Goal: Check status: Check status

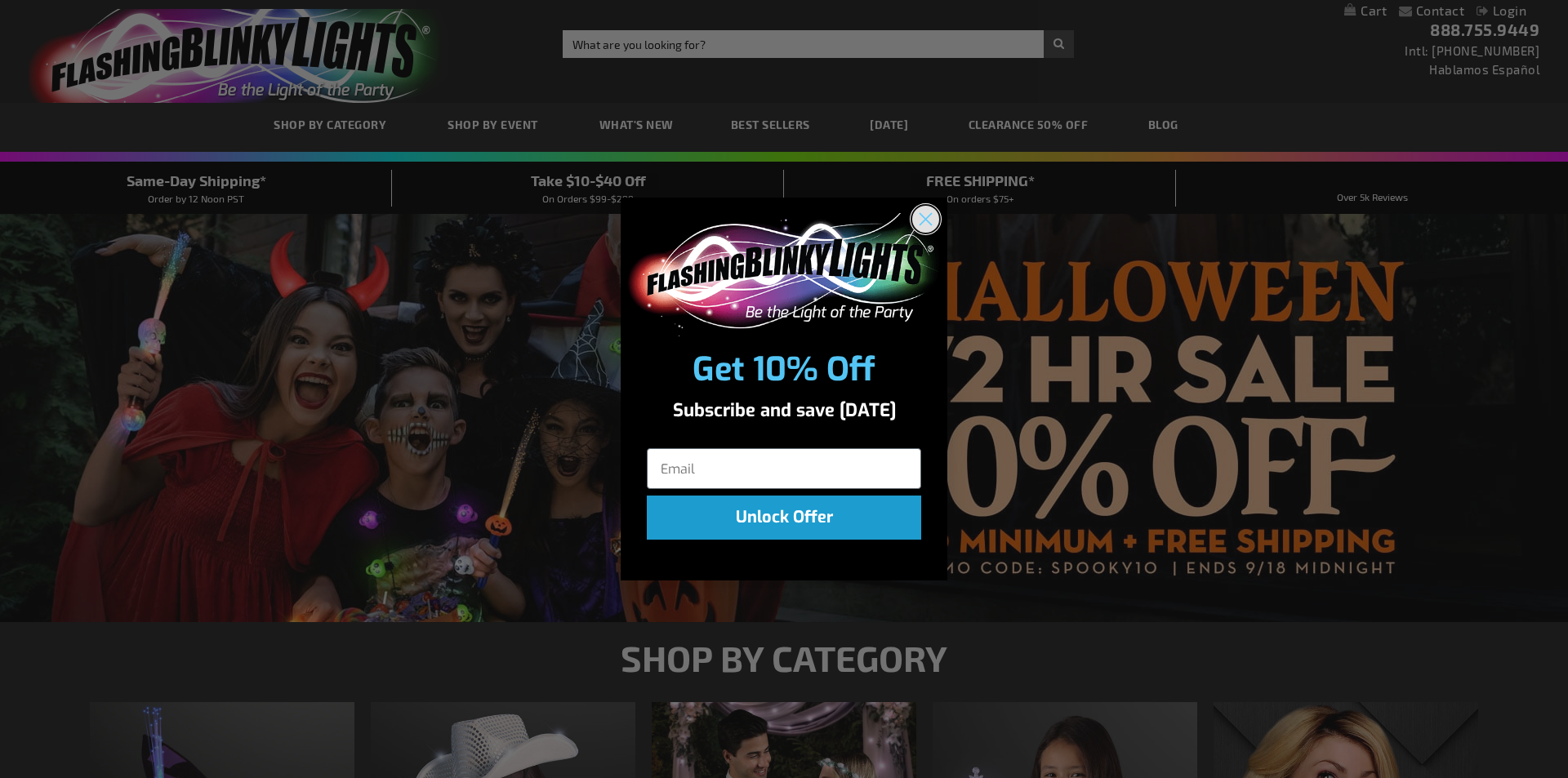
click at [920, 217] on circle "Close dialog" at bounding box center [926, 220] width 27 height 27
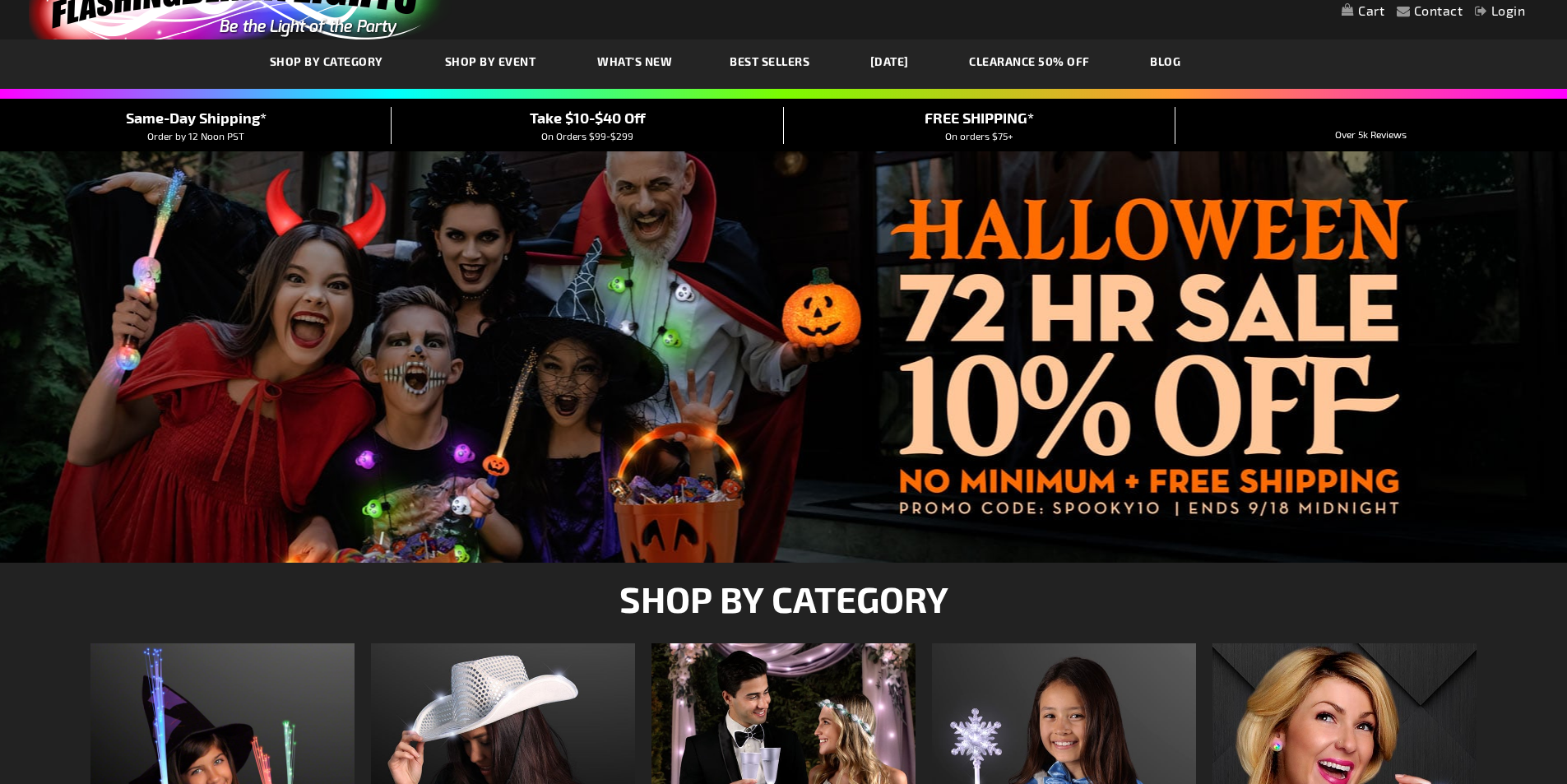
scroll to position [82, 0]
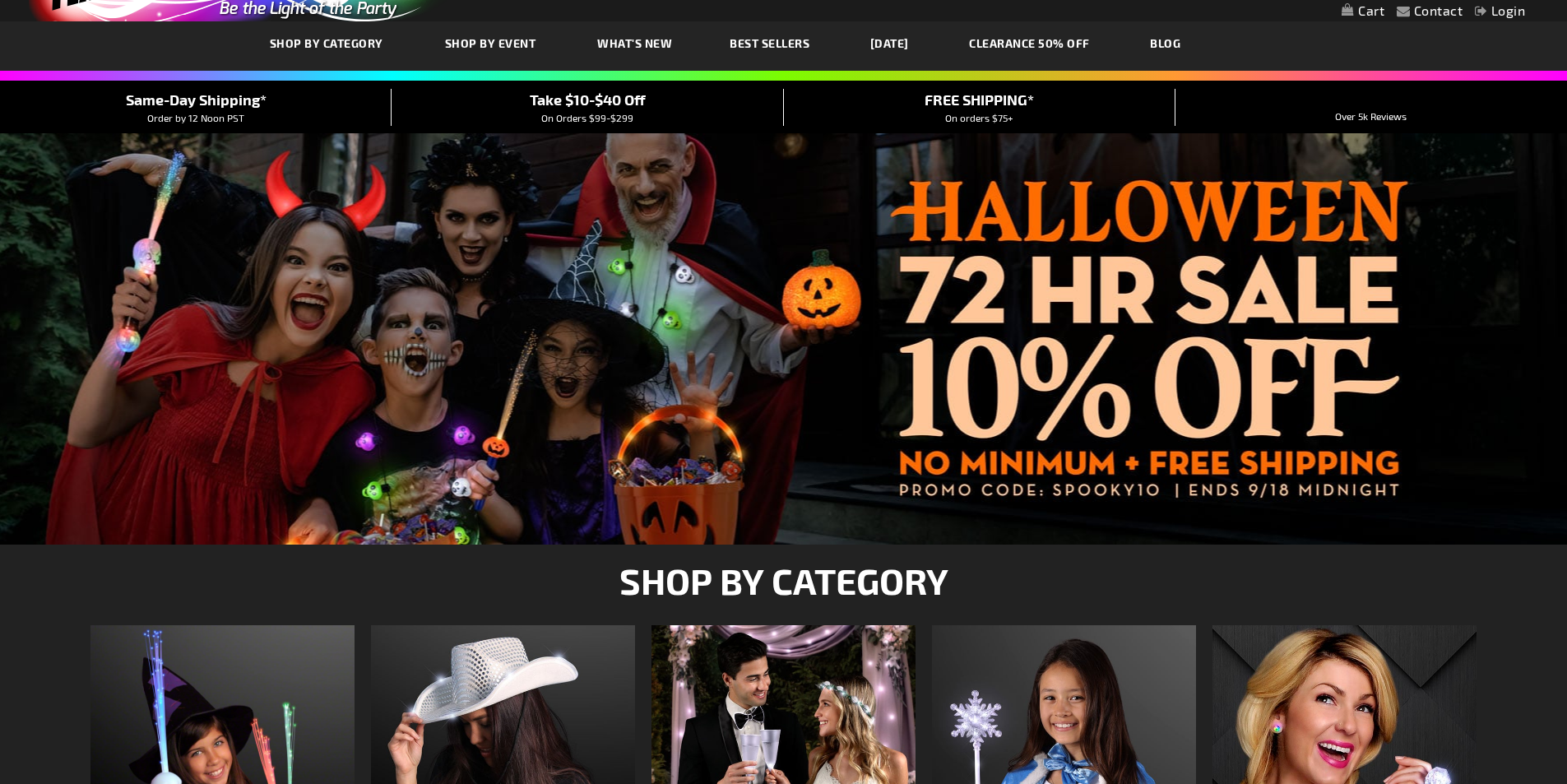
click at [1018, 353] on div at bounding box center [784, 339] width 1518 height 41
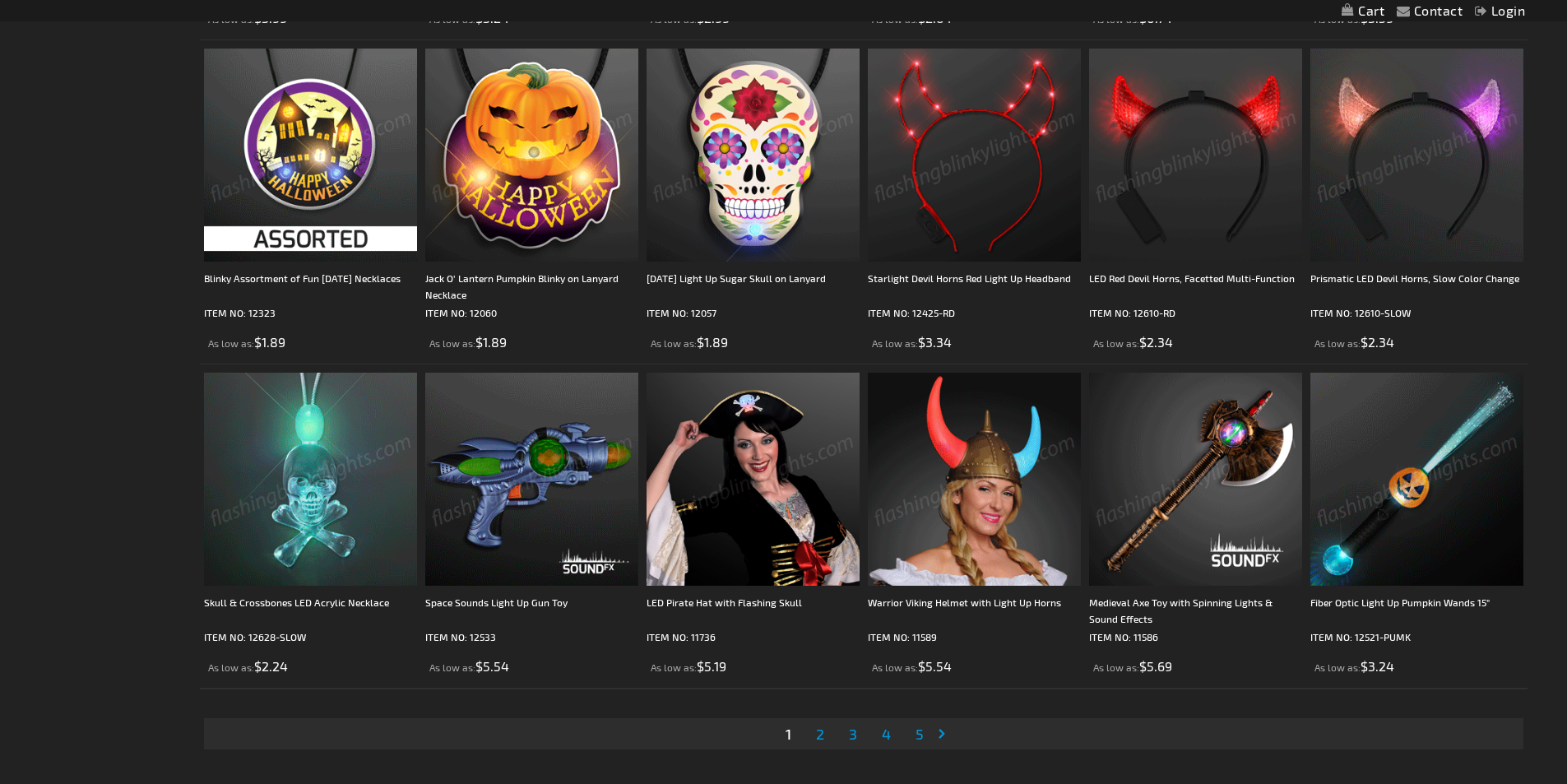
scroll to position [3163, 0]
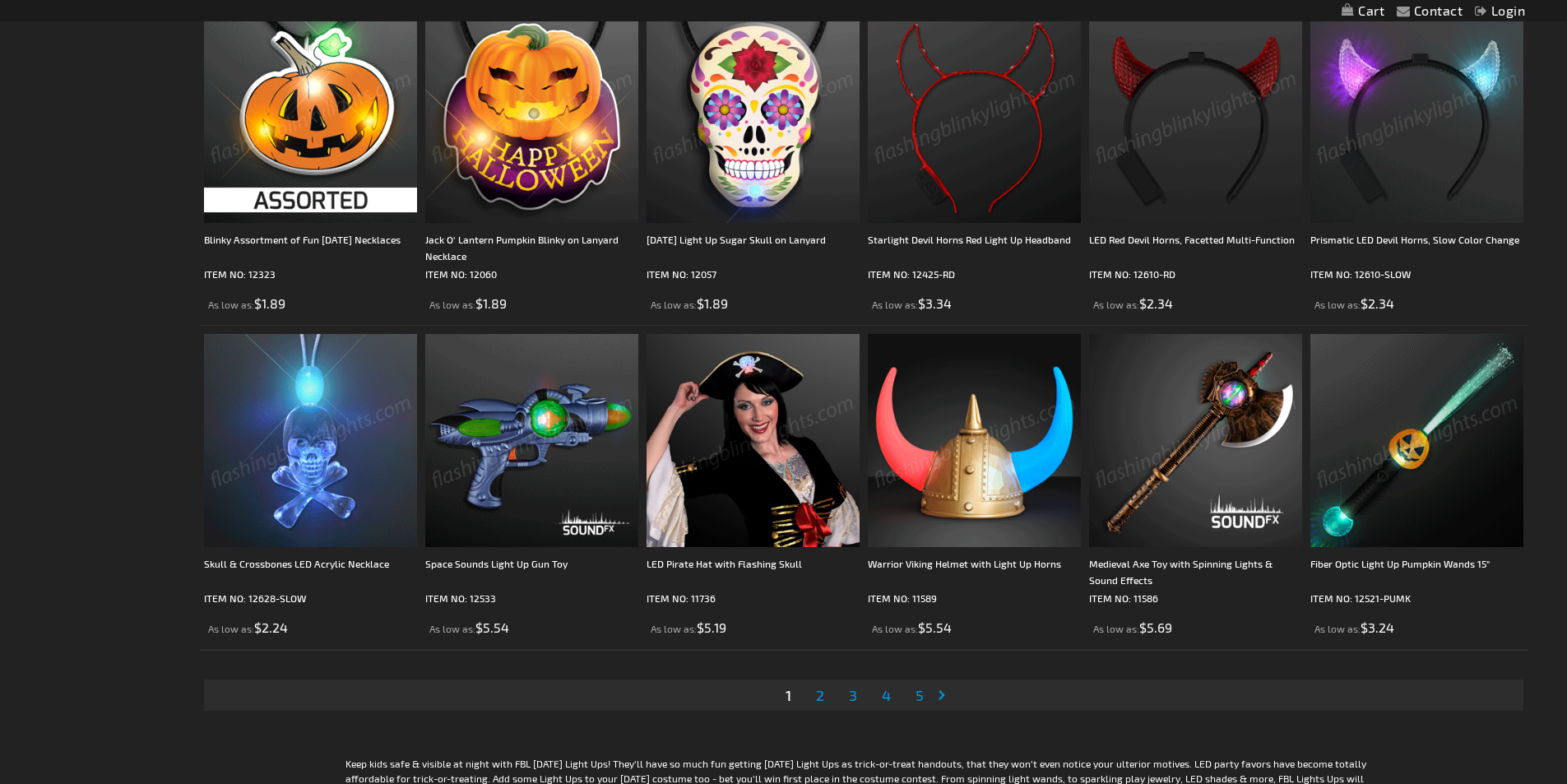
click at [329, 480] on img at bounding box center [311, 440] width 213 height 213
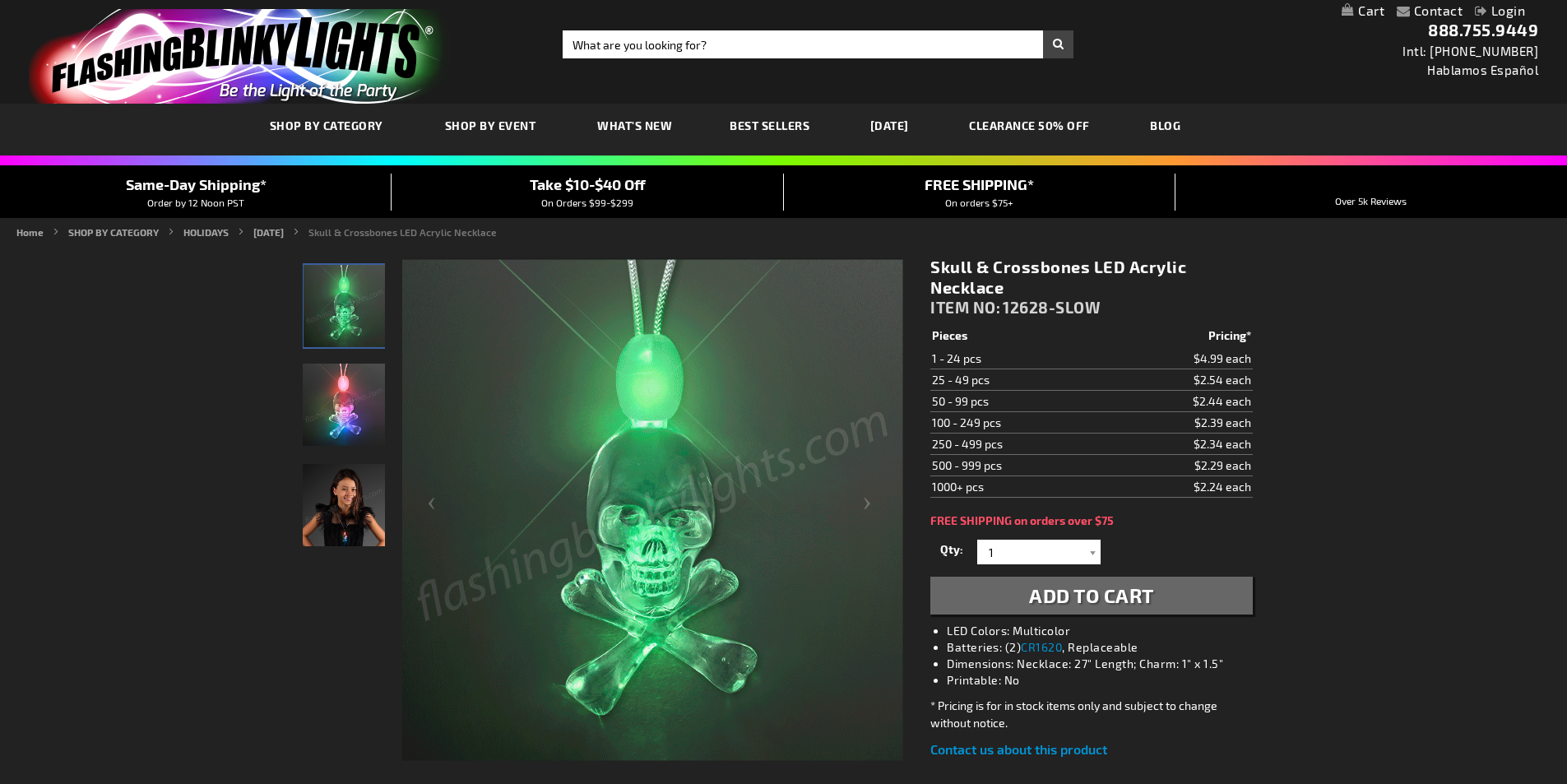
click at [342, 509] on img "Skull & Crossbones LED Acrylic Necklace" at bounding box center [344, 505] width 82 height 82
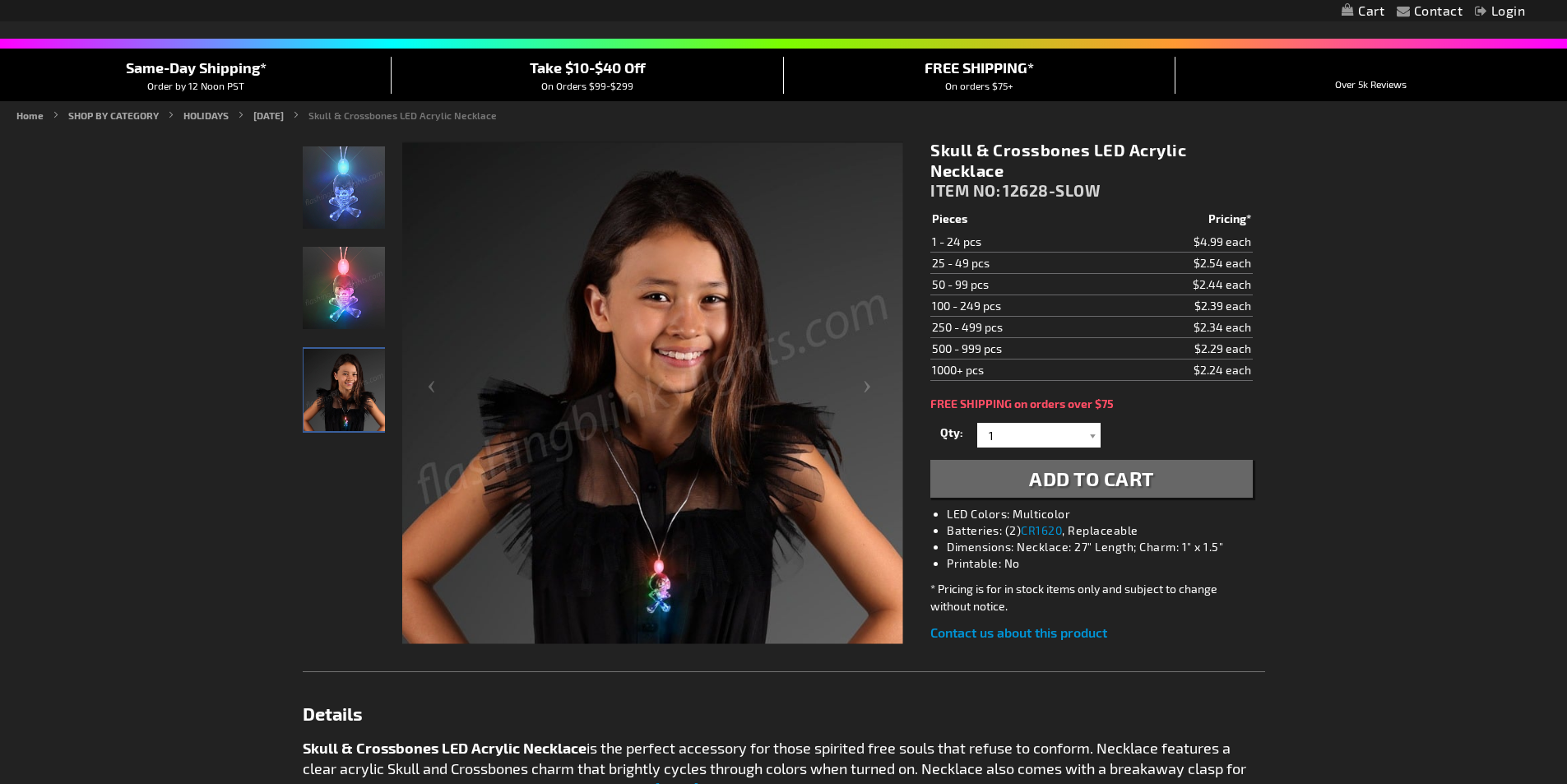
scroll to position [165, 0]
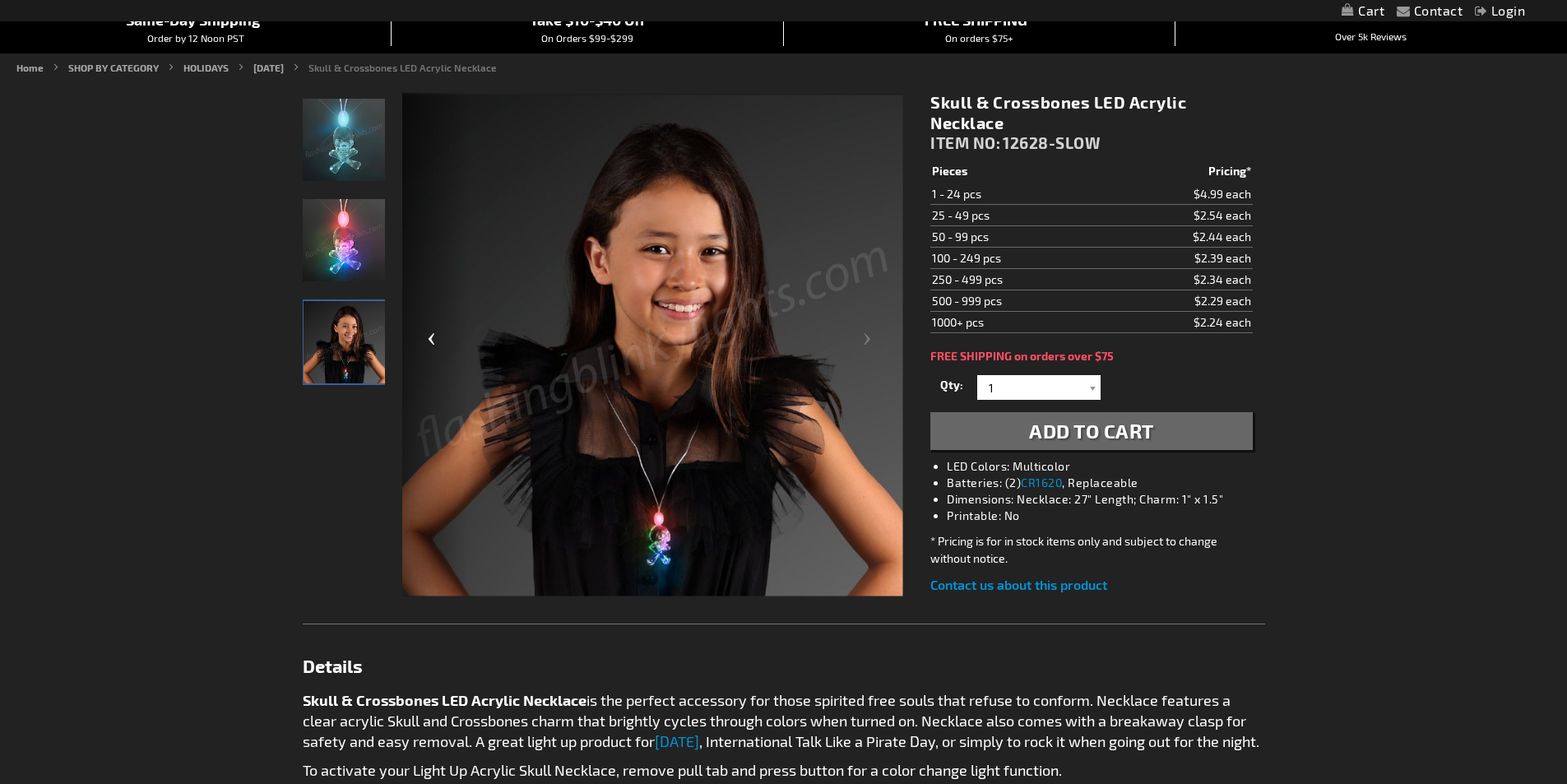
click at [426, 335] on div "Previous" at bounding box center [435, 345] width 66 height 505
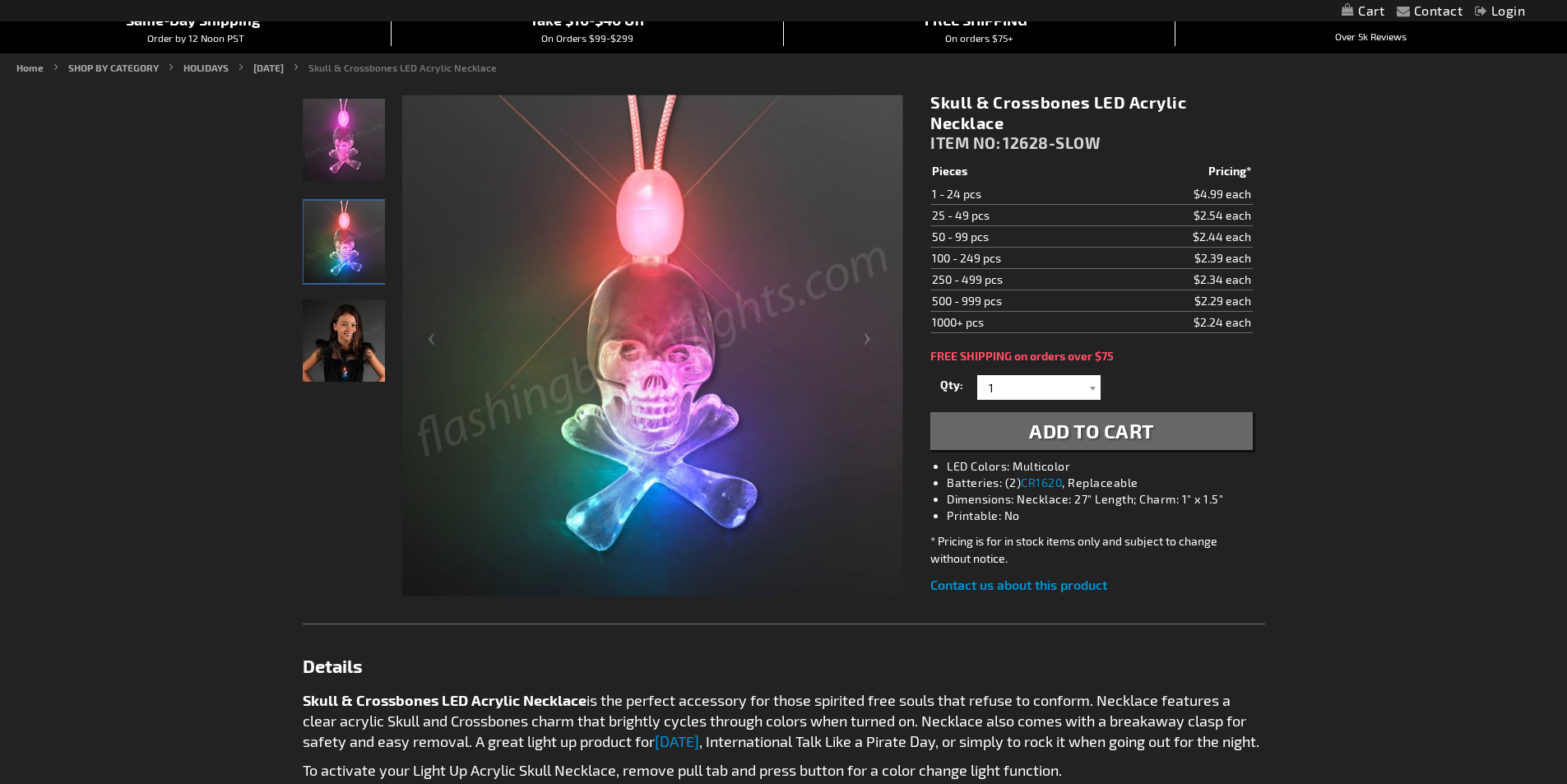
click at [331, 353] on img "Skull & Crossbones LED Acrylic Necklace" at bounding box center [344, 341] width 82 height 82
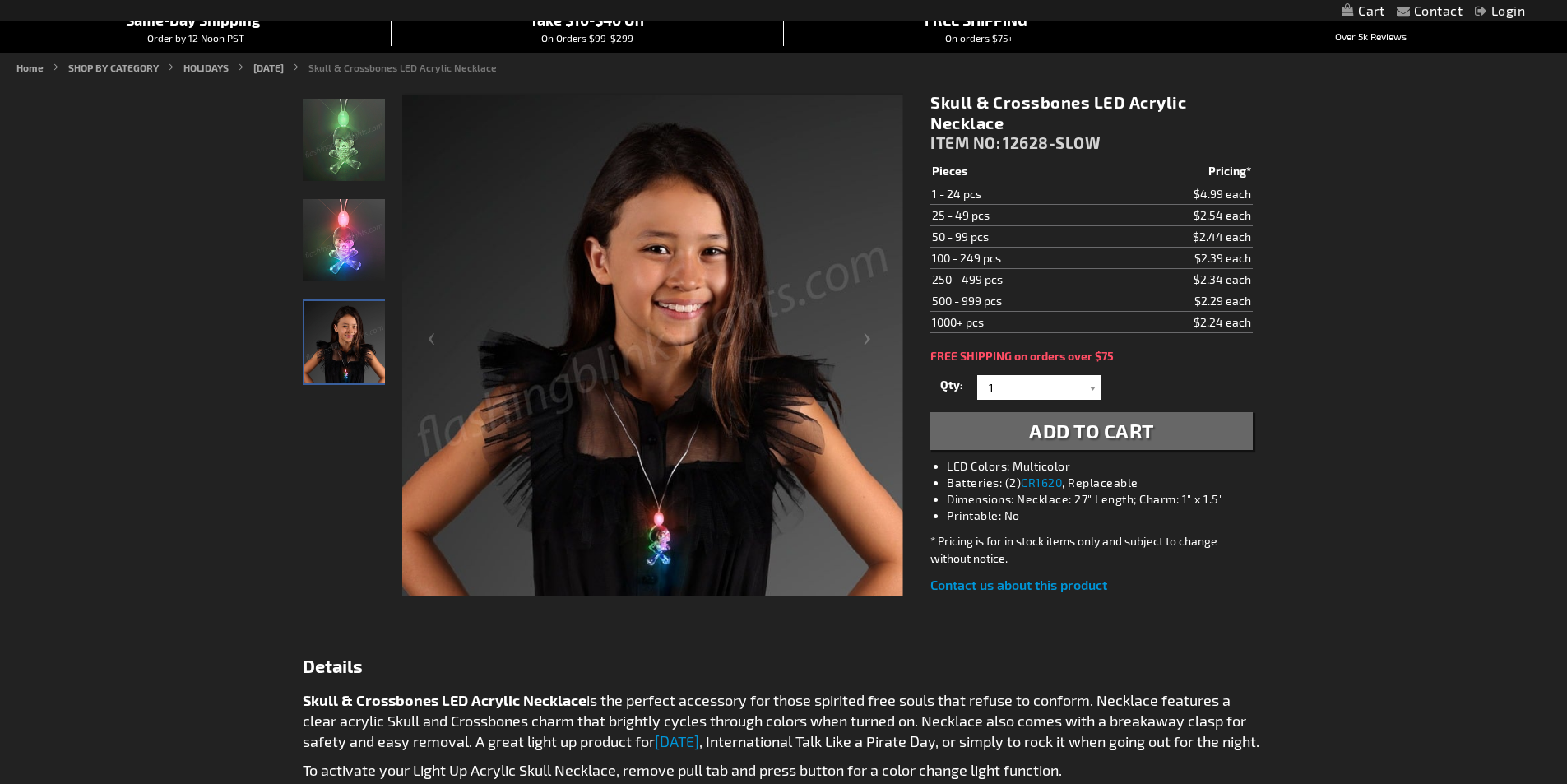
click at [344, 276] on img "Skull & Crossbones LED Acrylic Necklace" at bounding box center [344, 240] width 82 height 82
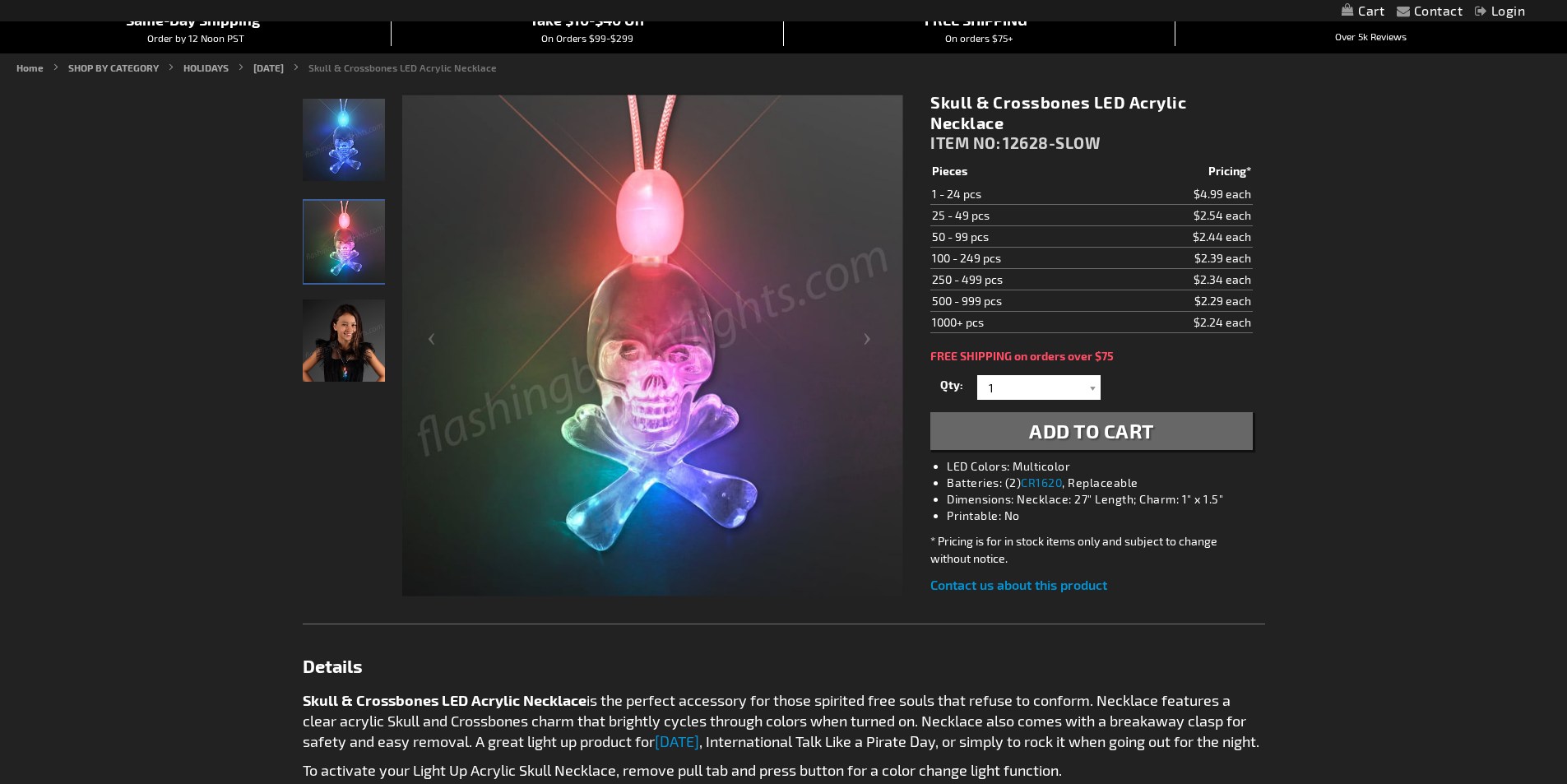
click at [338, 154] on img "Skull & Crossbones LED Acrylic Necklace" at bounding box center [344, 140] width 82 height 82
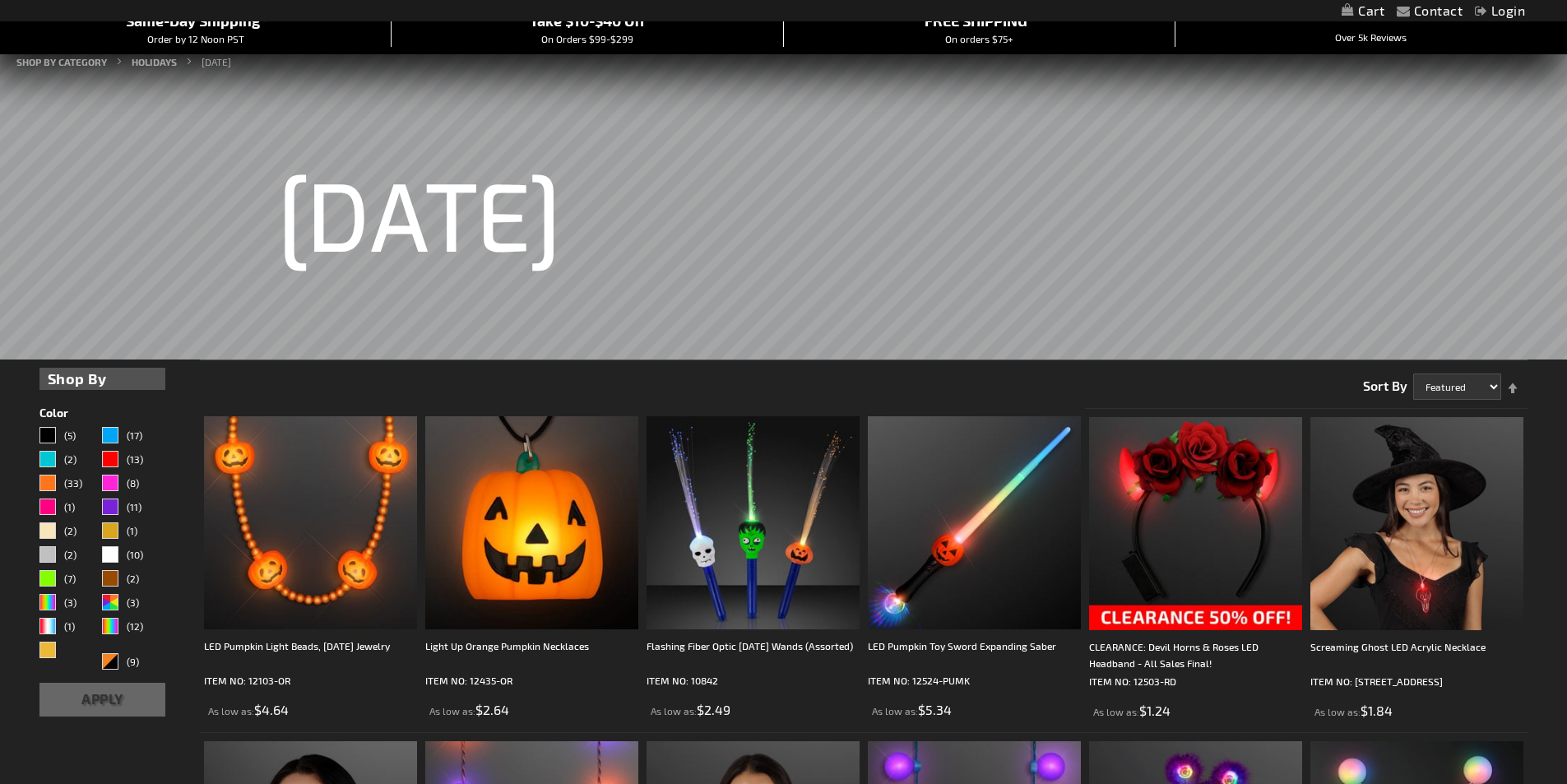
scroll to position [323, 0]
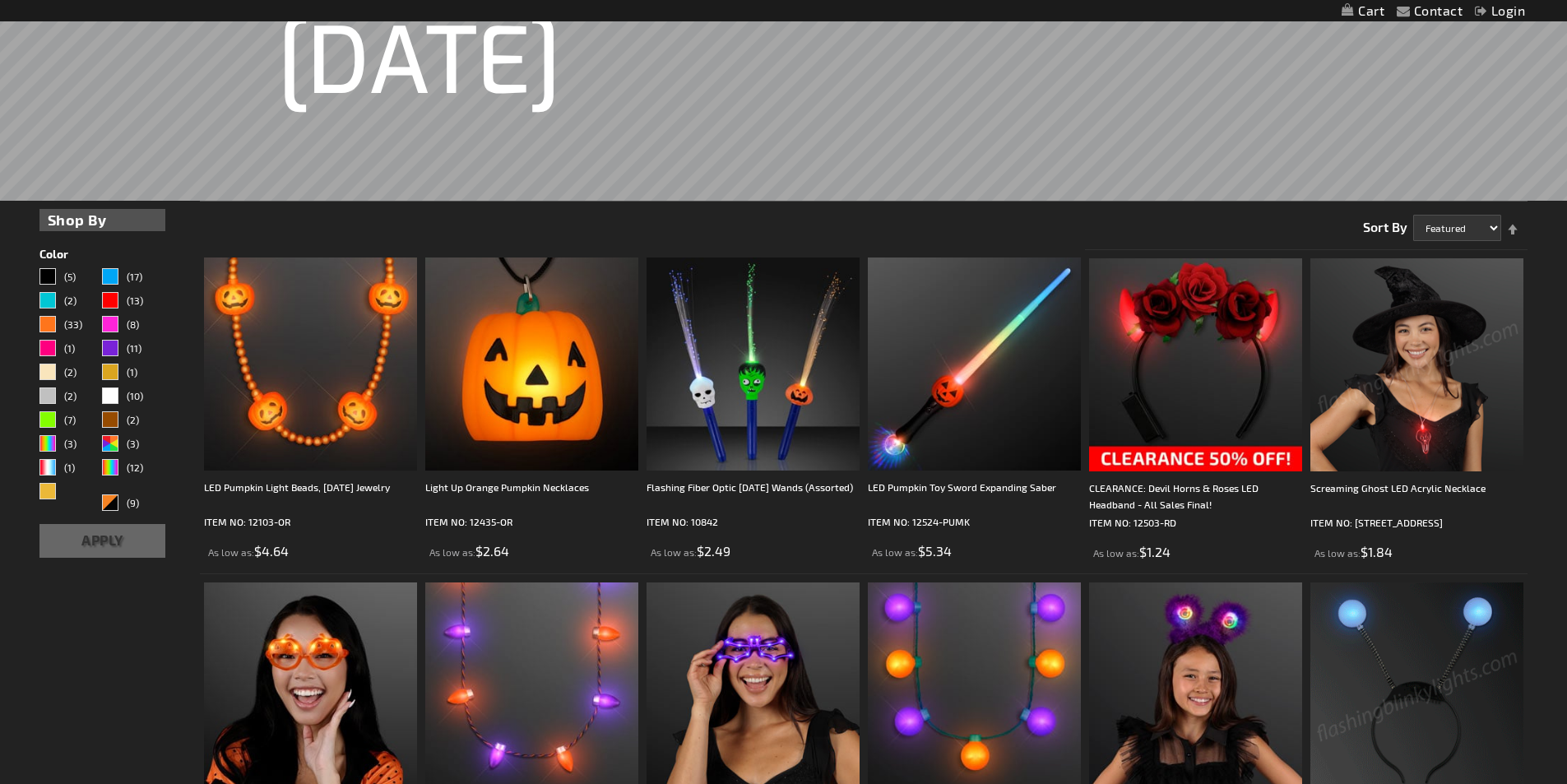
drag, startPoint x: 1413, startPoint y: 430, endPoint x: 1394, endPoint y: 462, distance: 37.2
click at [1413, 429] on img at bounding box center [1417, 365] width 213 height 213
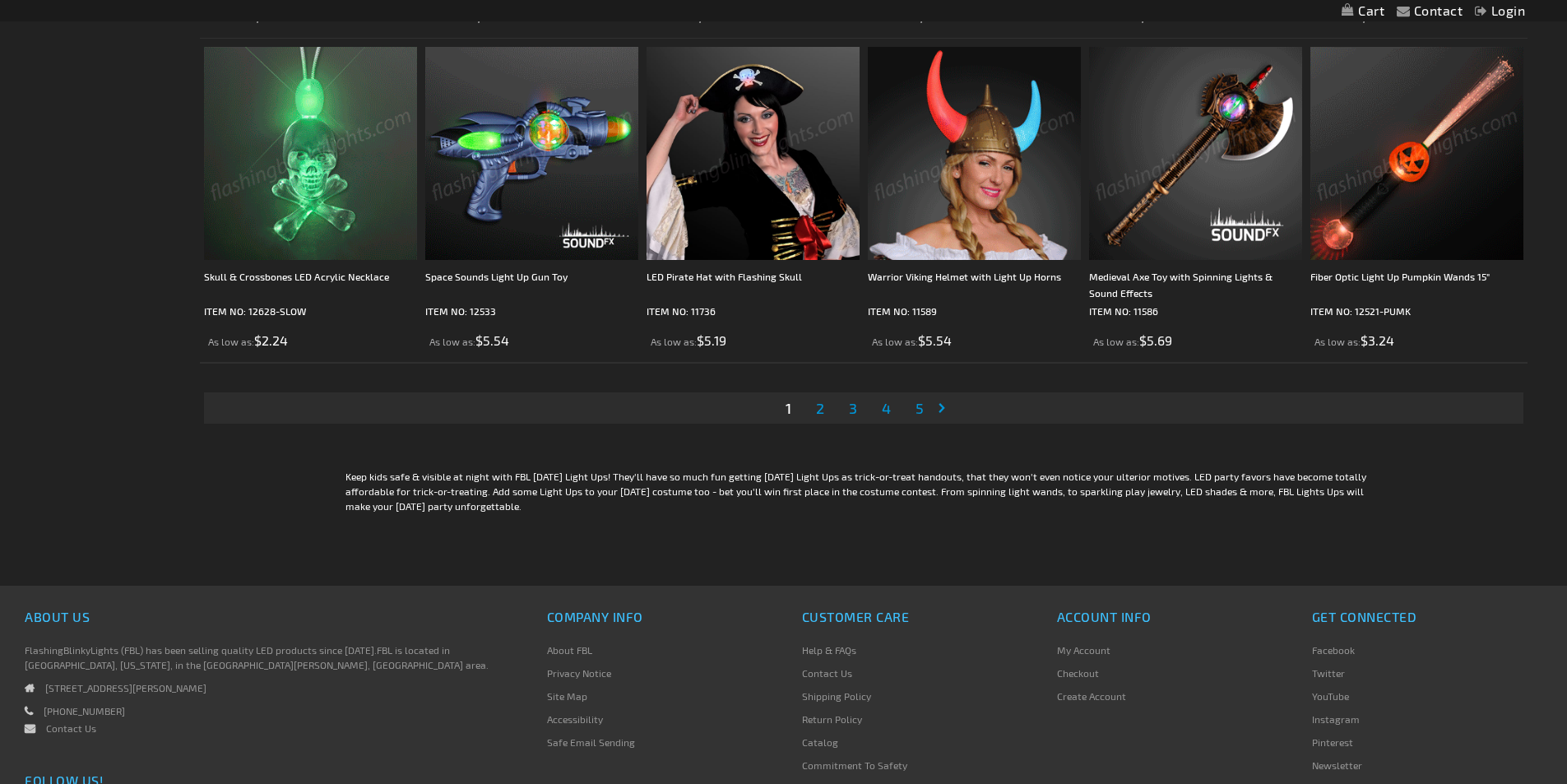
scroll to position [3465, 0]
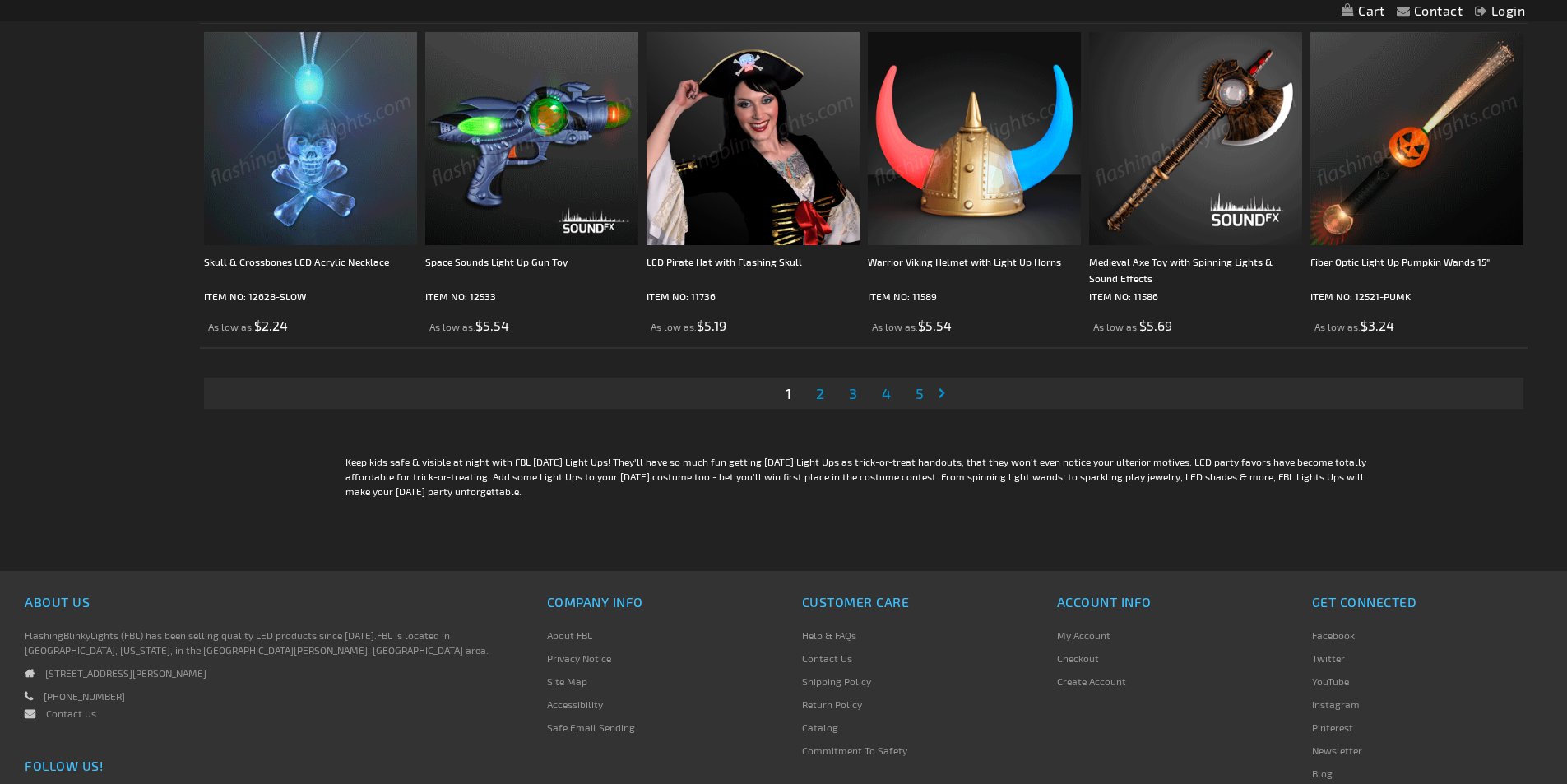
click at [946, 391] on link "Page Next" at bounding box center [945, 393] width 16 height 25
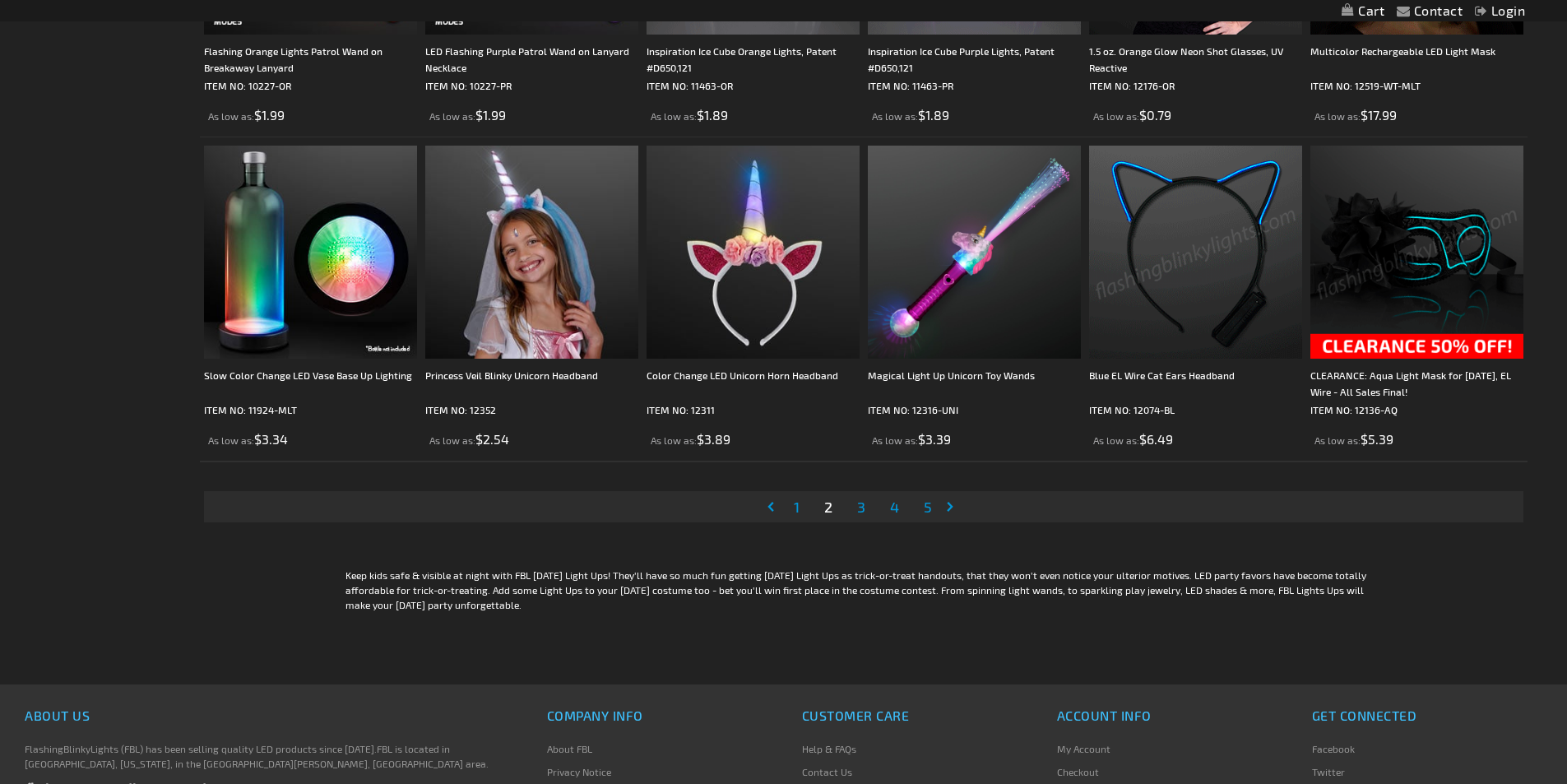
scroll to position [3361, 0]
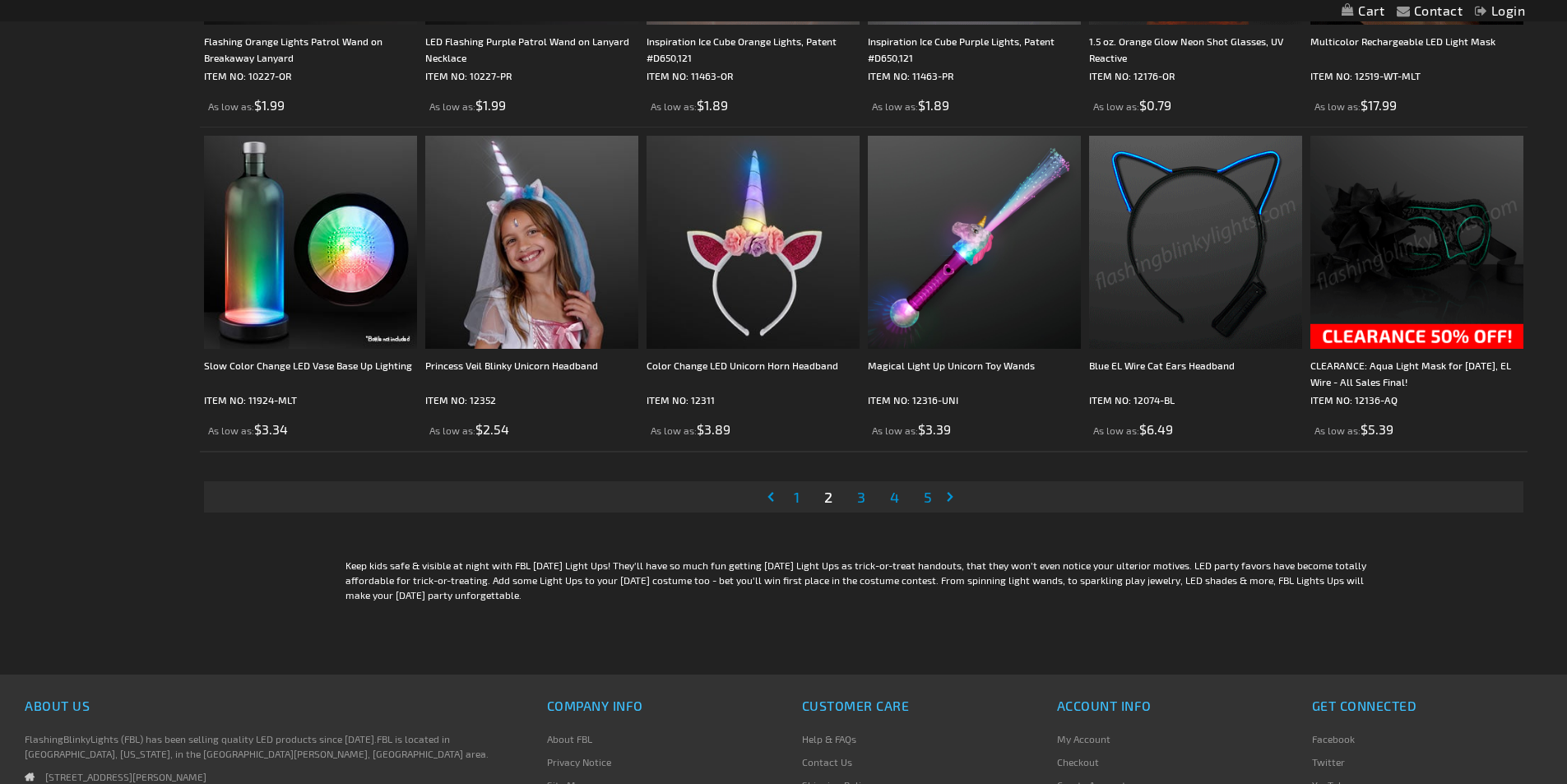
click at [950, 495] on link "Page Next" at bounding box center [953, 497] width 16 height 25
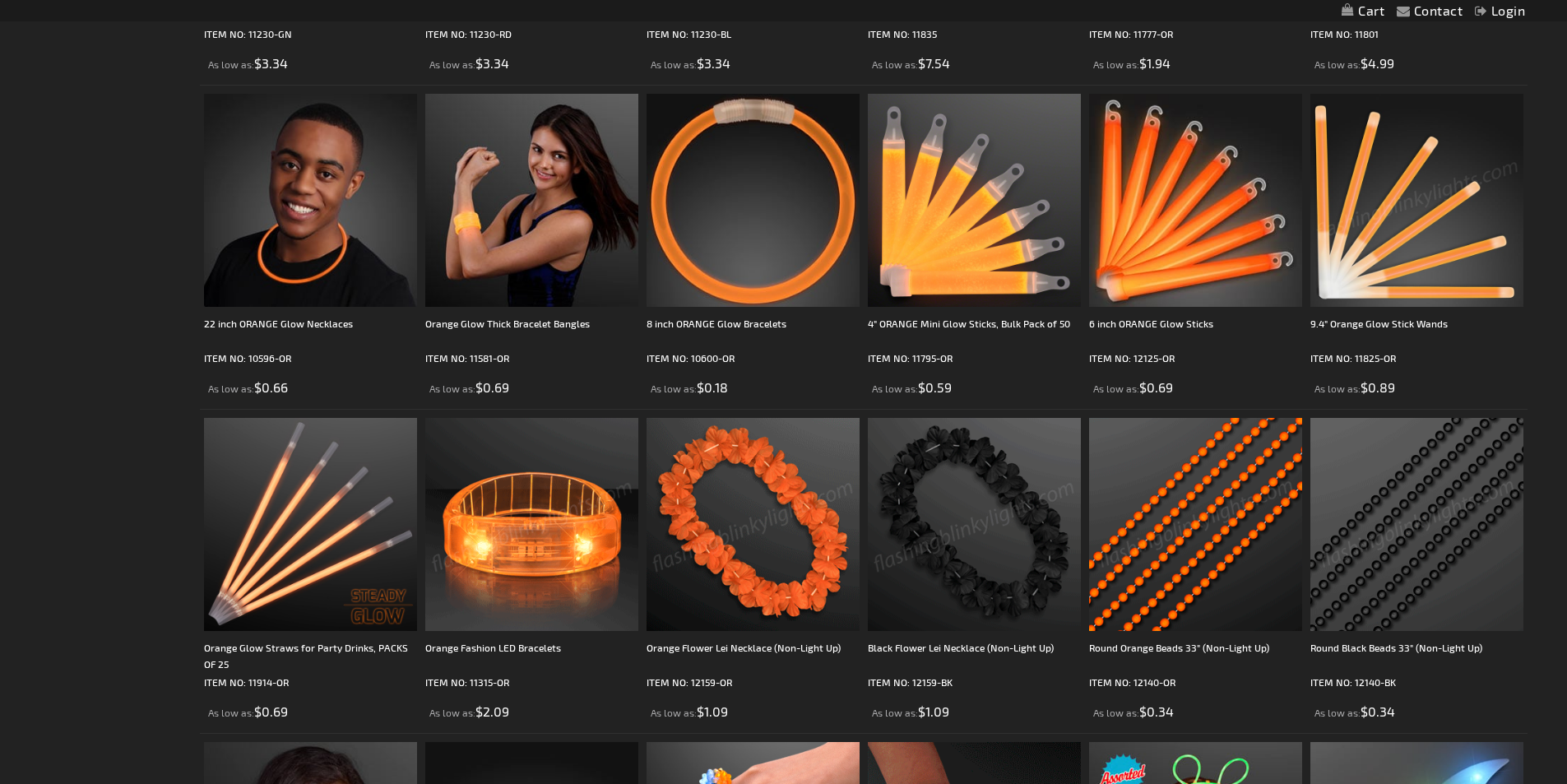
scroll to position [2136, 0]
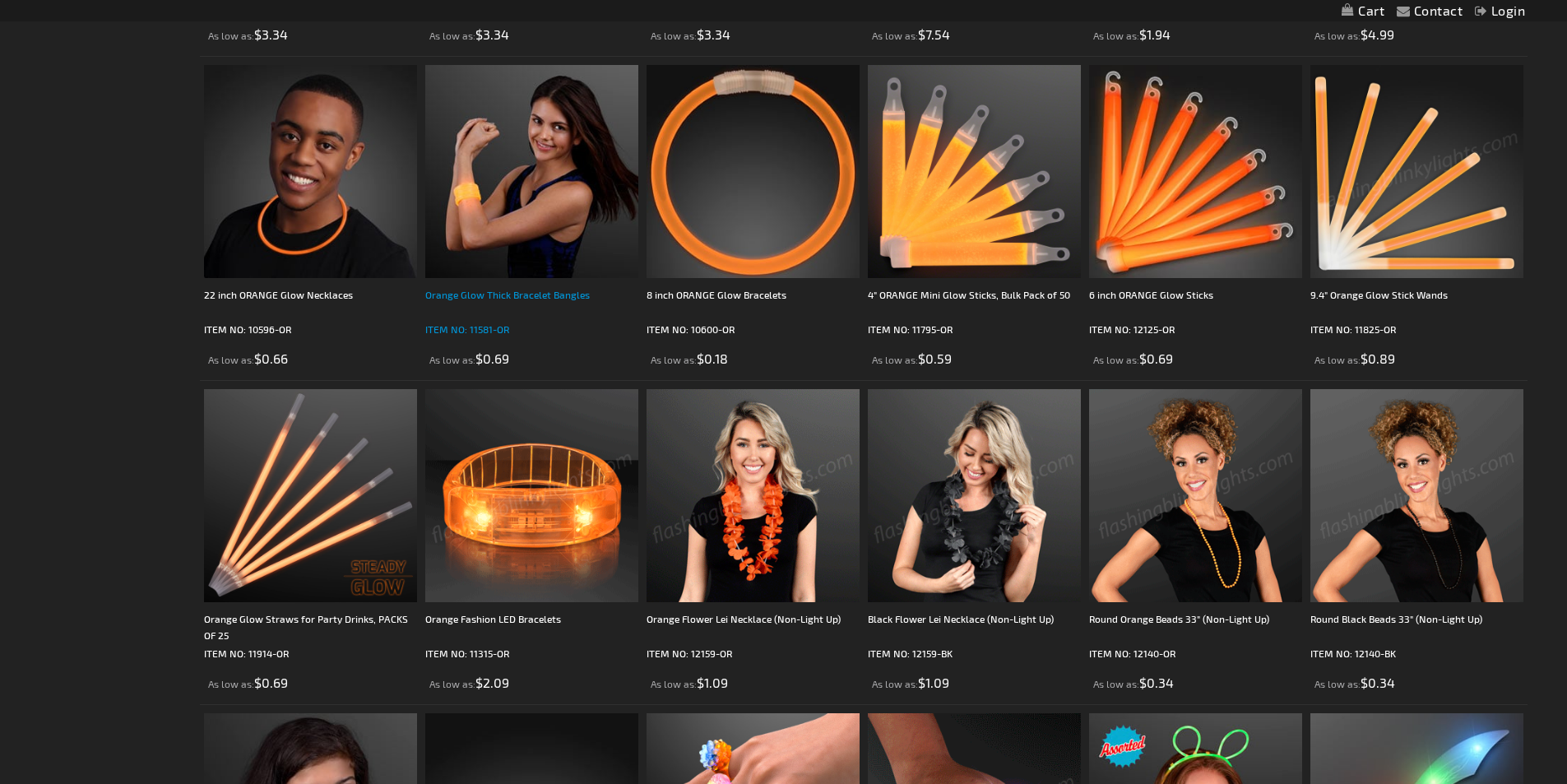
click at [523, 292] on div "Orange Glow Thick Bracelet Bangles" at bounding box center [532, 303] width 213 height 33
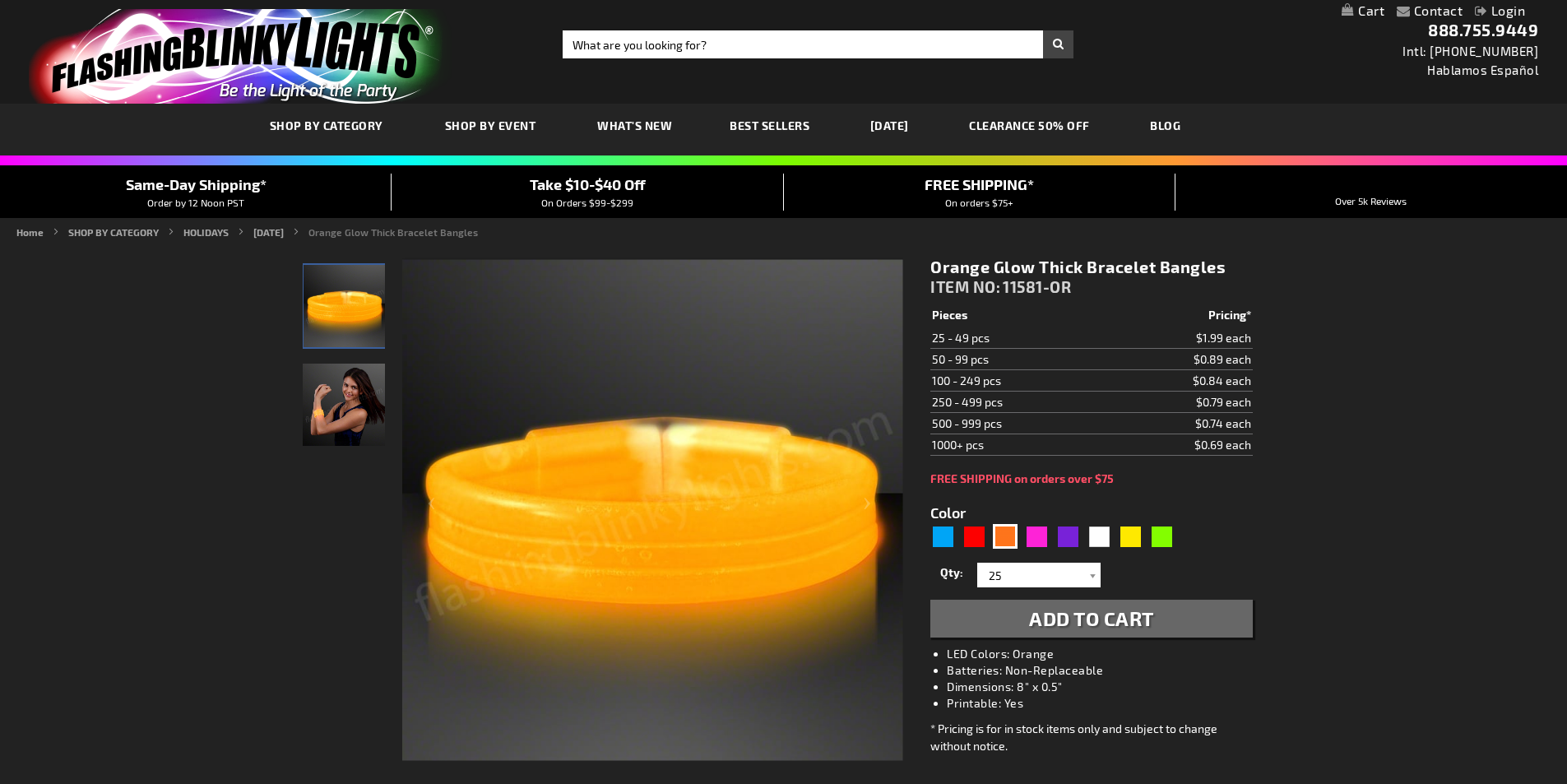
click at [730, 550] on img at bounding box center [653, 510] width 501 height 501
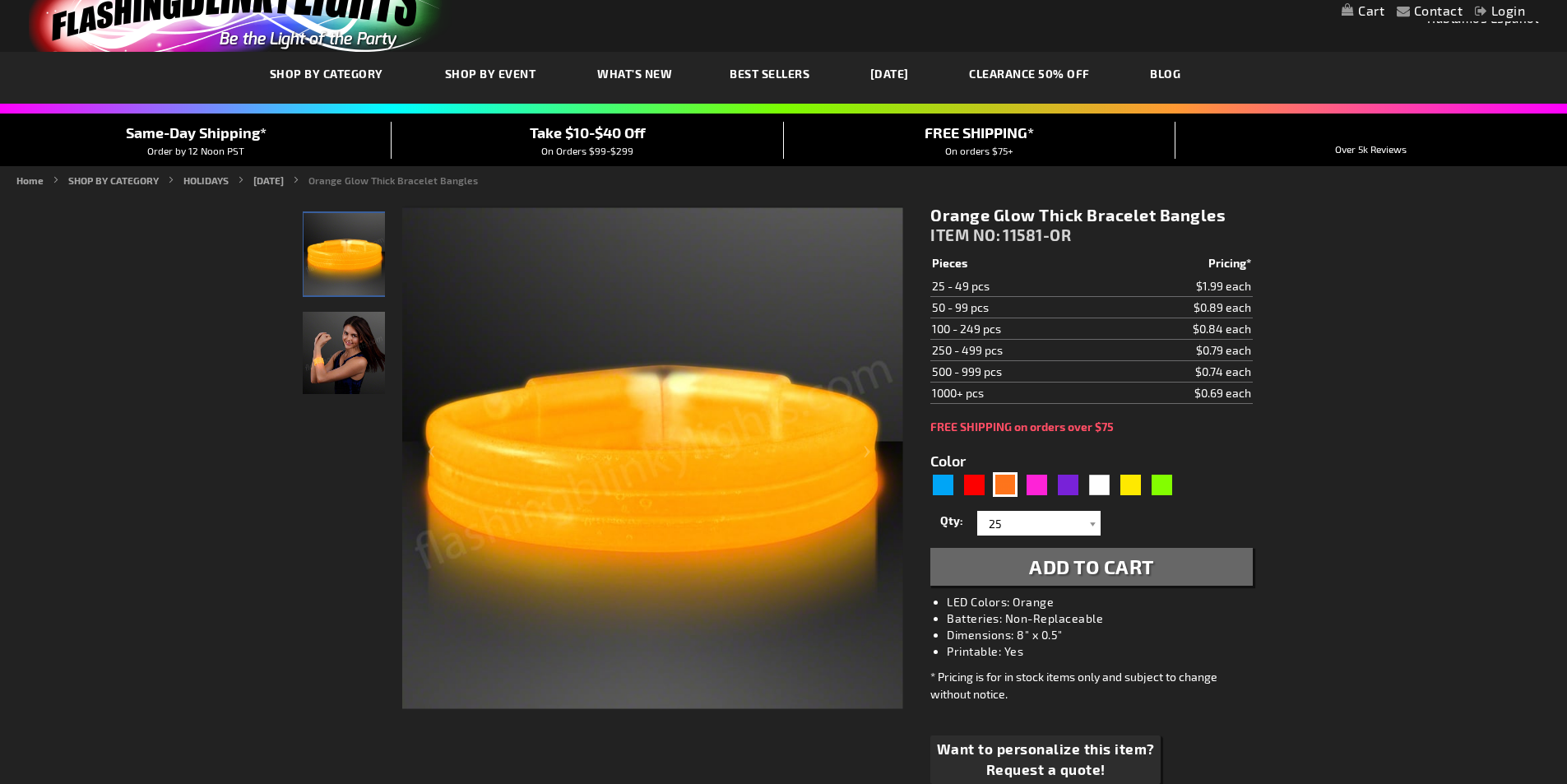
scroll to position [15, 0]
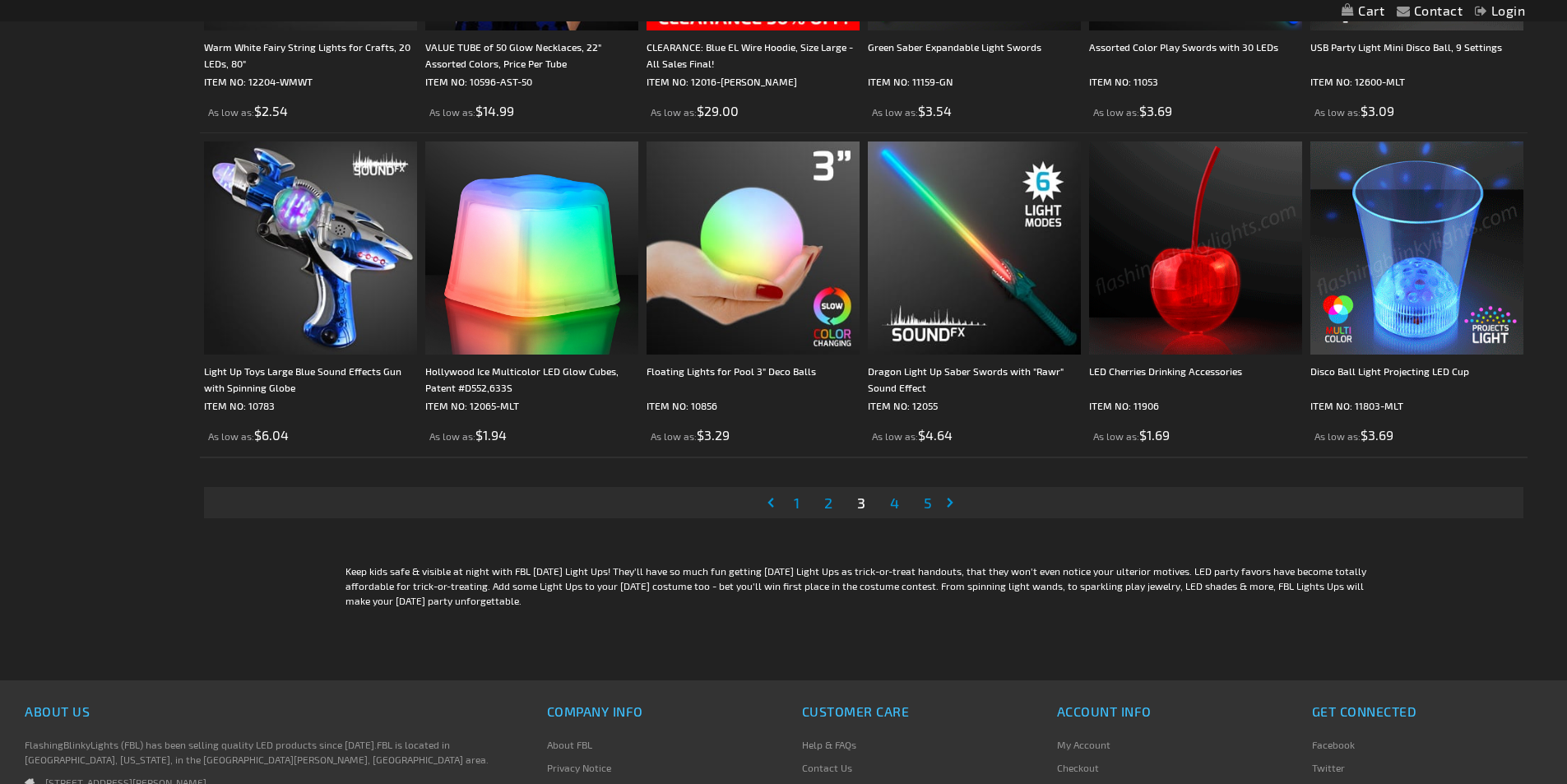
scroll to position [3360, 0]
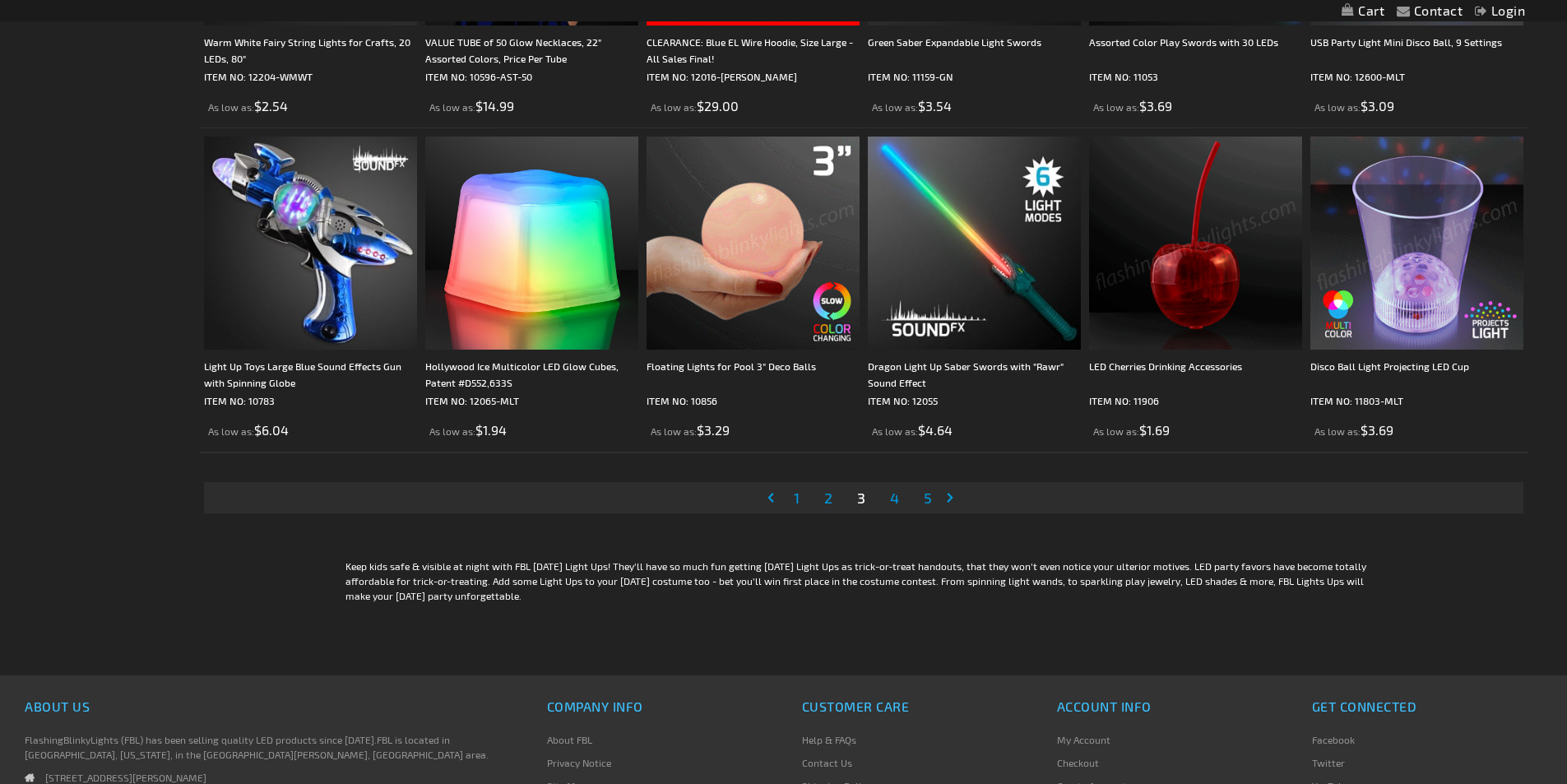
click at [954, 493] on link "Page Next" at bounding box center [953, 498] width 16 height 25
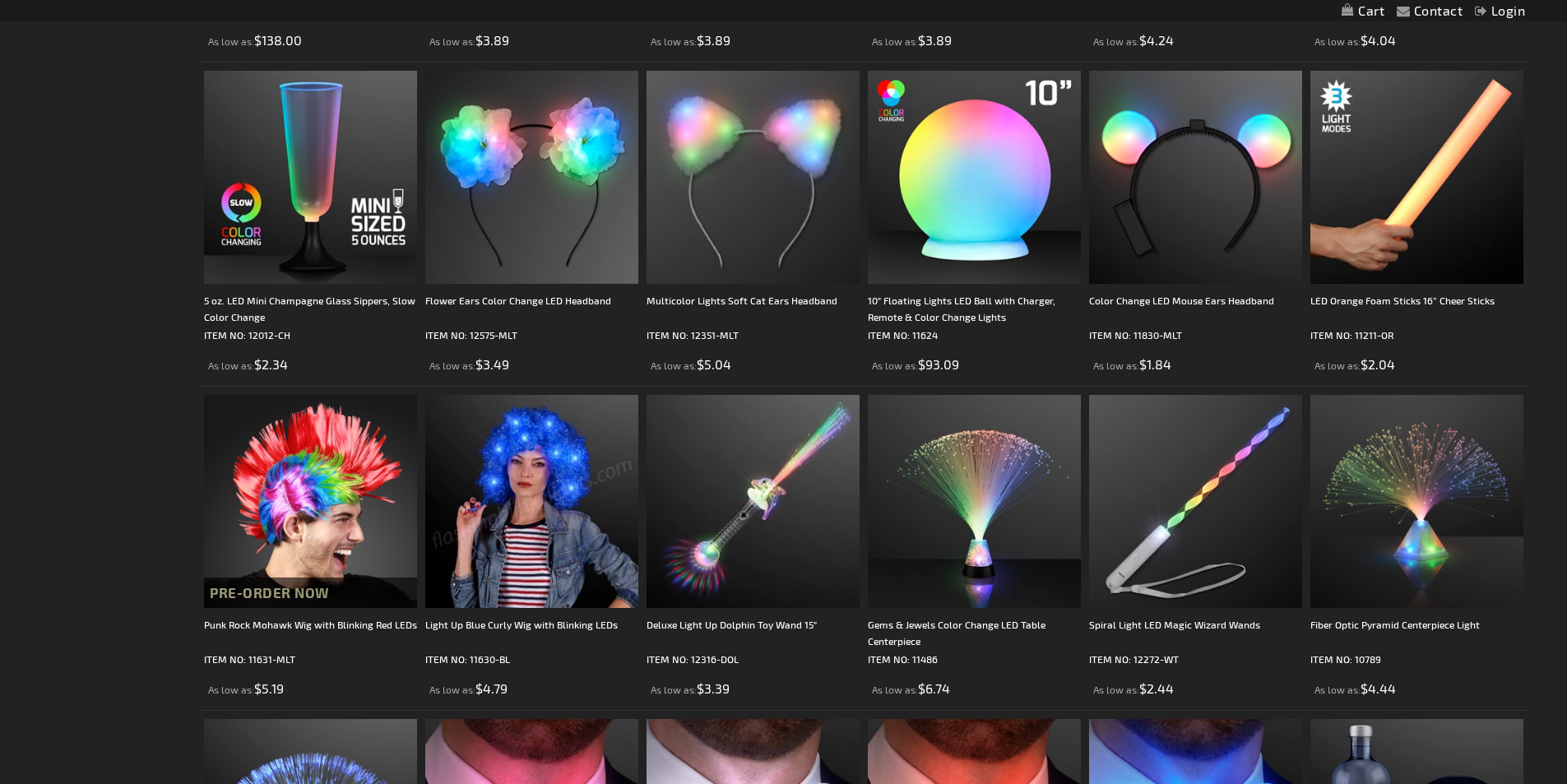
scroll to position [2458, 0]
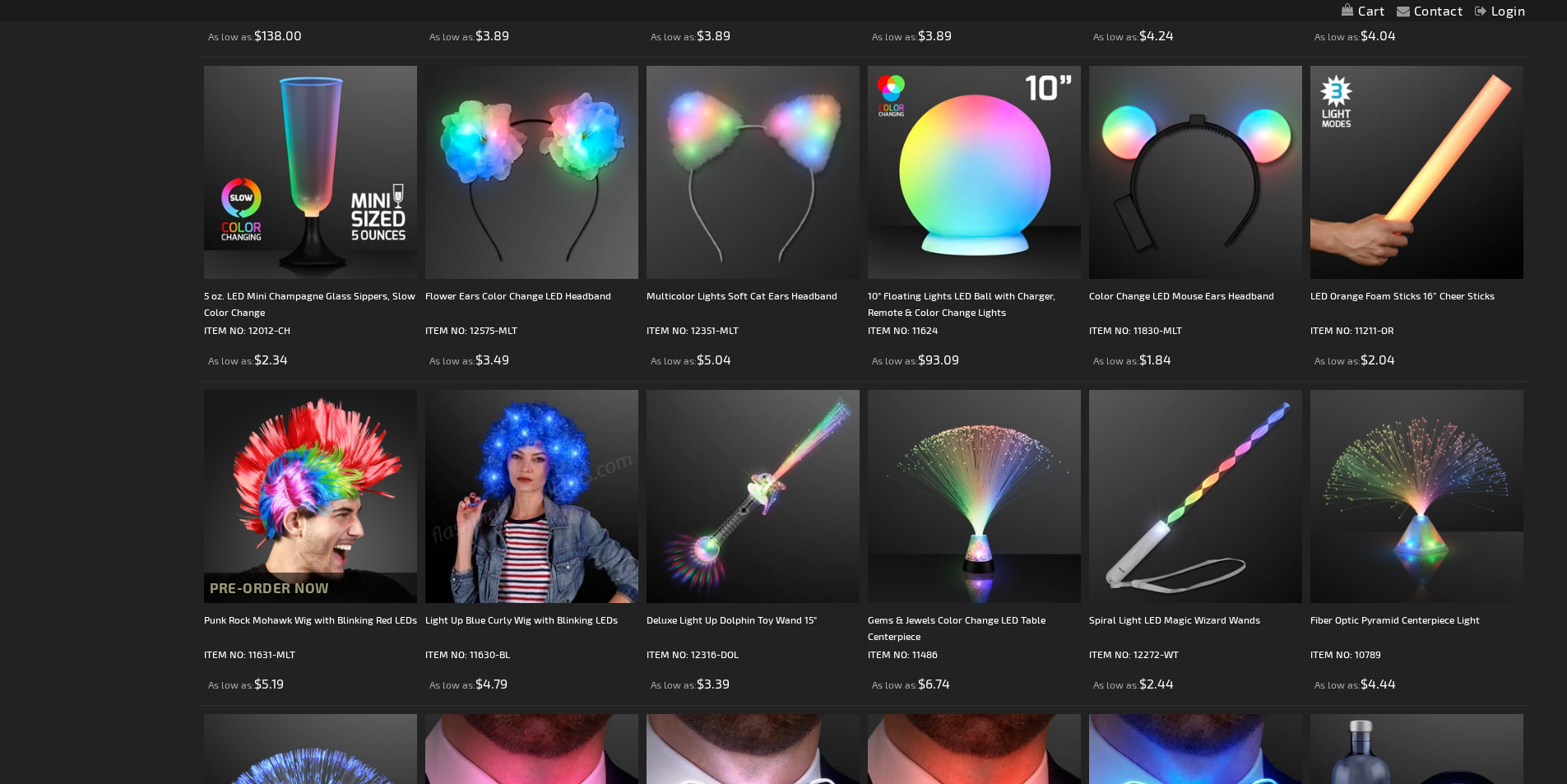
drag, startPoint x: 1573, startPoint y: 348, endPoint x: 1543, endPoint y: 613, distance: 266.7
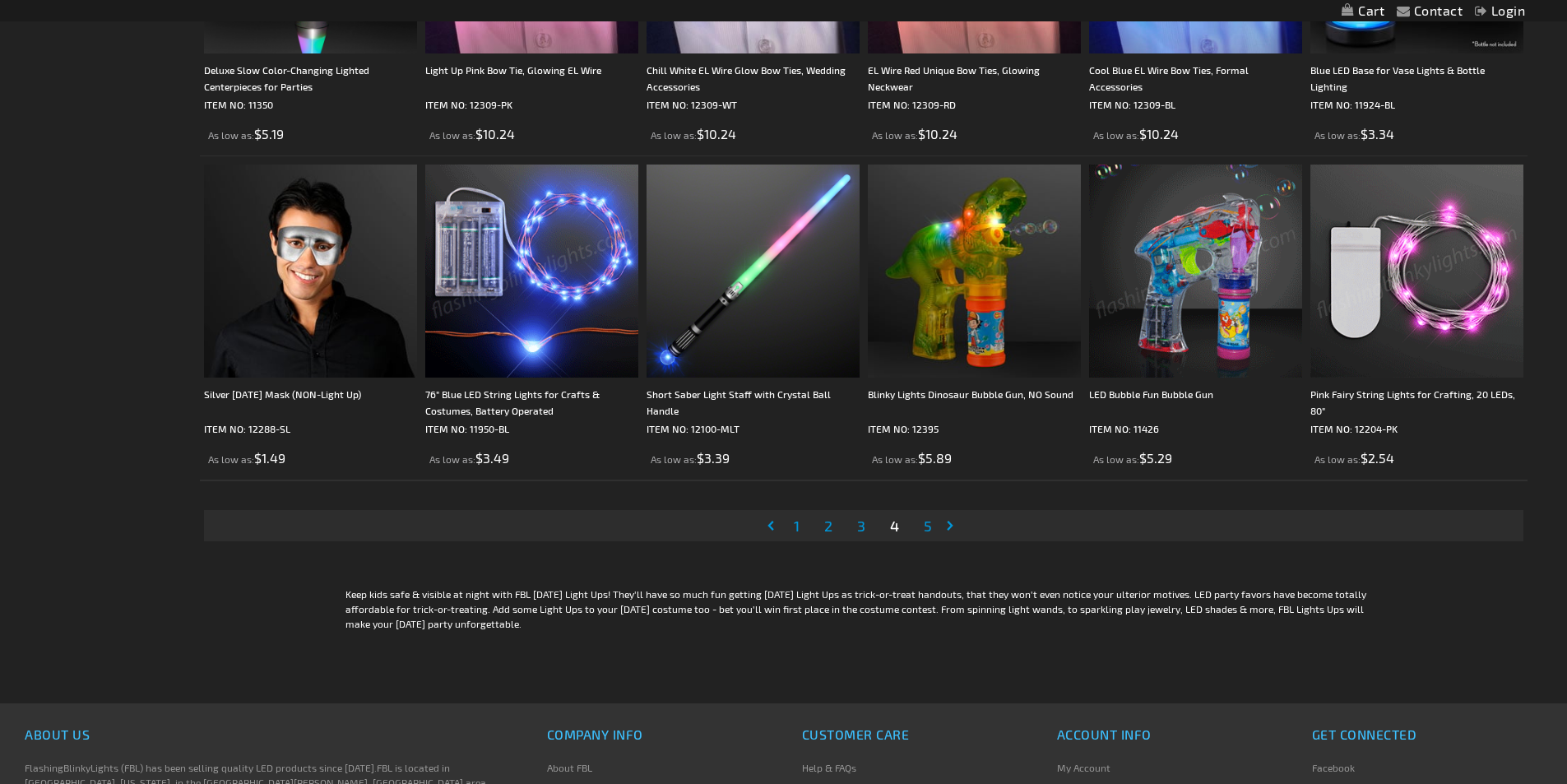
scroll to position [3351, 0]
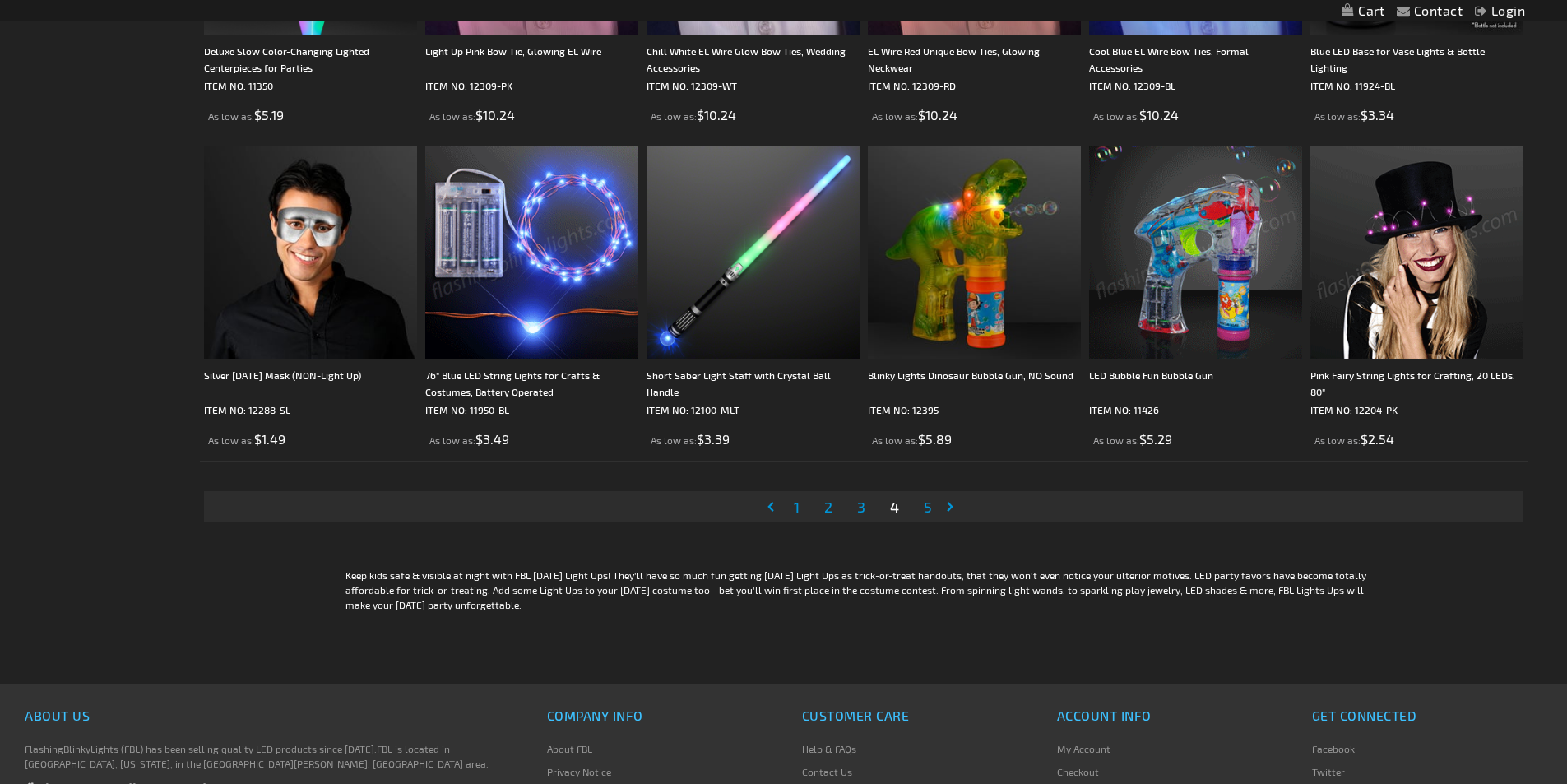
click at [951, 499] on link "Page Next" at bounding box center [953, 506] width 16 height 25
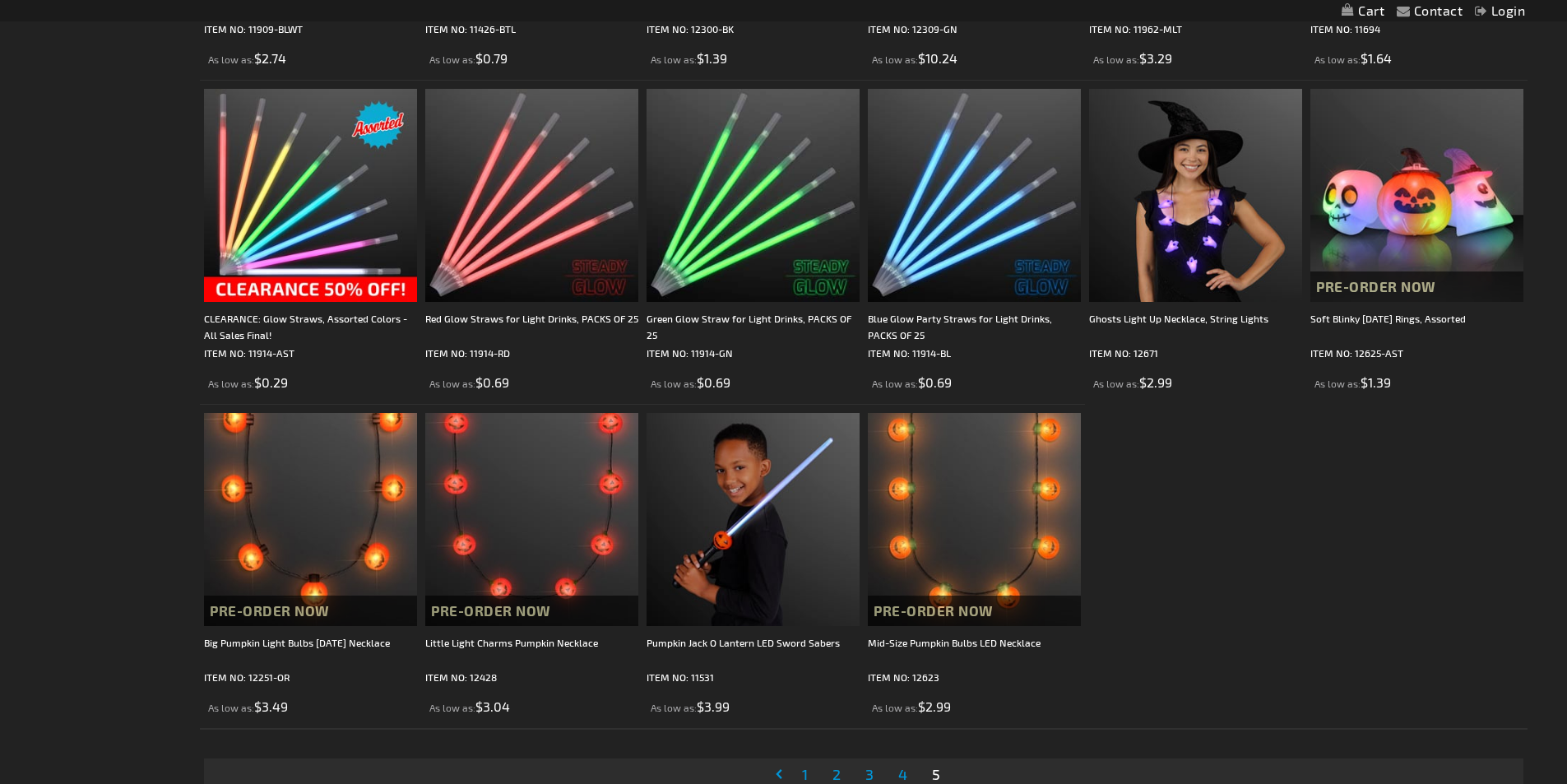
scroll to position [1716, 0]
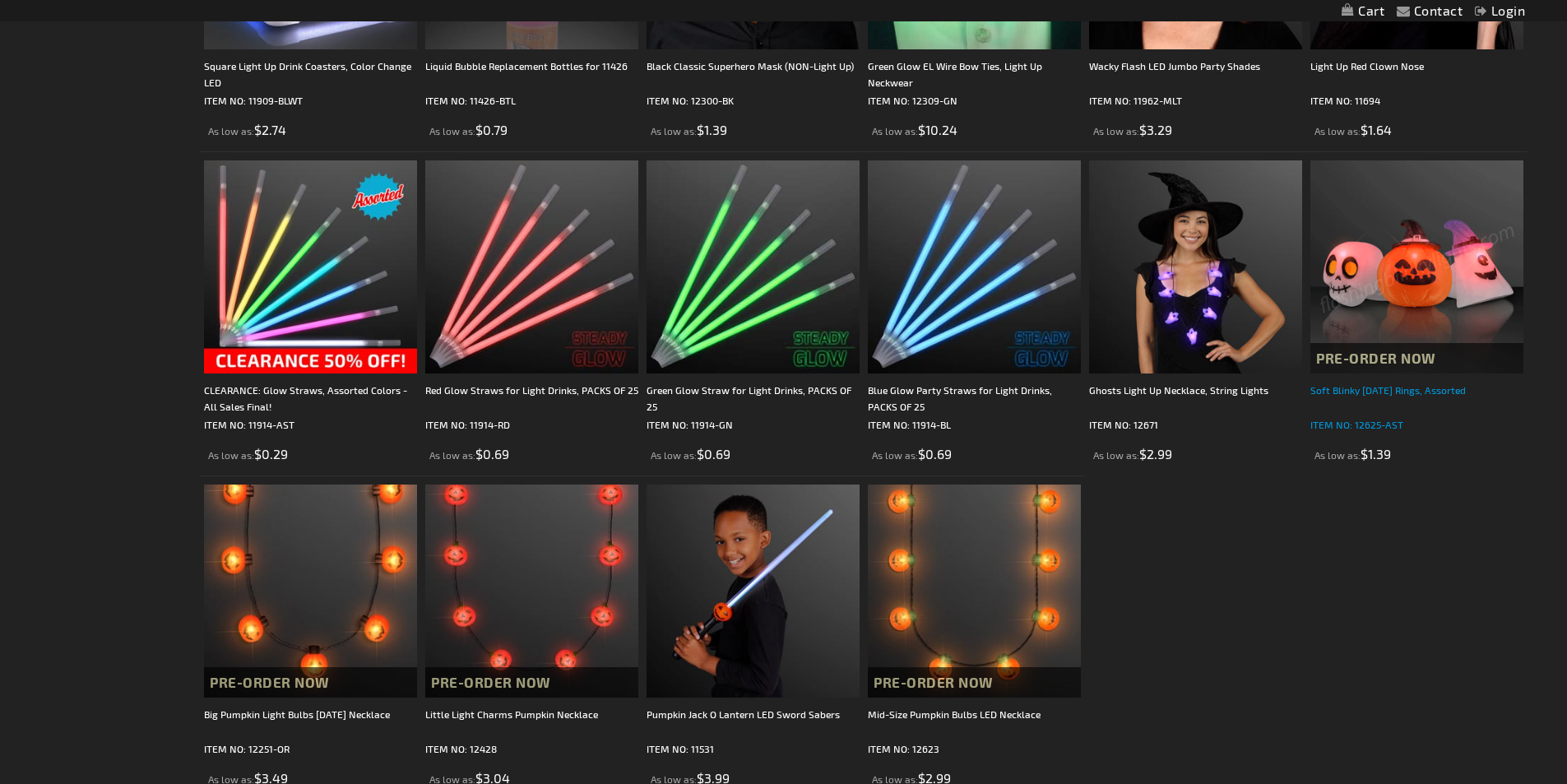
click at [1430, 389] on div "Soft Blinky Halloween Rings, Assorted" at bounding box center [1417, 398] width 213 height 33
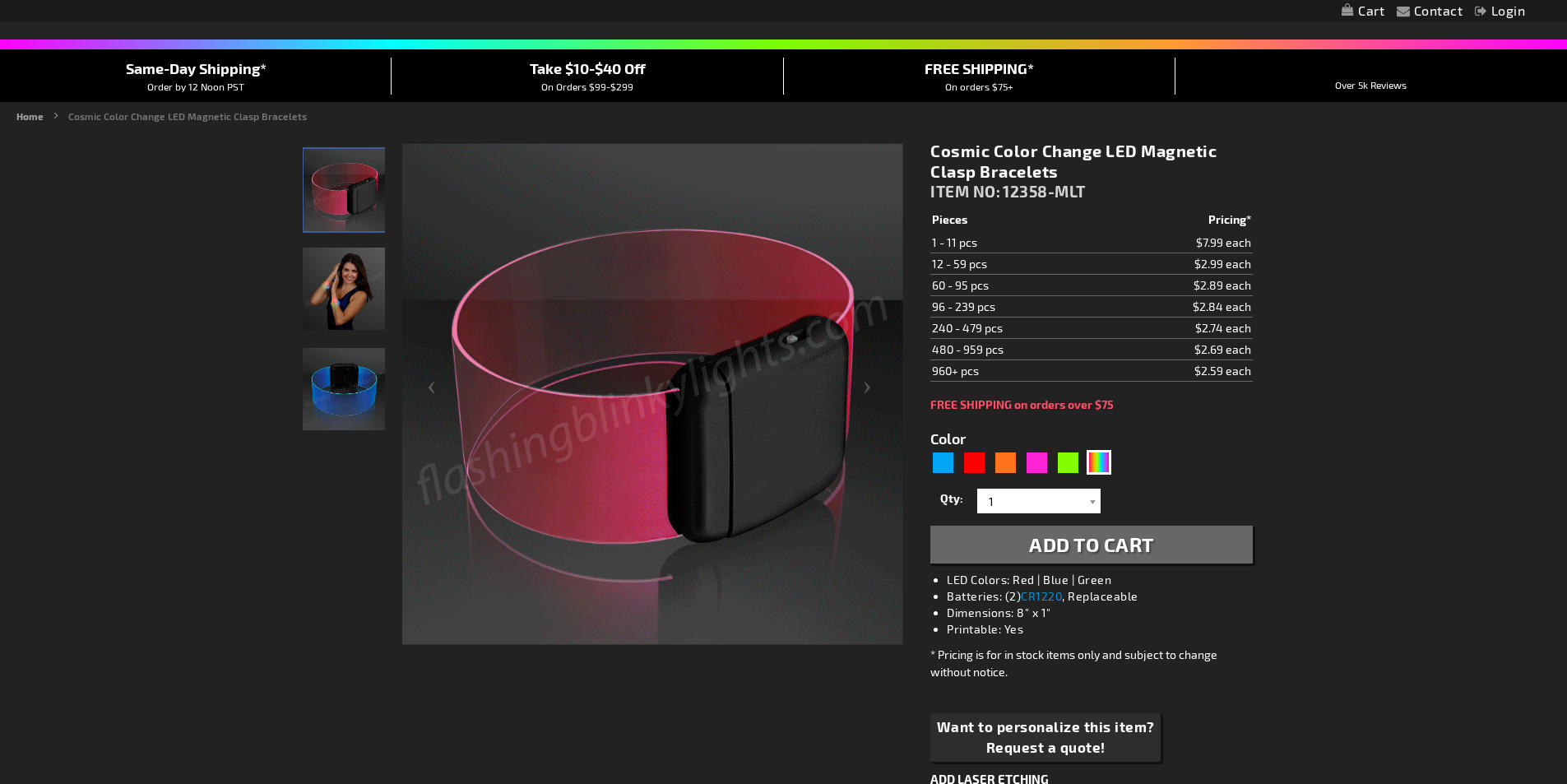
scroll to position [128, 0]
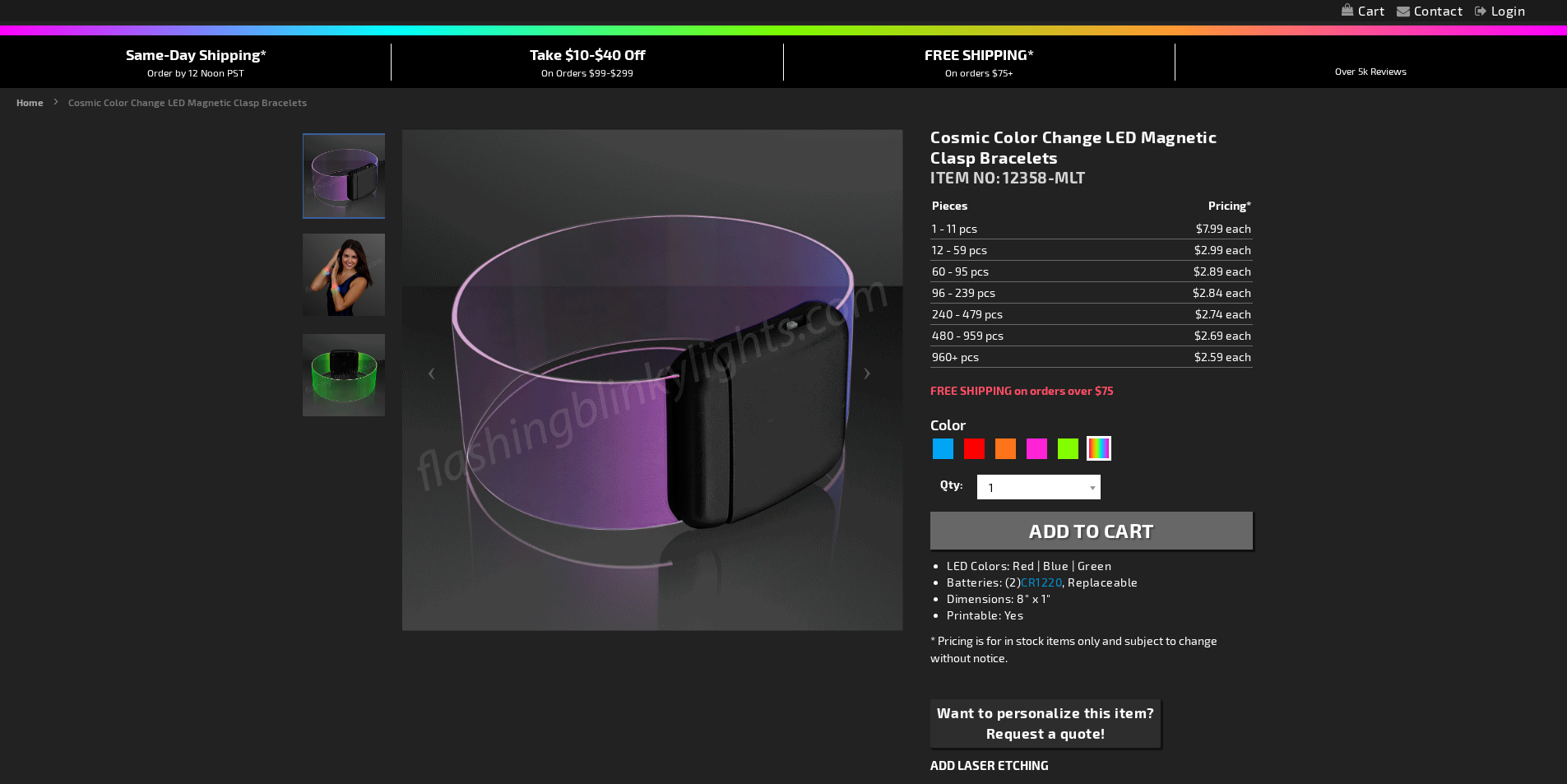
click at [367, 282] on img "Female wearing Color Change Light Up Cosmic LED Bracelet" at bounding box center [344, 274] width 82 height 82
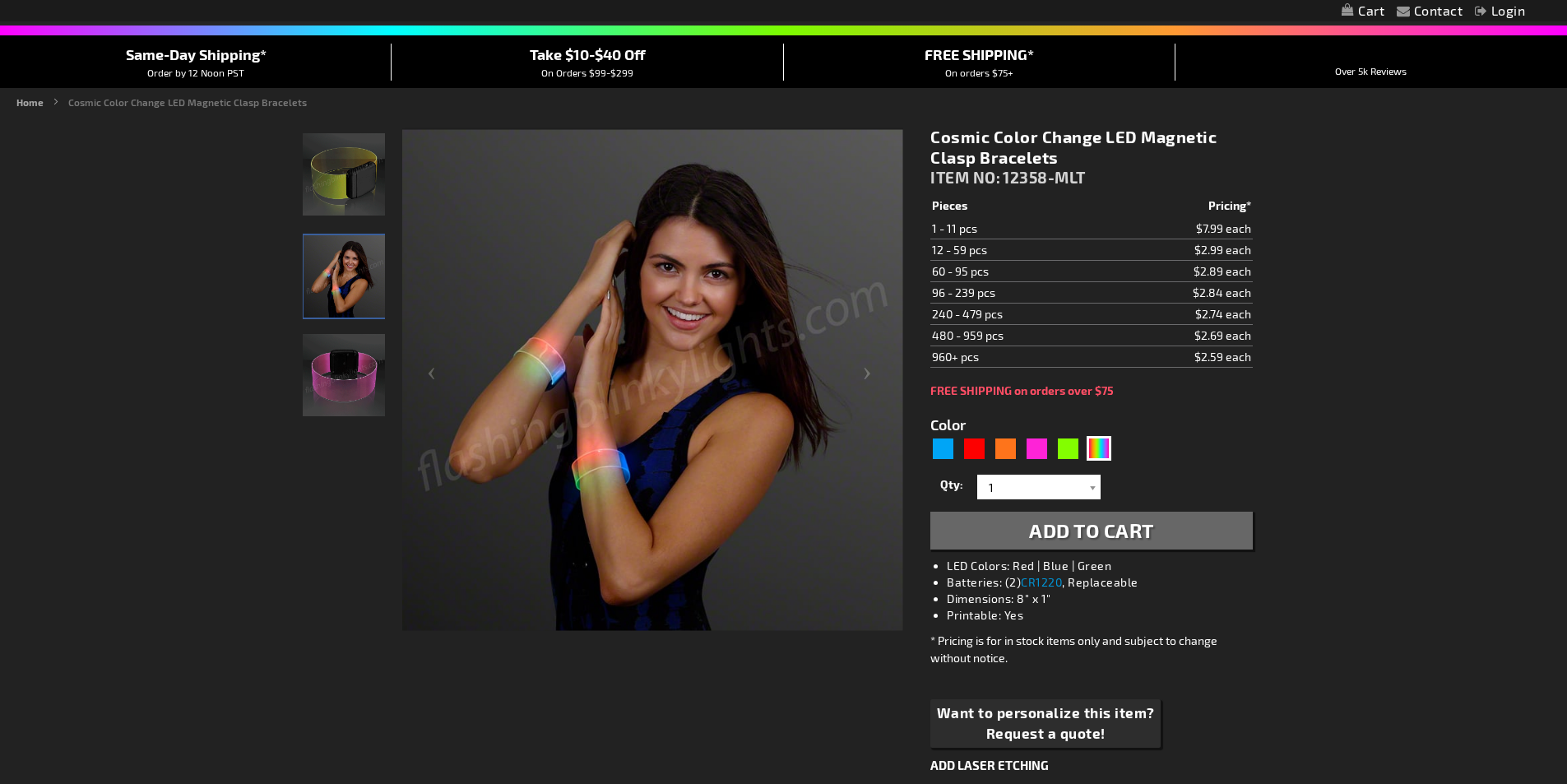
click at [322, 394] on img "Color Change Light Up Cosmic LED Bracelet" at bounding box center [344, 375] width 82 height 82
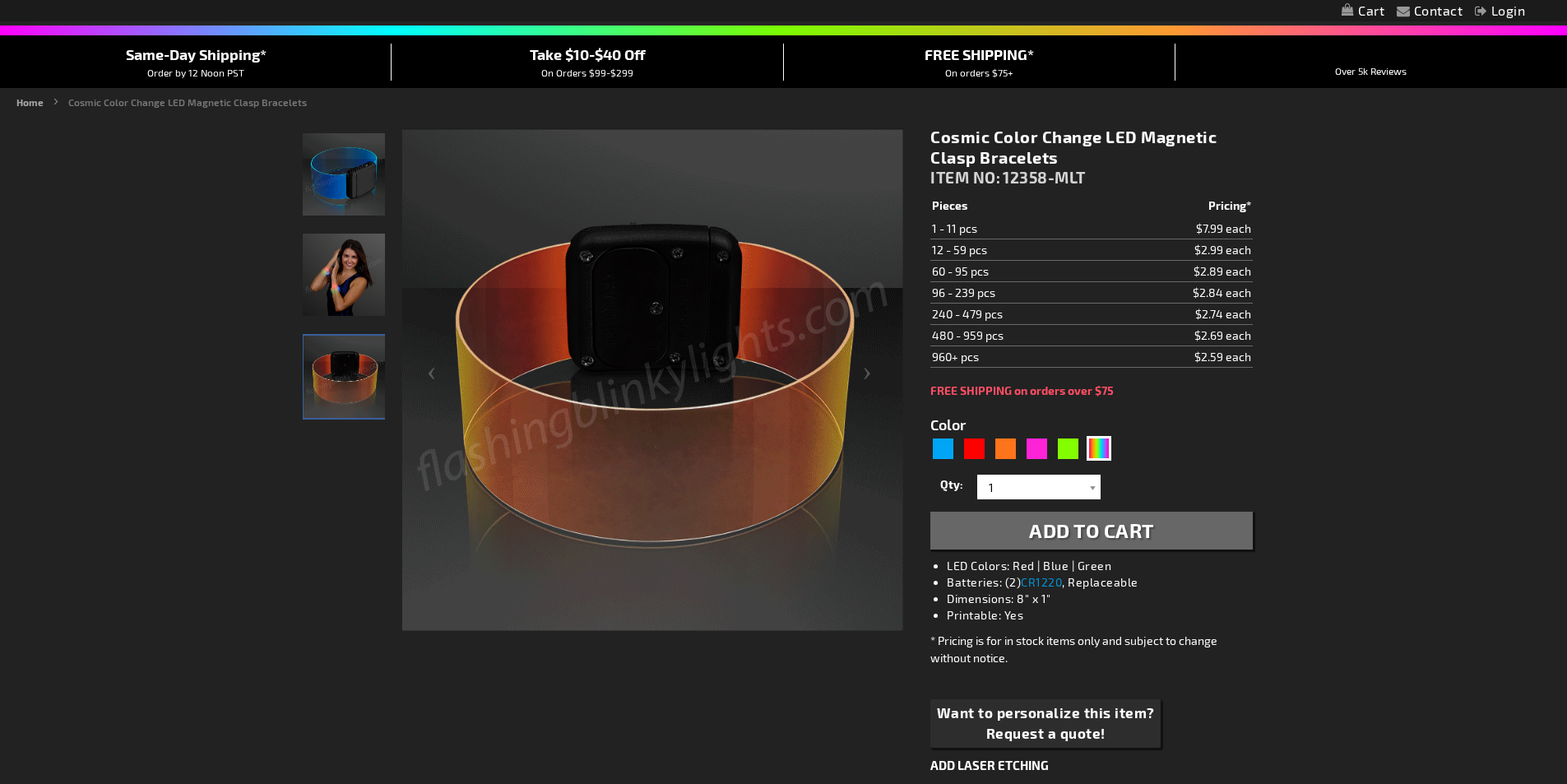
click at [354, 277] on img "Female wearing Color Change Light Up Cosmic LED Bracelet" at bounding box center [344, 274] width 82 height 82
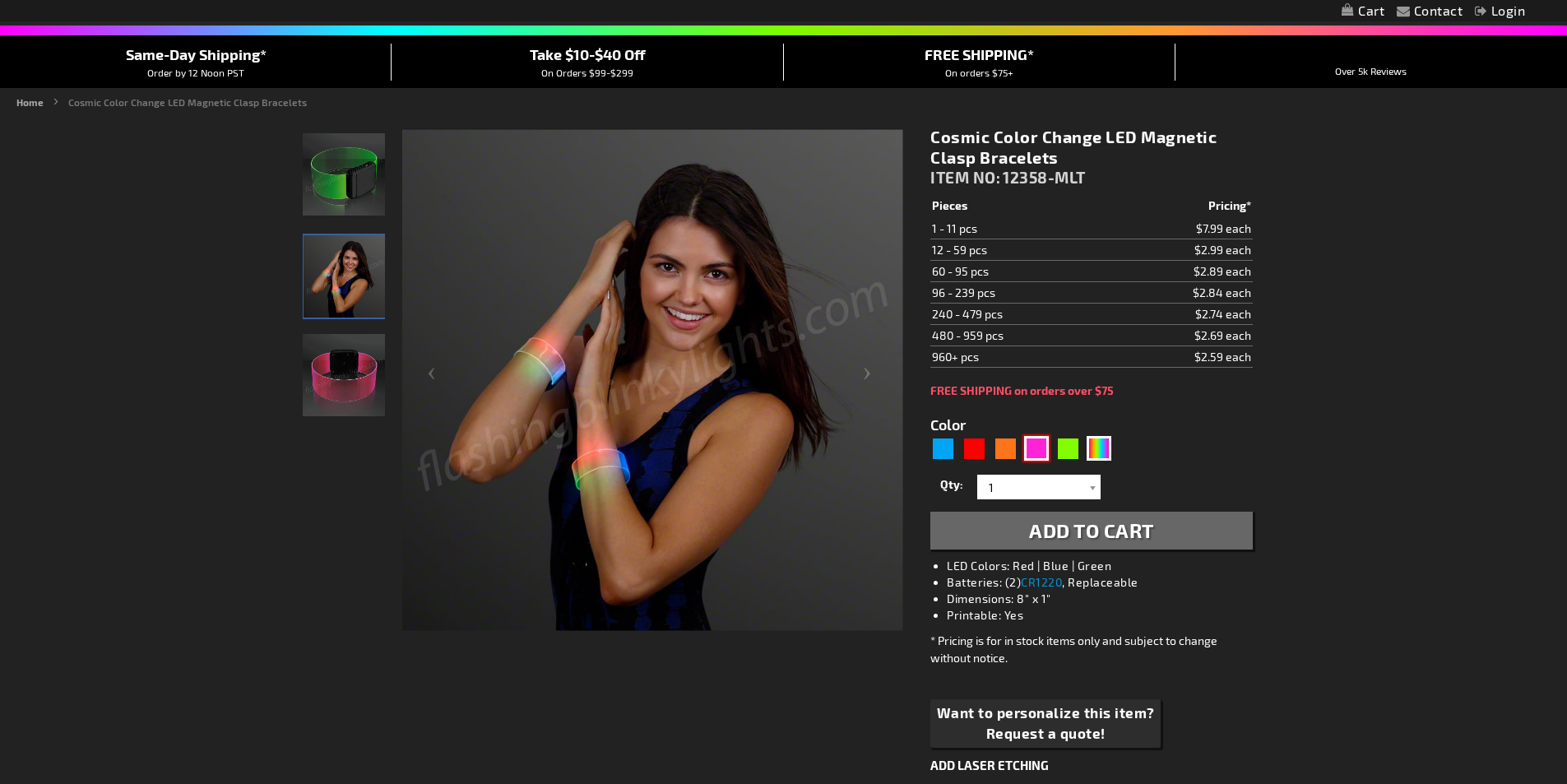
click at [1038, 446] on div "Pink" at bounding box center [1037, 448] width 25 height 25
type input "5639"
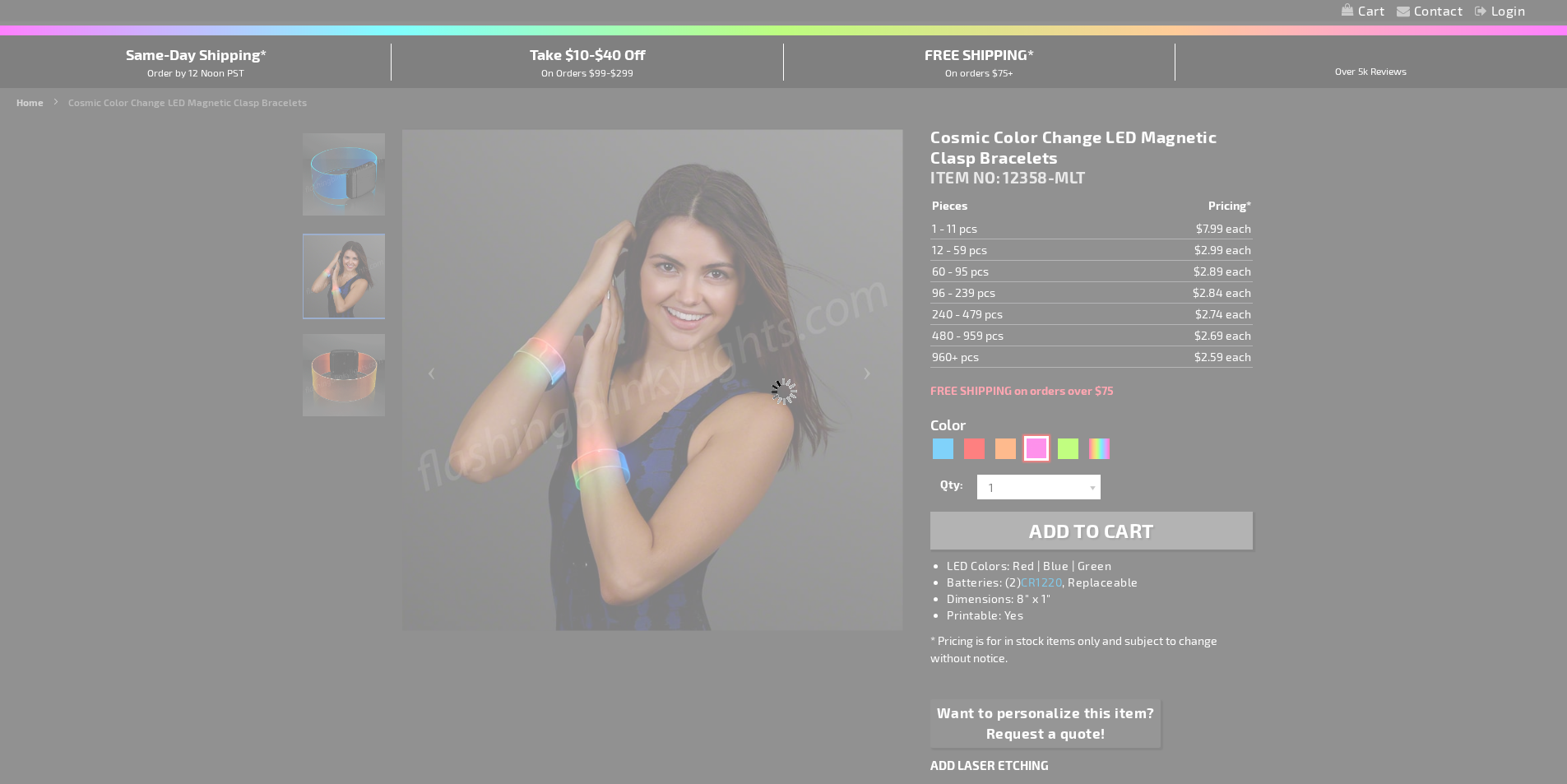
type input "12358-PK"
type input "Customize - Cosmic Pink LED Magnetic Clasp Bracelets - ITEM NO: 12358-PK"
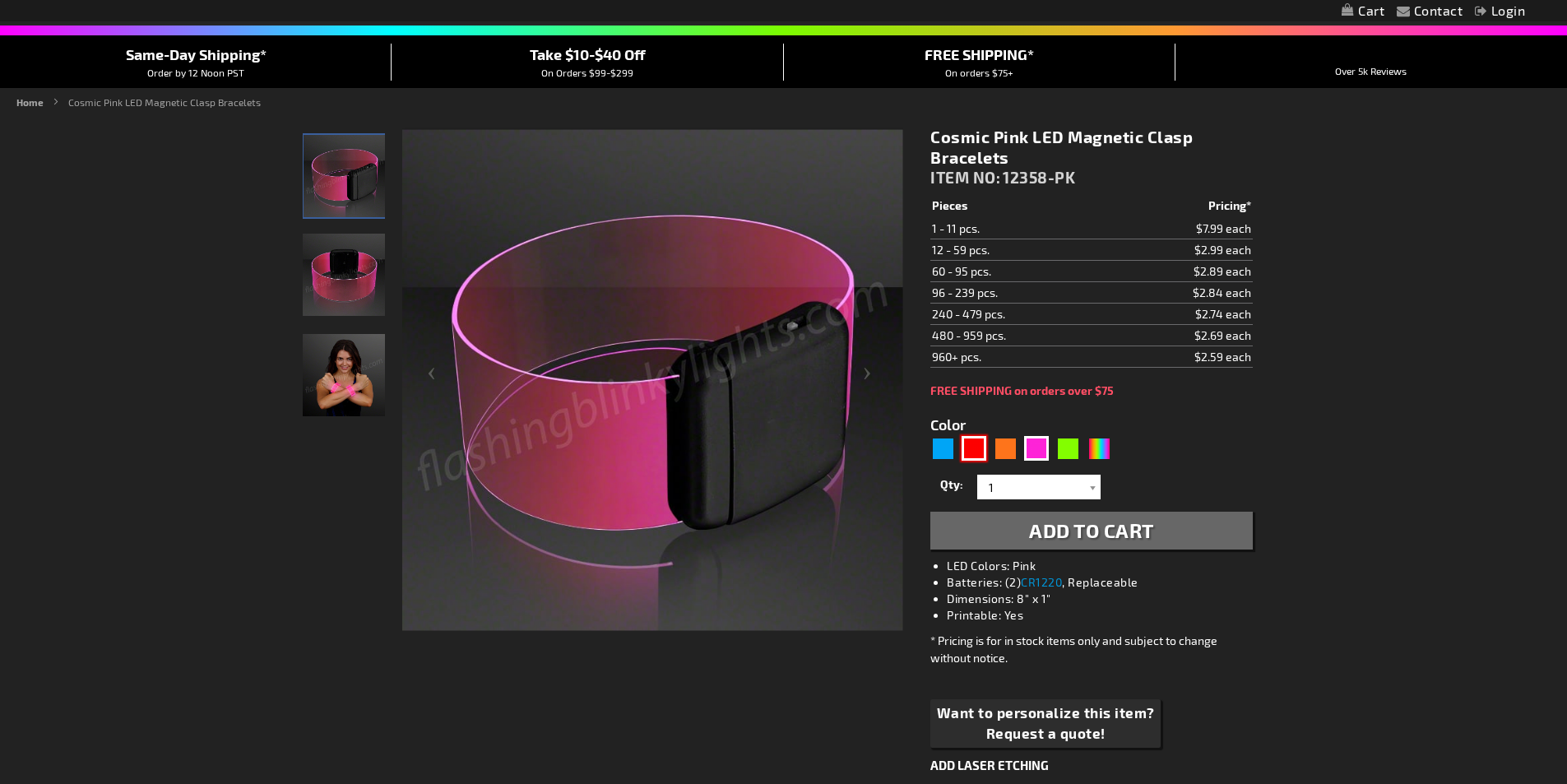
click at [974, 450] on div "Red" at bounding box center [974, 448] width 25 height 25
type input "5641"
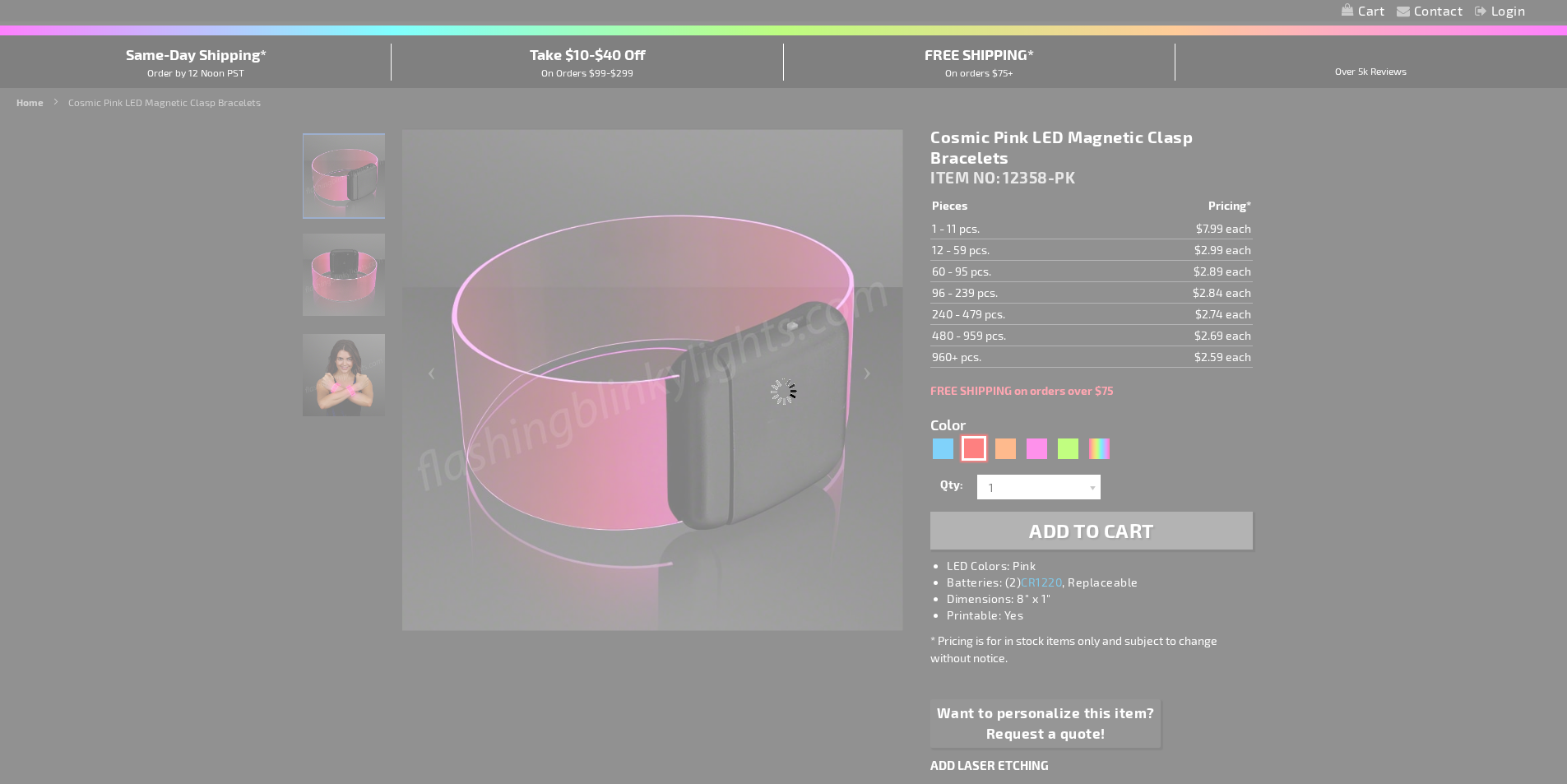
type input "12358-RD"
type input "Customize - Cosmic Red LED Magnetic Clasp Bracelets - ITEM NO: 12358-RD"
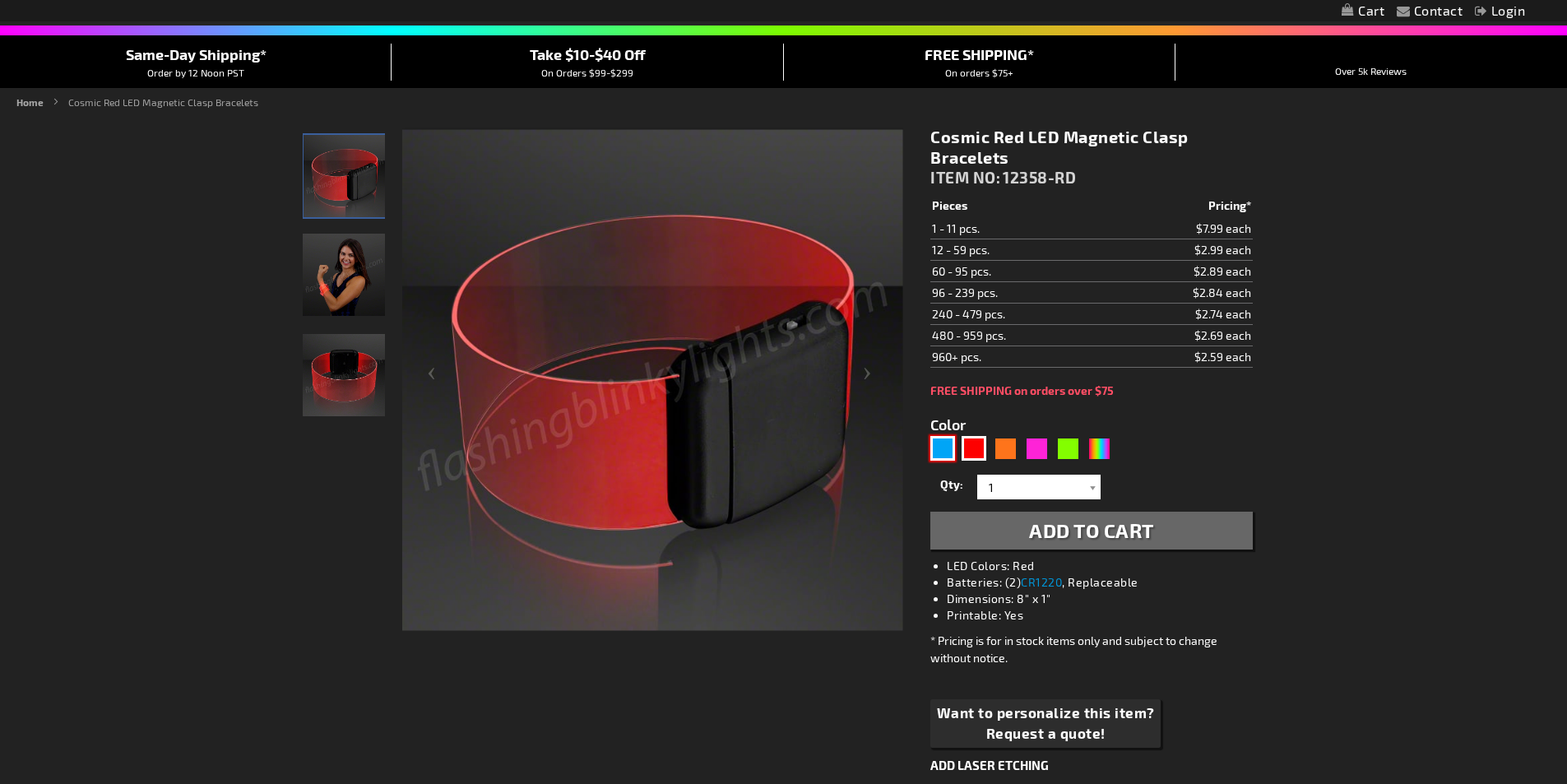
click at [948, 450] on div "Blue" at bounding box center [942, 448] width 25 height 25
type input "5629"
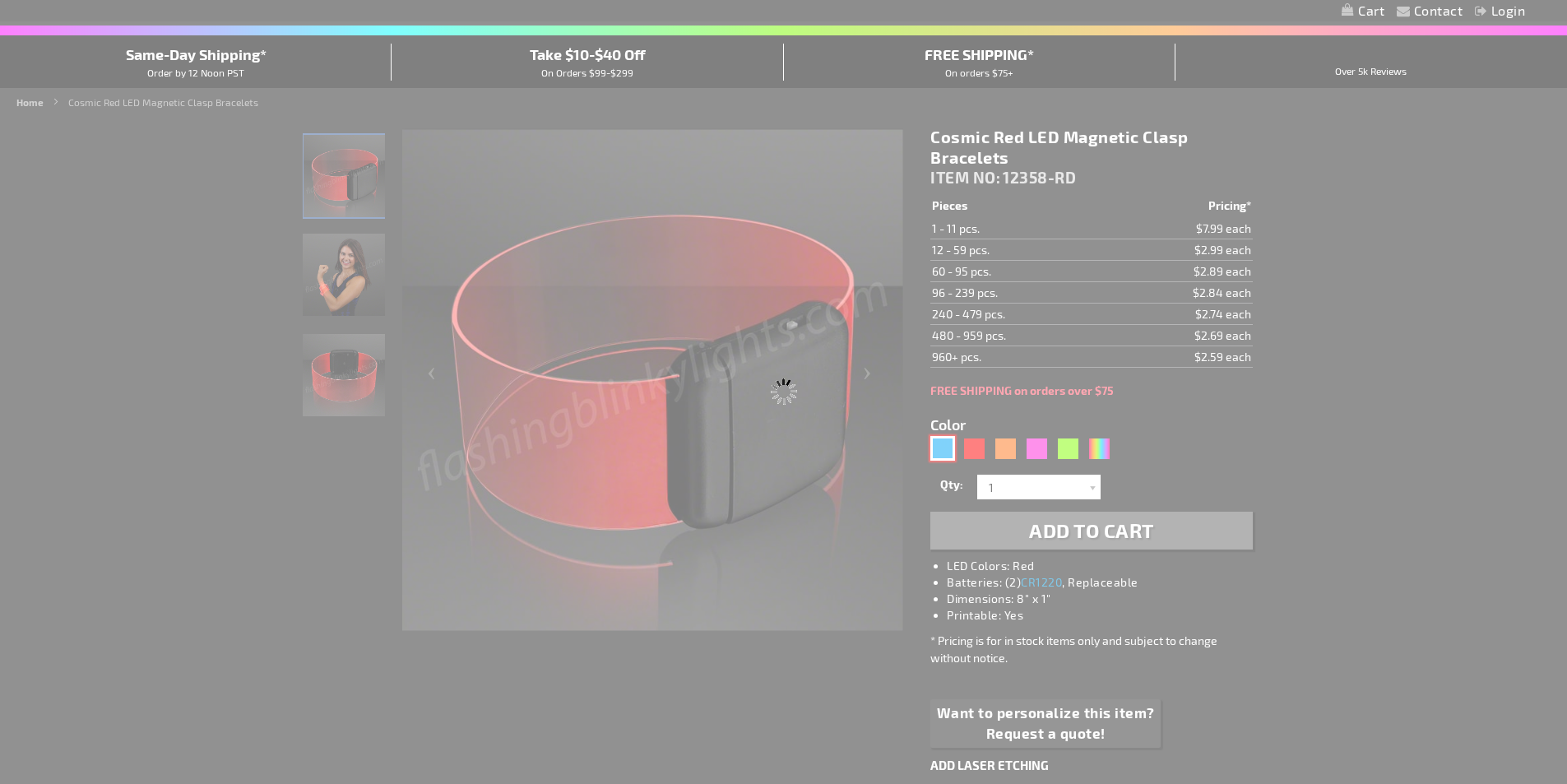
type input "12358-BL"
type input "Customize - Cosmic Blue LED Magnetic Clasp Bracelets - ITEM NO: 12358-BL"
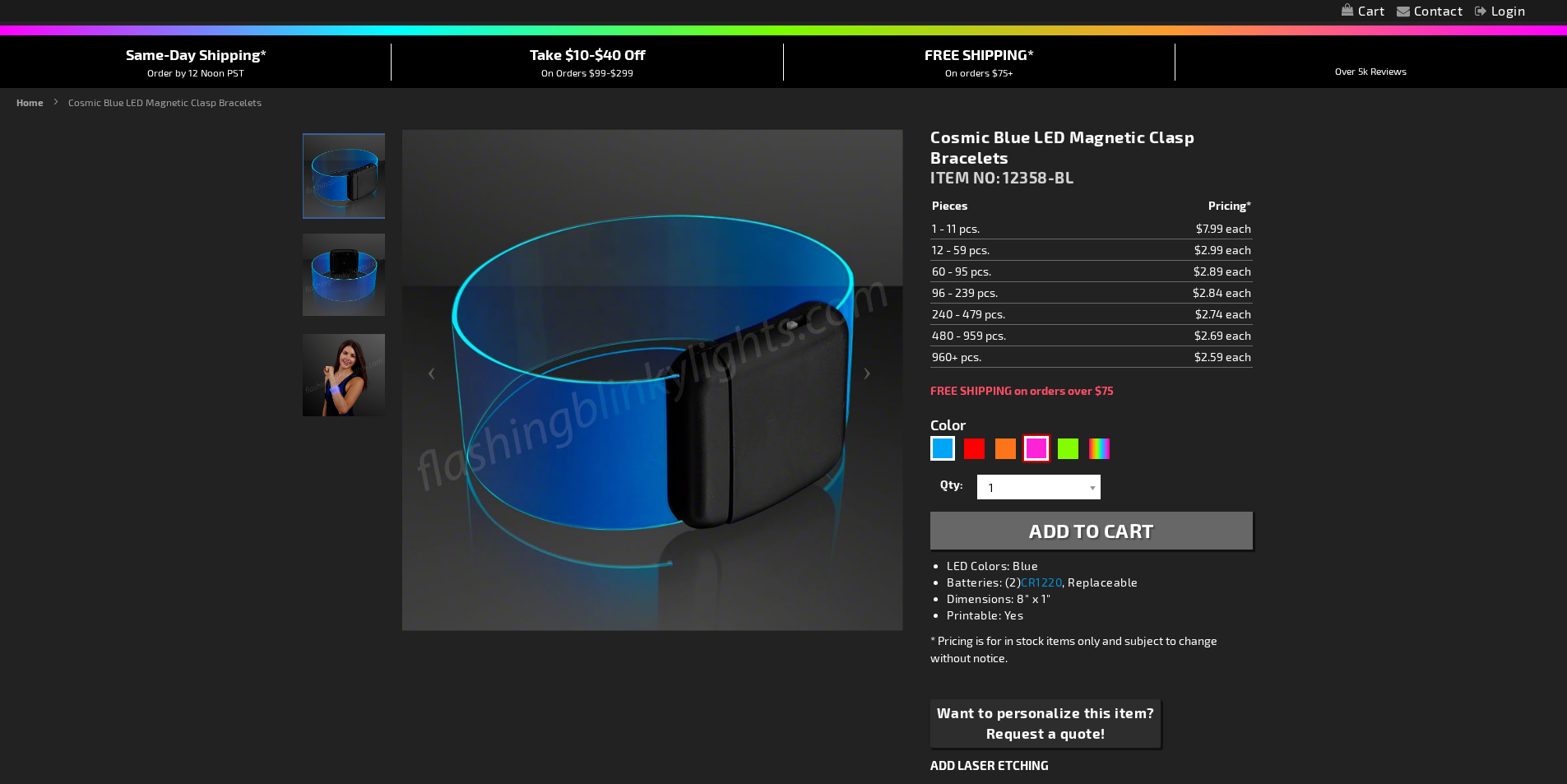
click at [1039, 451] on div "Pink" at bounding box center [1037, 448] width 25 height 25
type input "5639"
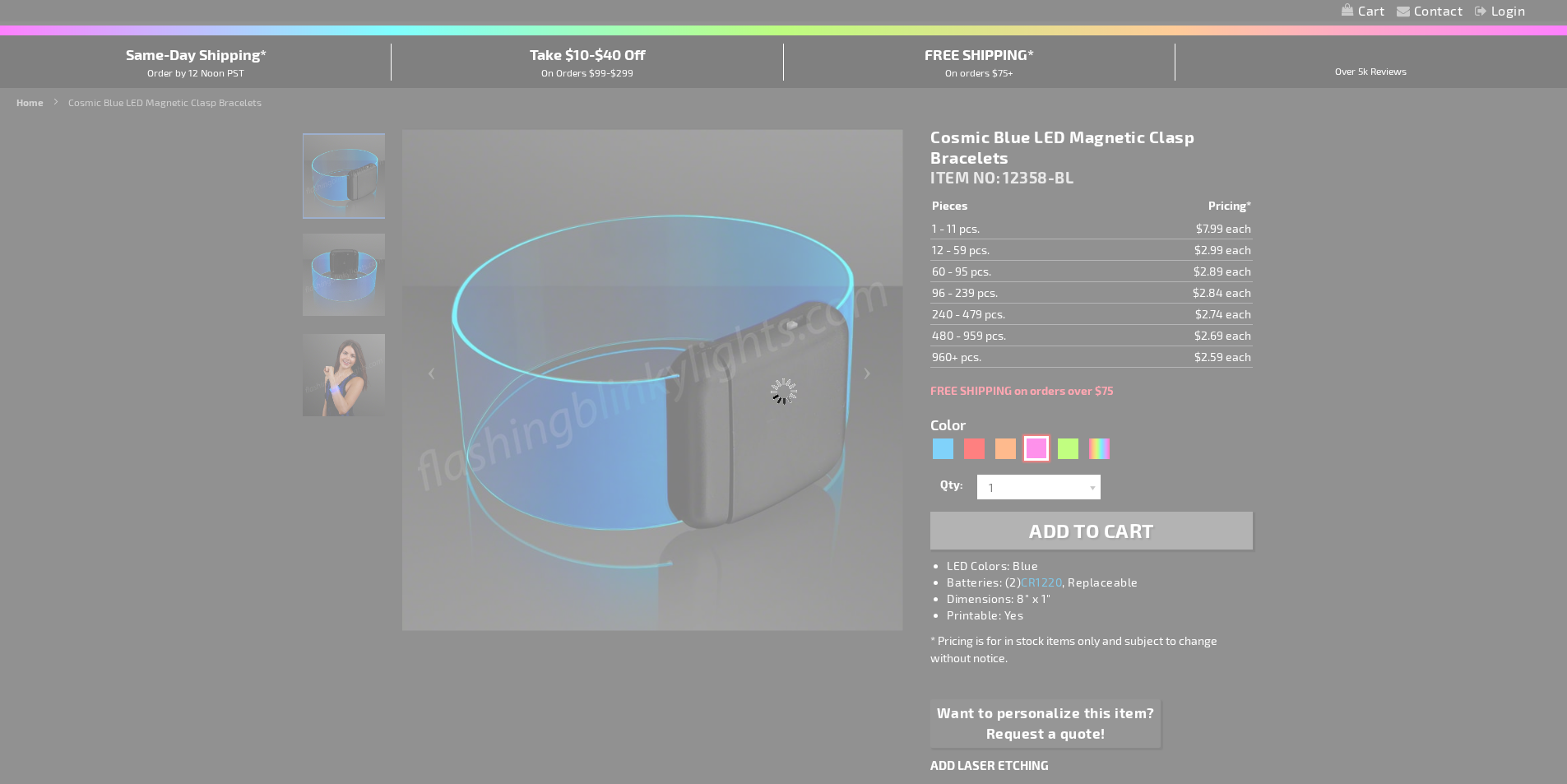
type input "12358-PK"
type input "Customize - Cosmic Pink LED Magnetic Clasp Bracelets - ITEM NO: 12358-PK"
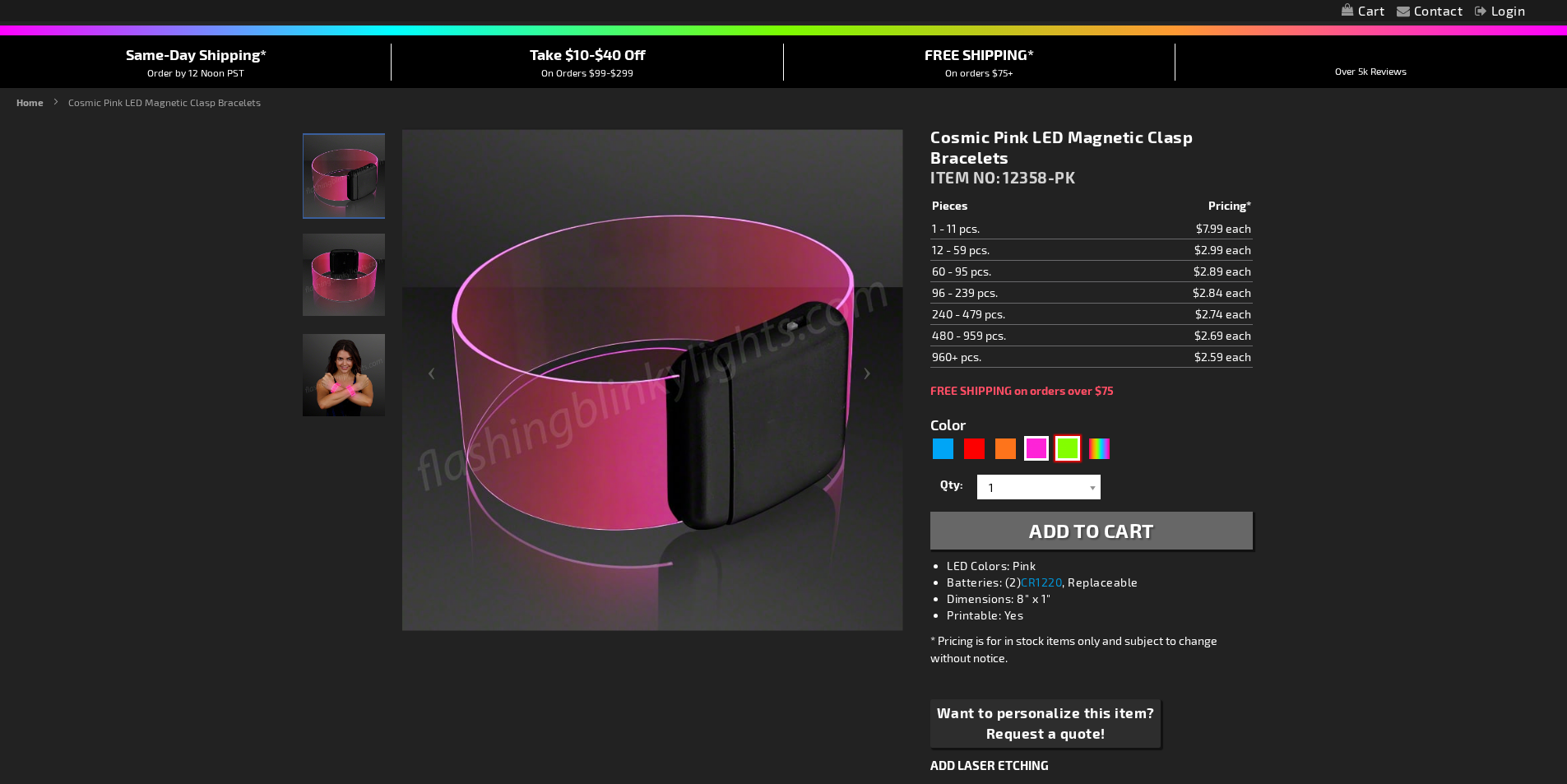
click at [1069, 454] on div "Green" at bounding box center [1068, 448] width 25 height 25
type input "5648"
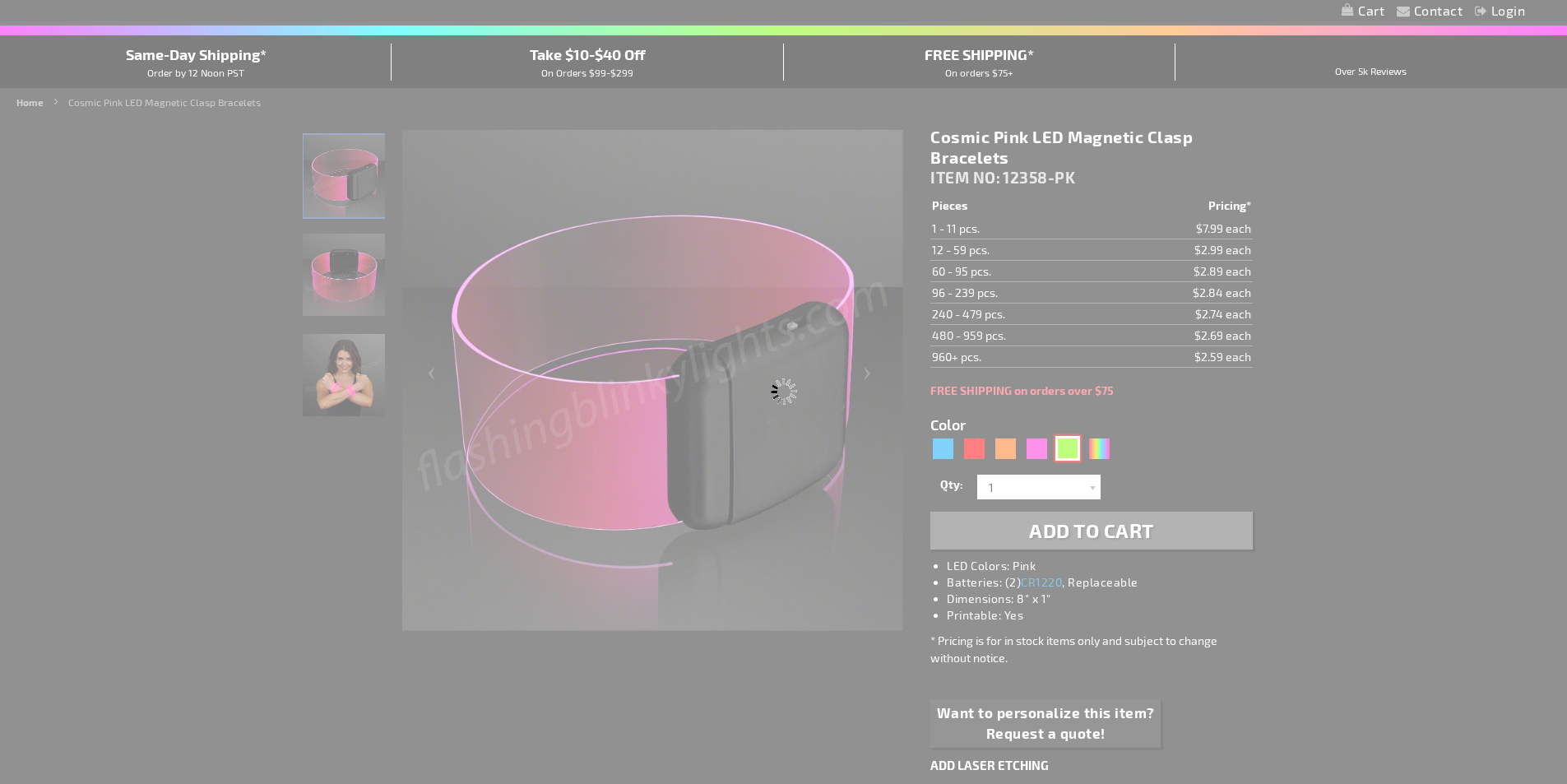
type input "12358-GN"
type input "Customize - Cosmic Green LED Magnetic Clasp Bracelets - ITEM NO: 12358-GN"
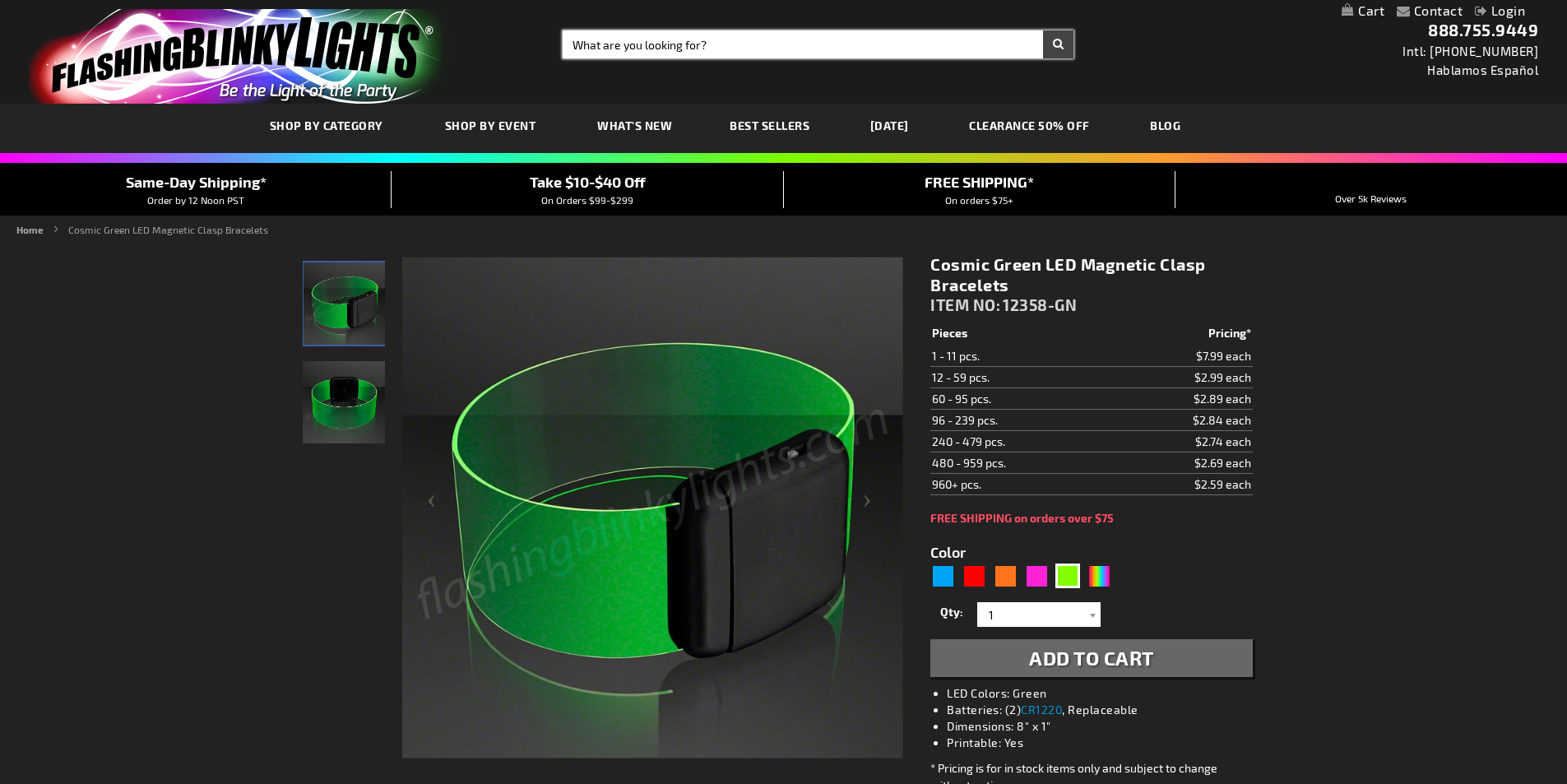
click at [737, 43] on input "Search" at bounding box center [818, 44] width 511 height 28
type input "light up event bracelet"
click at [1044, 30] on button "Search" at bounding box center [1058, 44] width 30 height 28
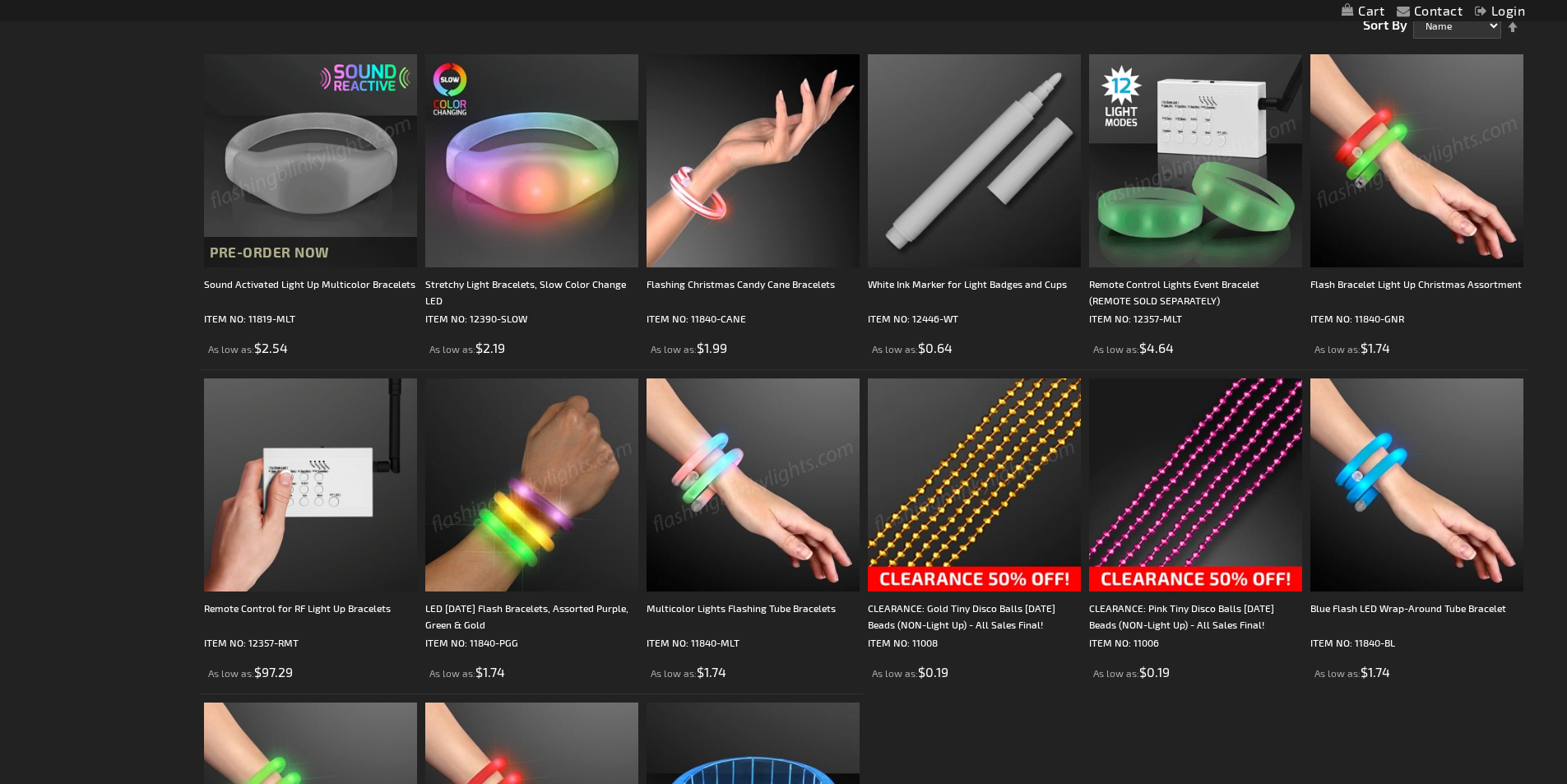
scroll to position [305, 0]
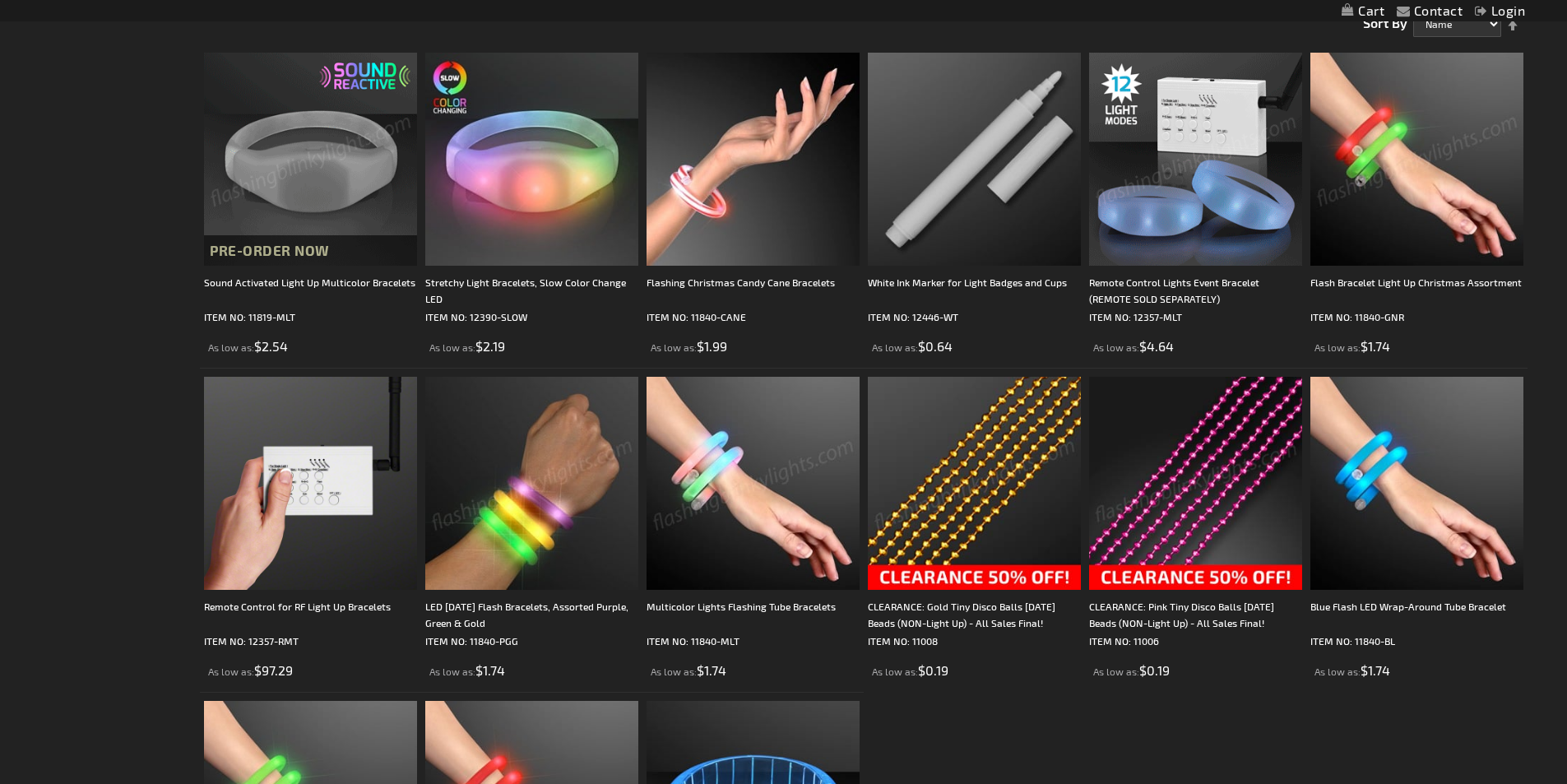
click at [1243, 230] on img at bounding box center [1195, 159] width 213 height 213
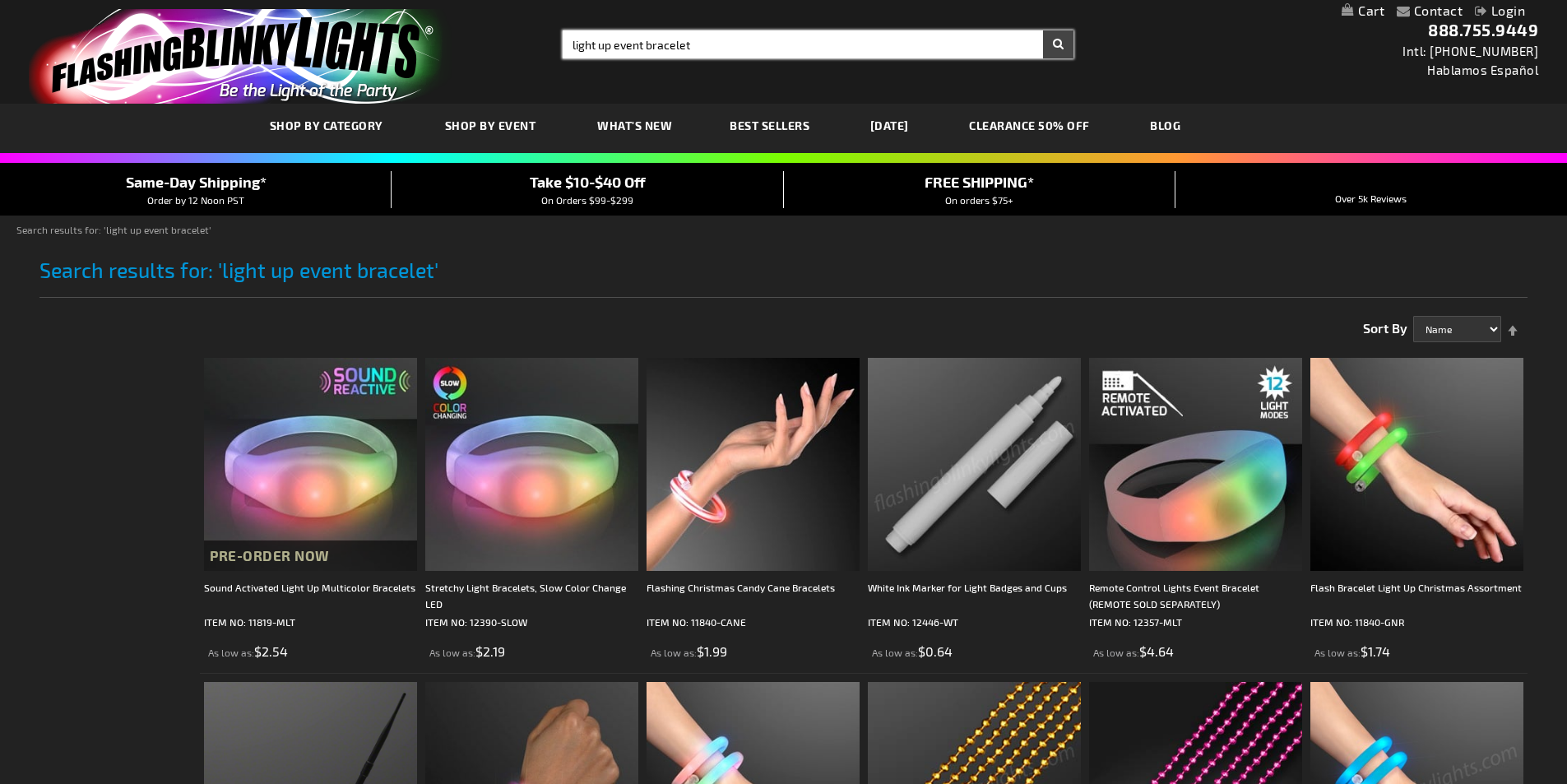
drag, startPoint x: 615, startPoint y: 44, endPoint x: 655, endPoint y: 46, distance: 40.0
click at [655, 46] on input "light up event bracelet" at bounding box center [818, 44] width 511 height 28
type input "light up bracelet"
click at [1044, 30] on button "Search" at bounding box center [1058, 44] width 30 height 28
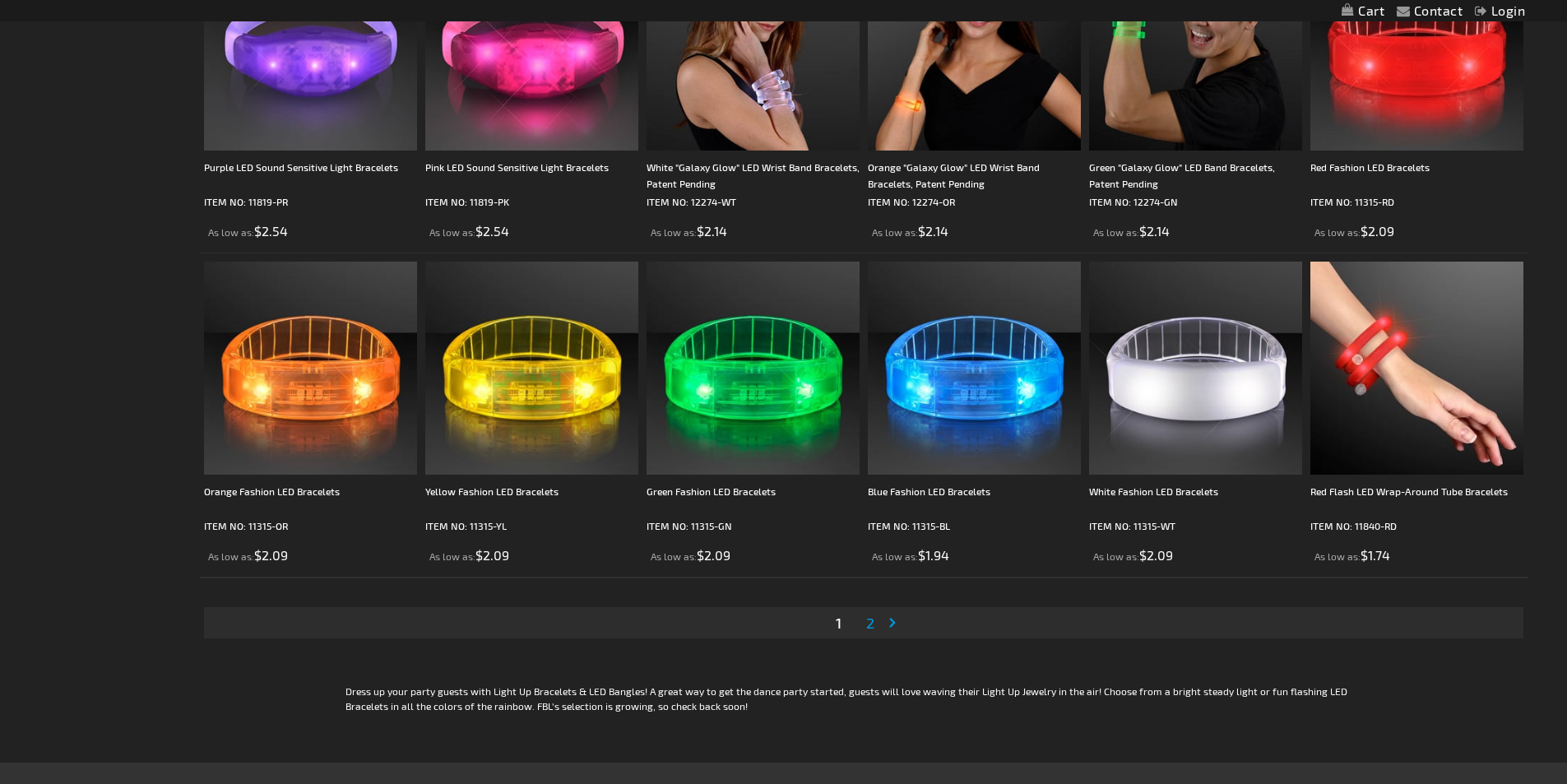
scroll to position [3012, 0]
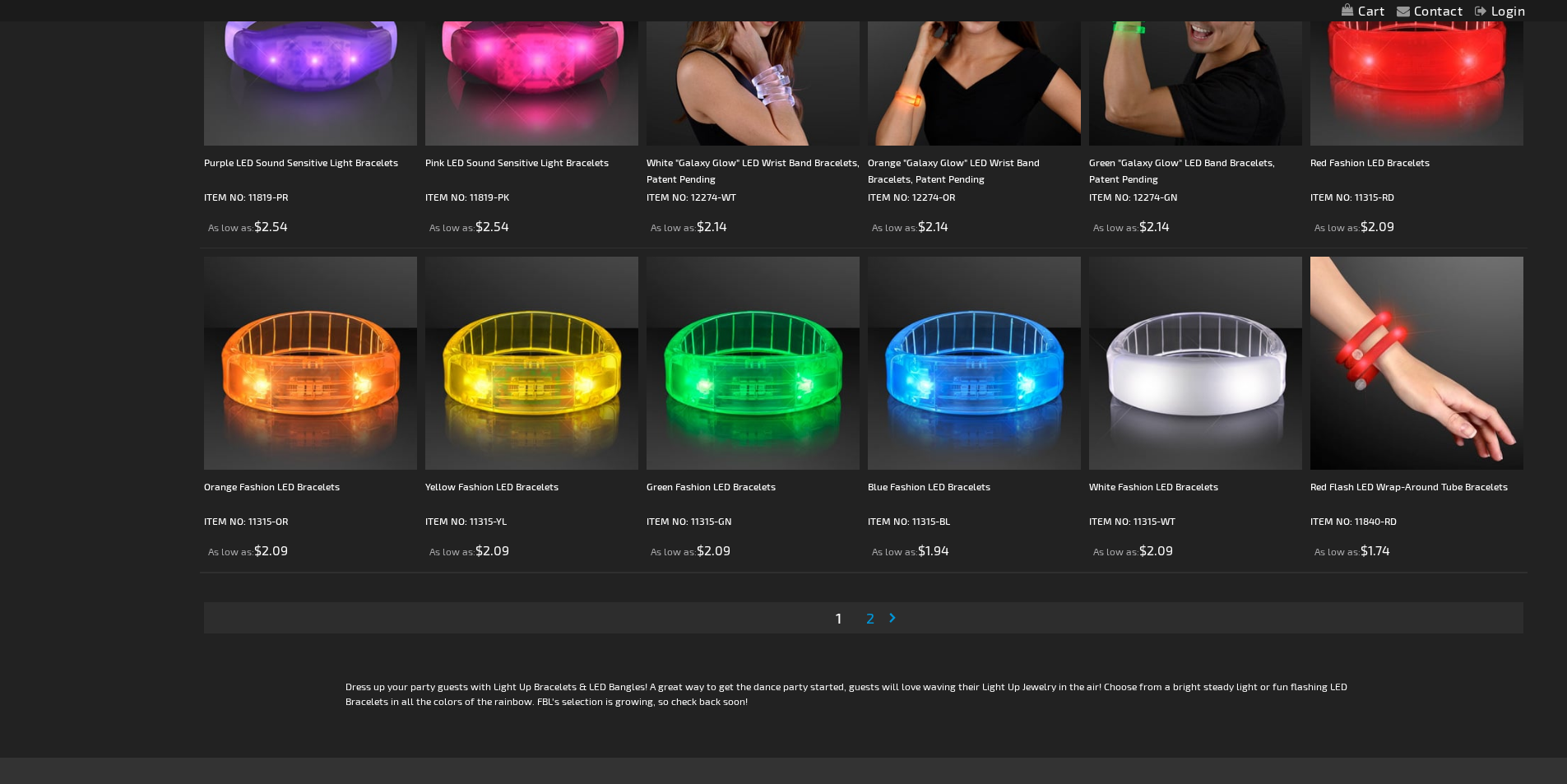
click at [889, 616] on link "Page Next" at bounding box center [895, 618] width 16 height 25
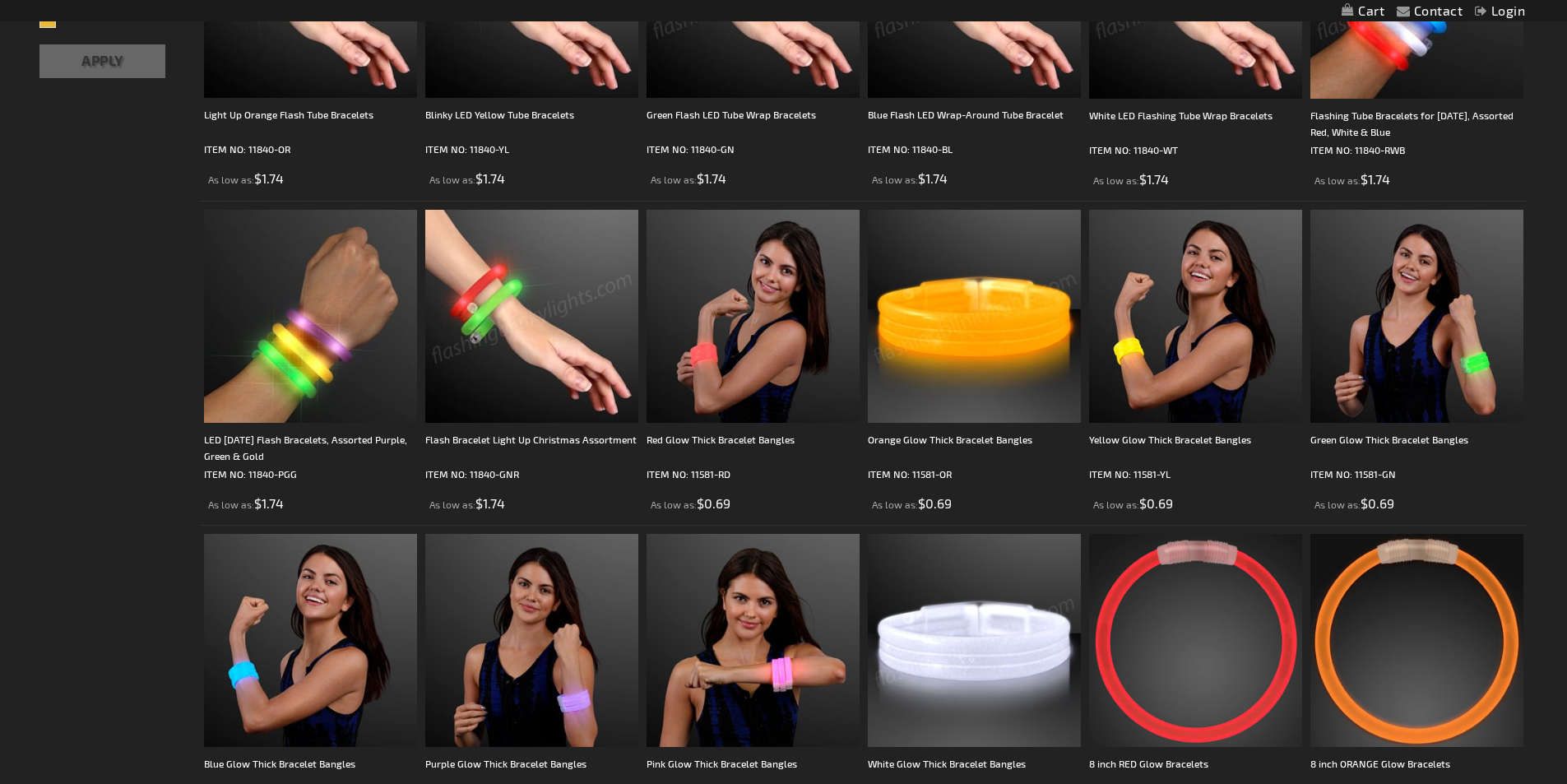
scroll to position [470, 0]
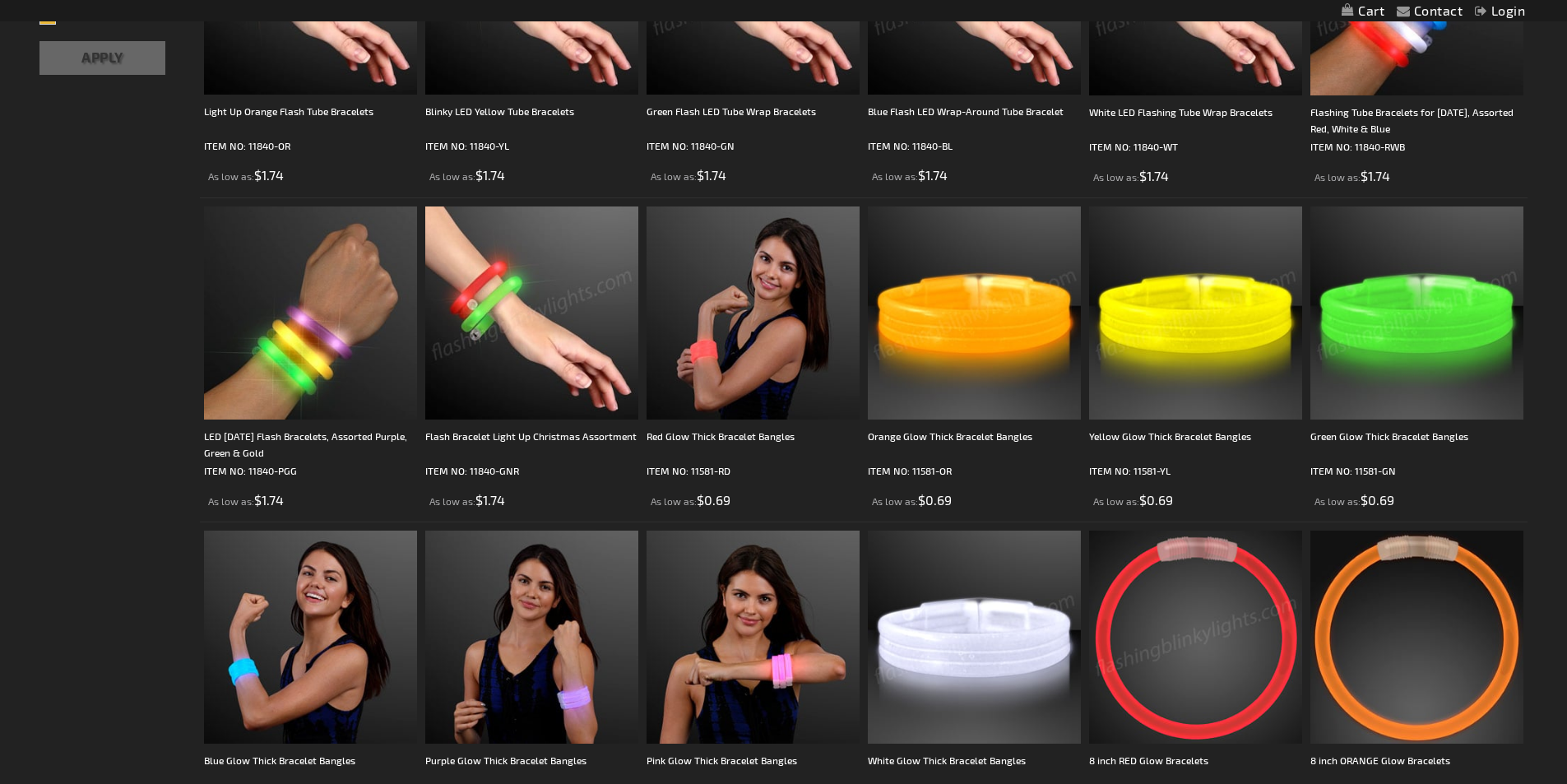
click at [970, 334] on img at bounding box center [974, 313] width 213 height 213
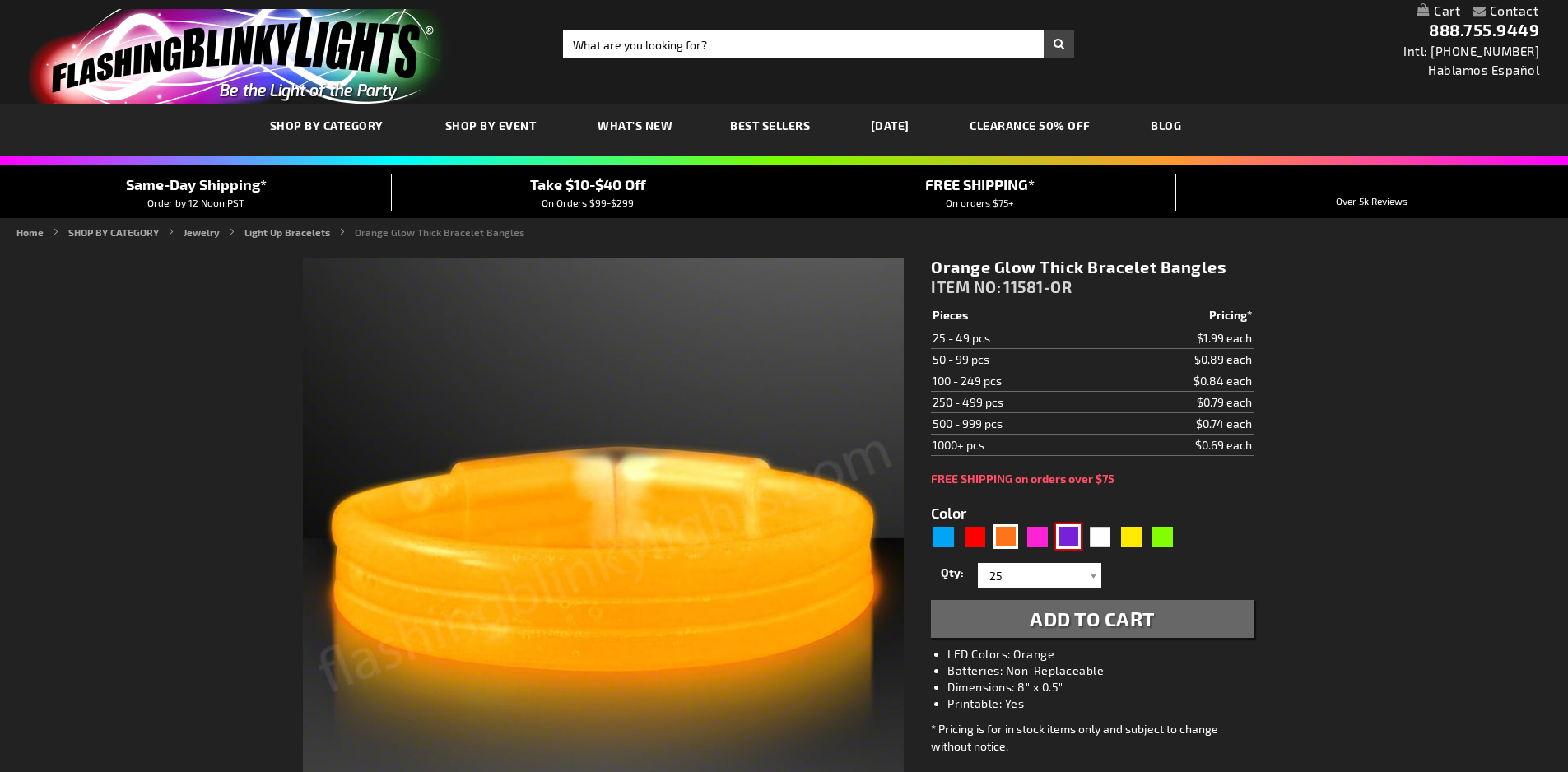
click at [1067, 538] on div "Purple" at bounding box center [1068, 537] width 25 height 25
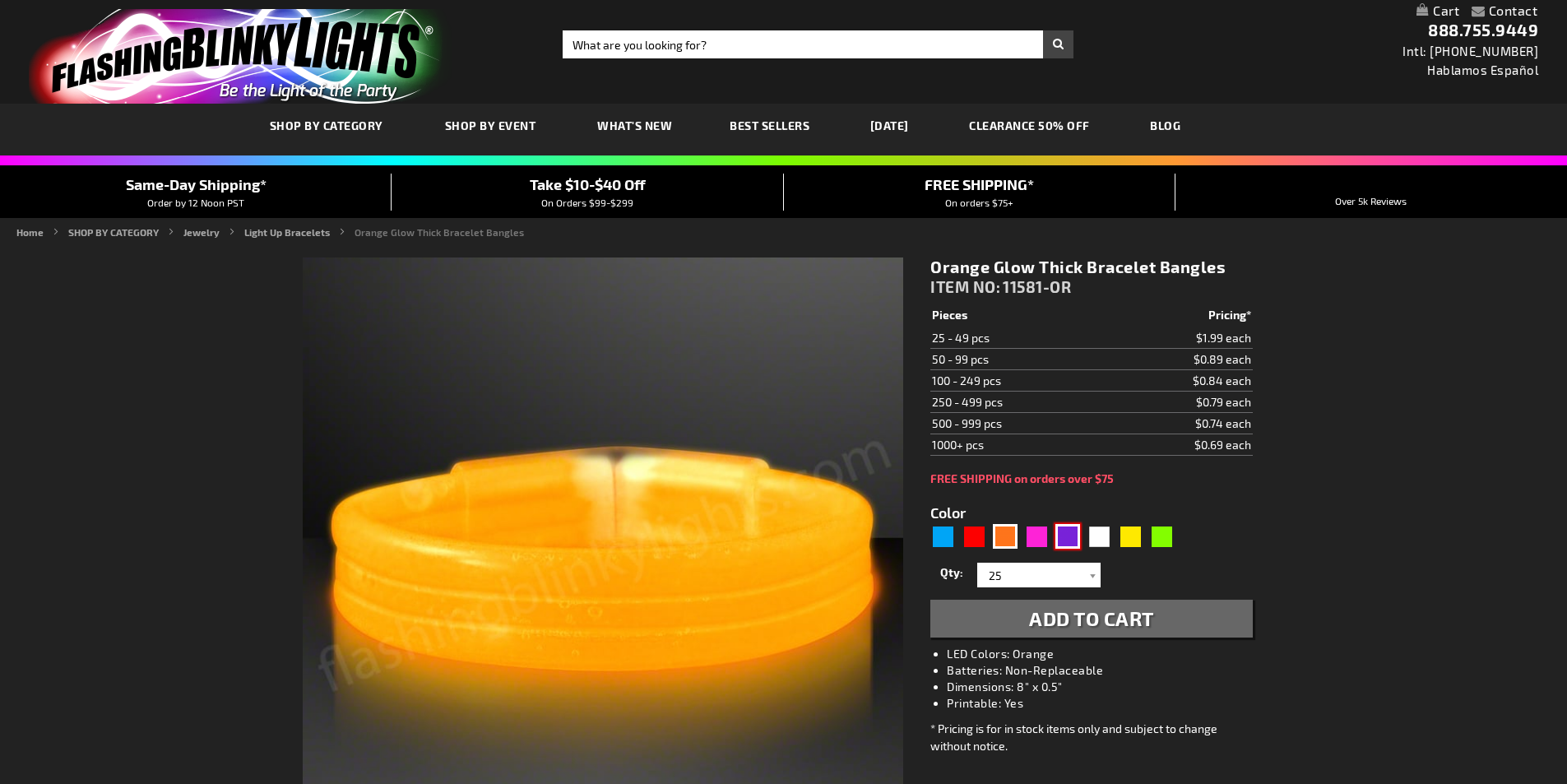
type input "5640"
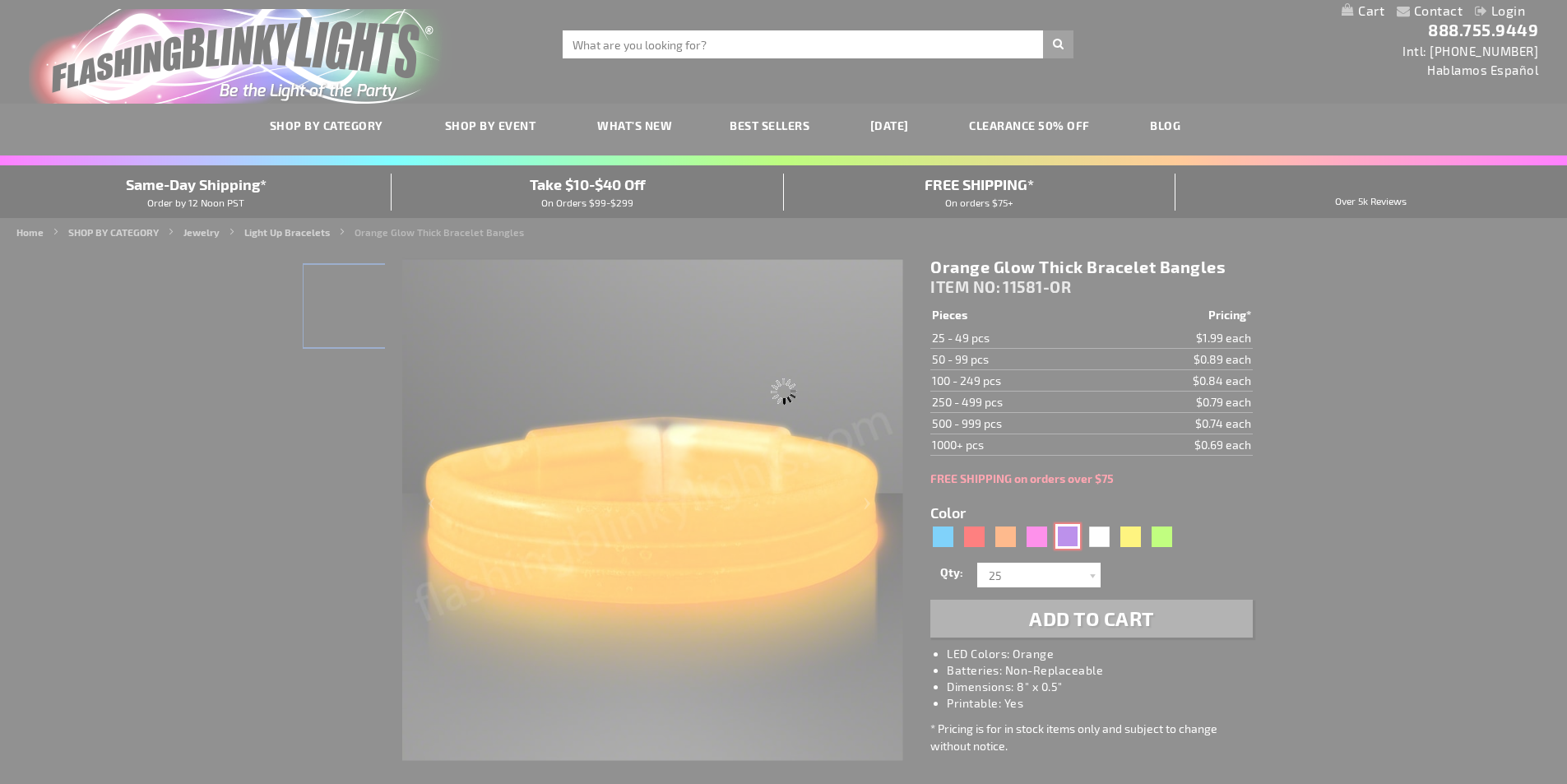
type input "11581-PR"
type input "Customize - Purple Glow Thick Bracelet Bangles - ITEM NO: 11581-PR"
select select
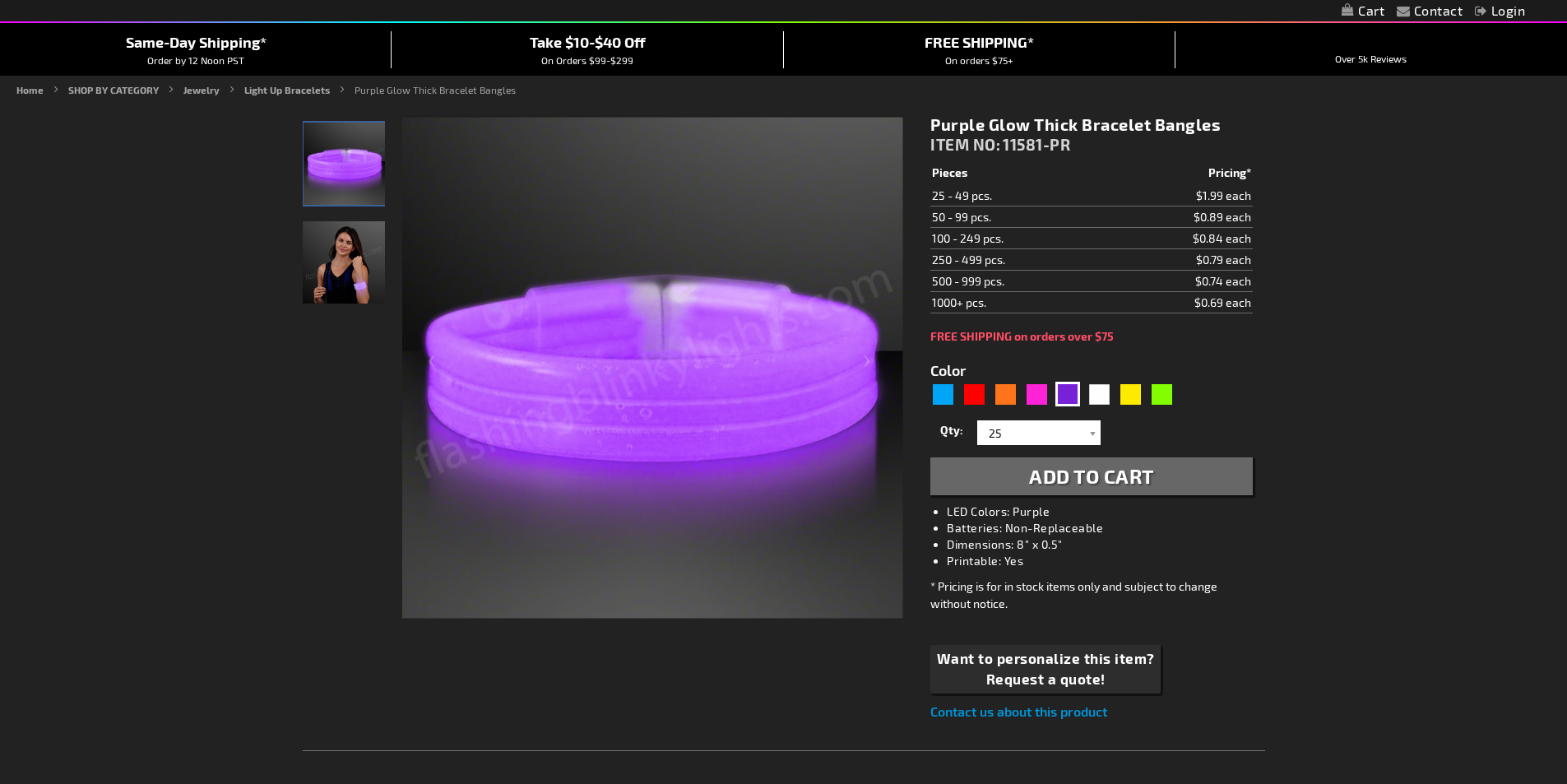
scroll to position [157, 0]
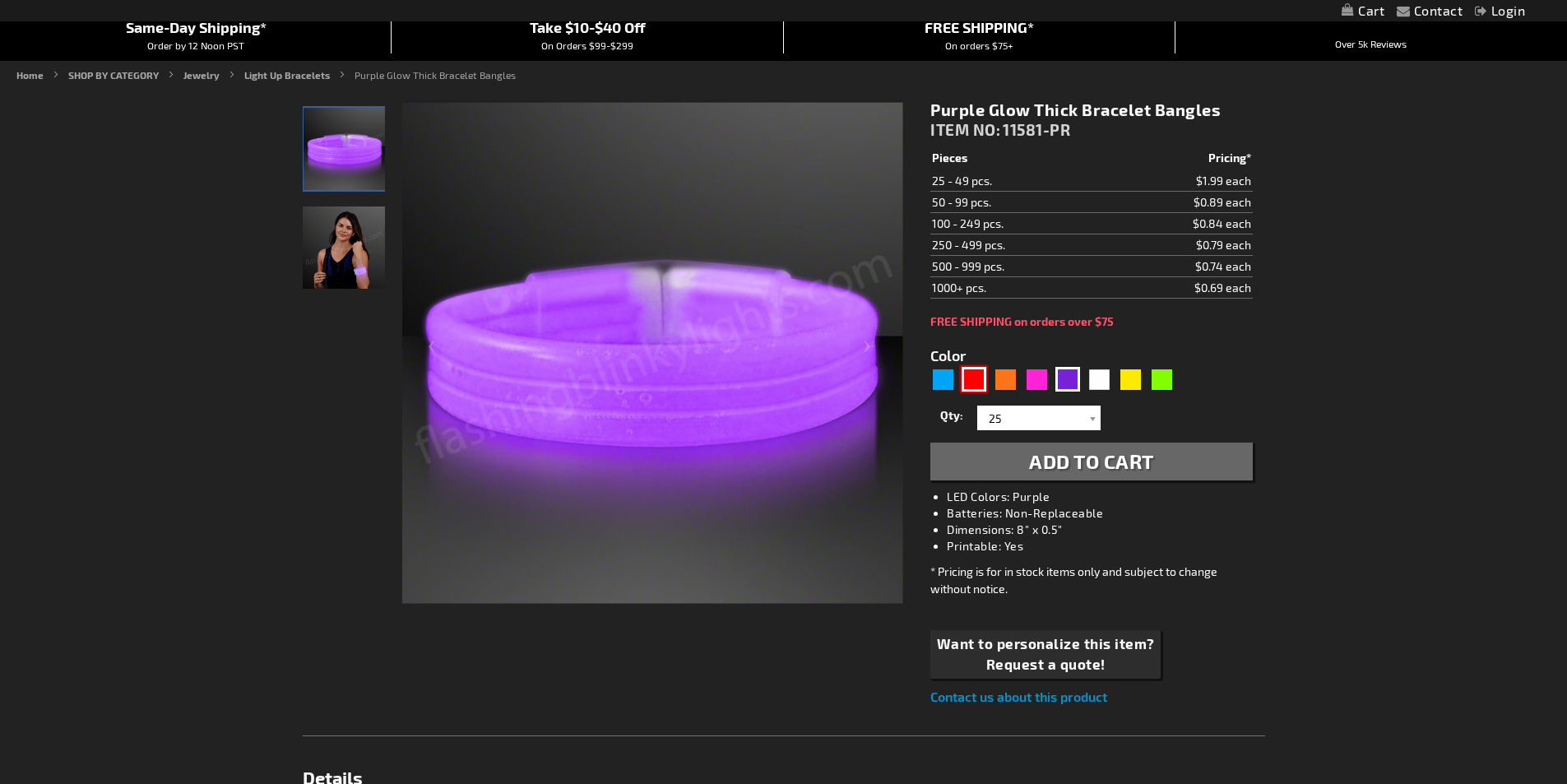
click at [970, 381] on div "Red" at bounding box center [974, 379] width 25 height 25
type input "5641"
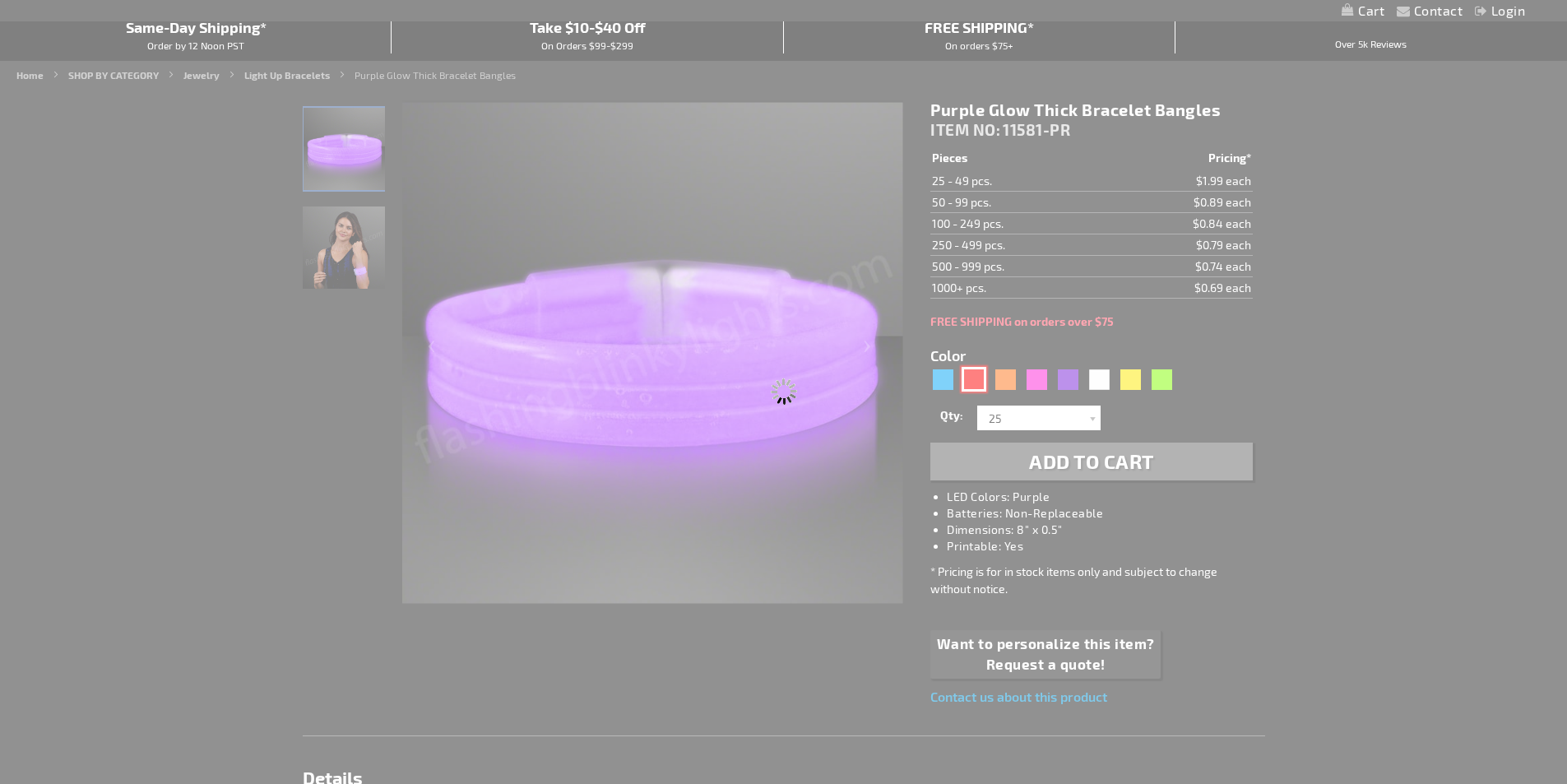
type input "11581-RD"
type input "Customize - Red Glow Thick Bracelet Bangles - ITEM NO: 11581-RD"
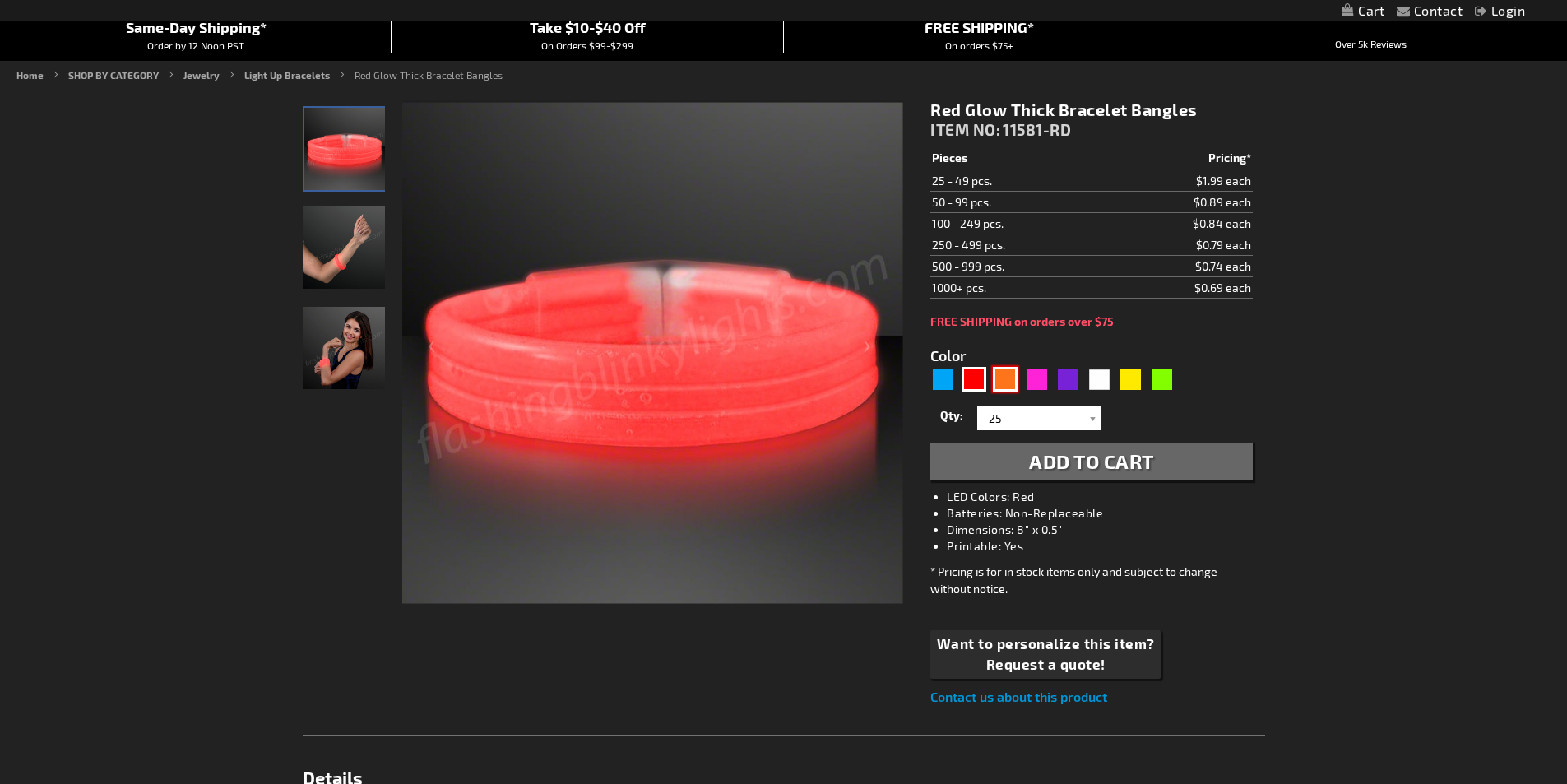
click at [1013, 379] on div "Orange" at bounding box center [1005, 379] width 25 height 25
type input "5637"
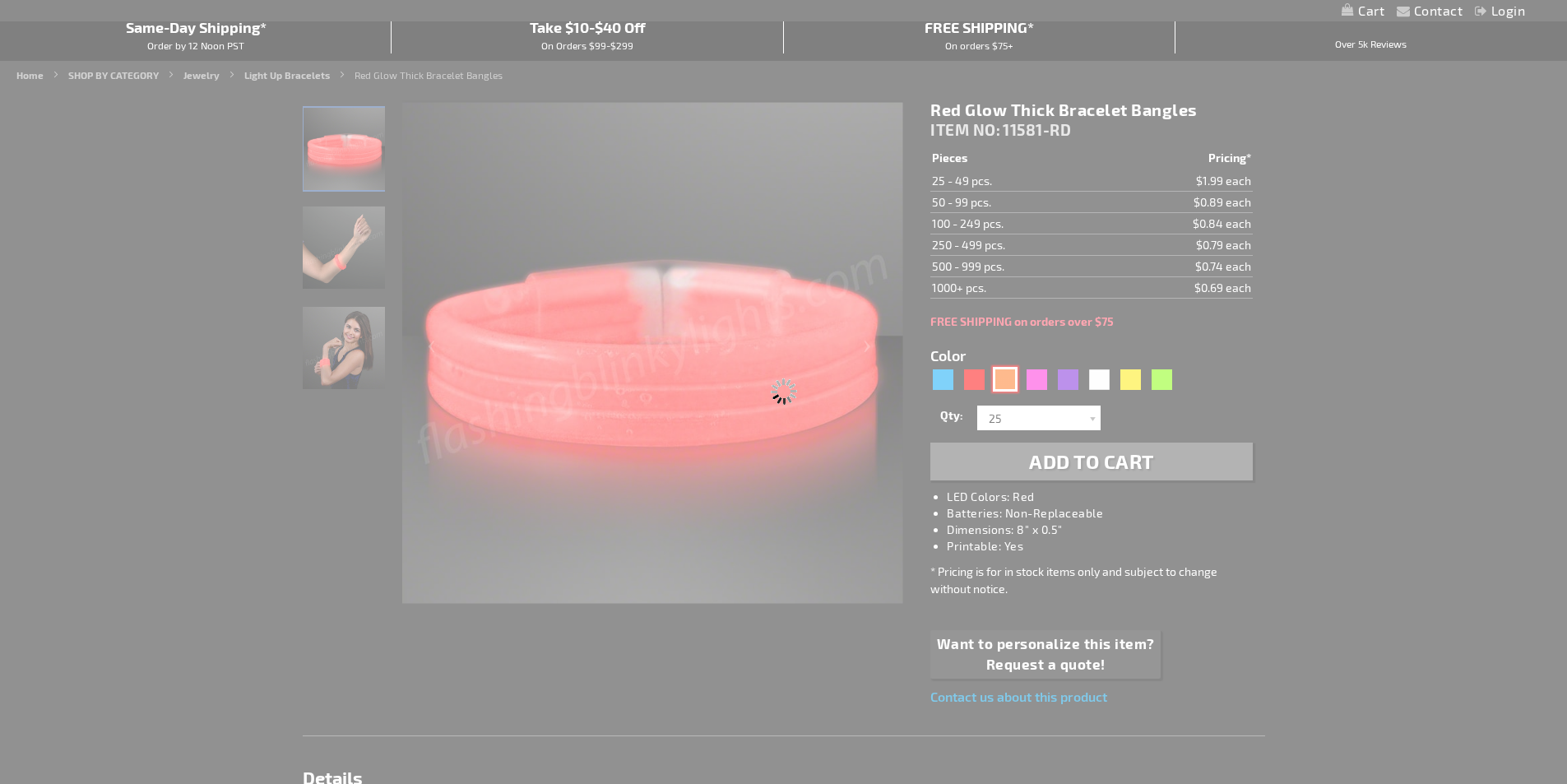
type input "11581-OR"
type input "Customize - Orange Glow Thick Bracelet Bangles - ITEM NO: 11581-OR"
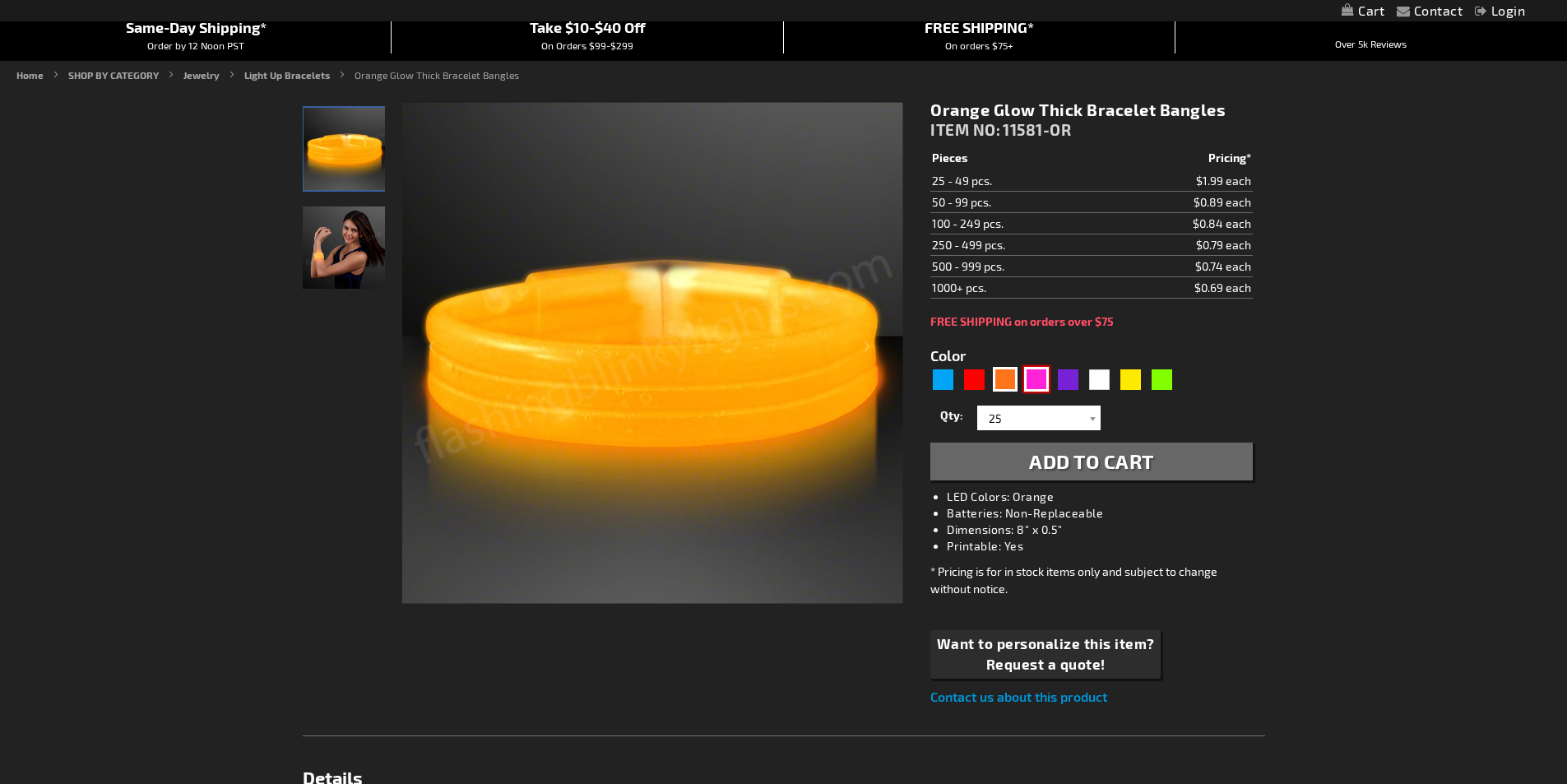
click at [1035, 377] on div "Pink" at bounding box center [1037, 379] width 25 height 25
type input "5639"
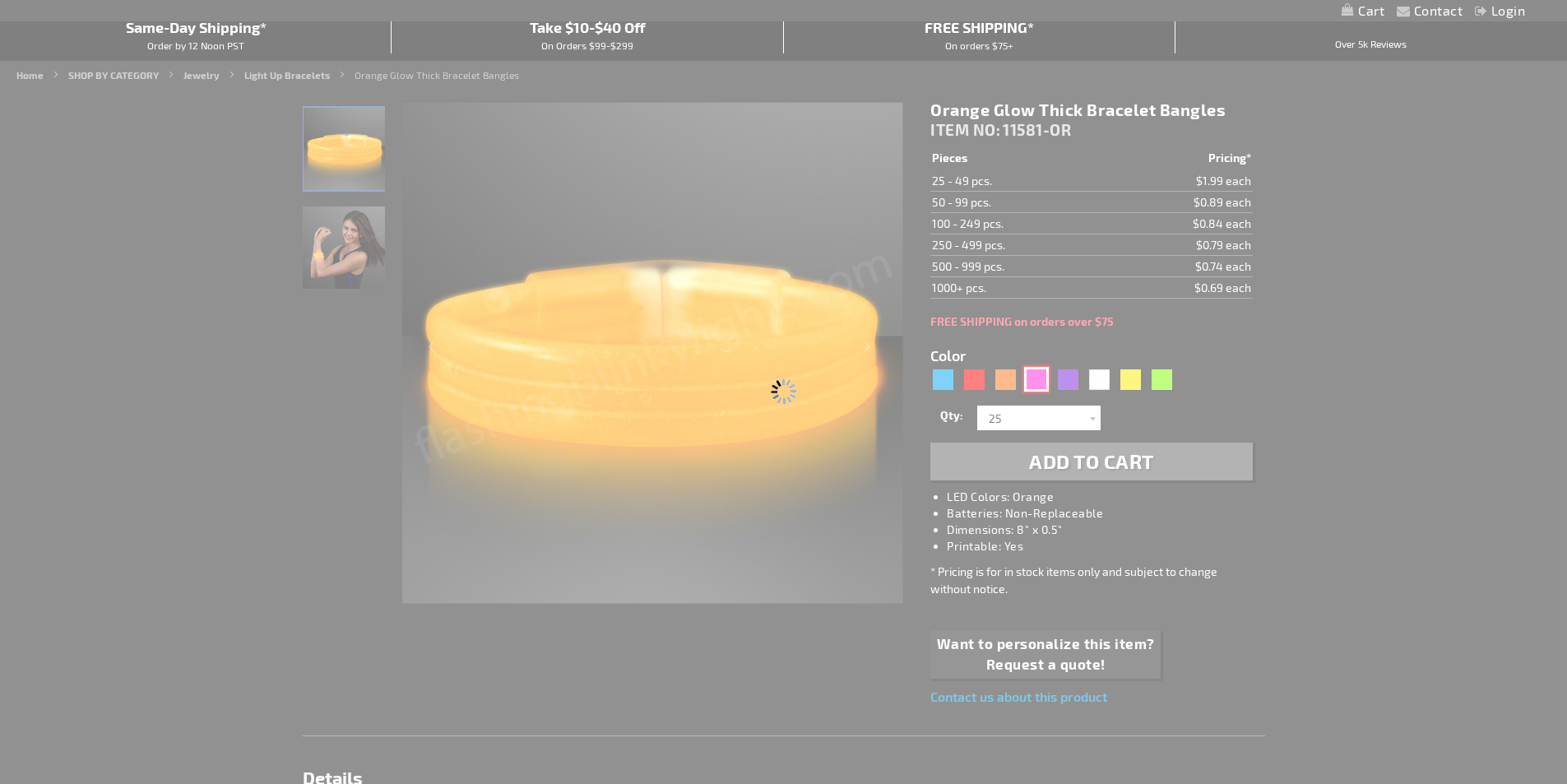
type input "11581-PK"
type input "Customize - Pink Glow Thick Bracelet Bangles - ITEM NO: 11581-PK"
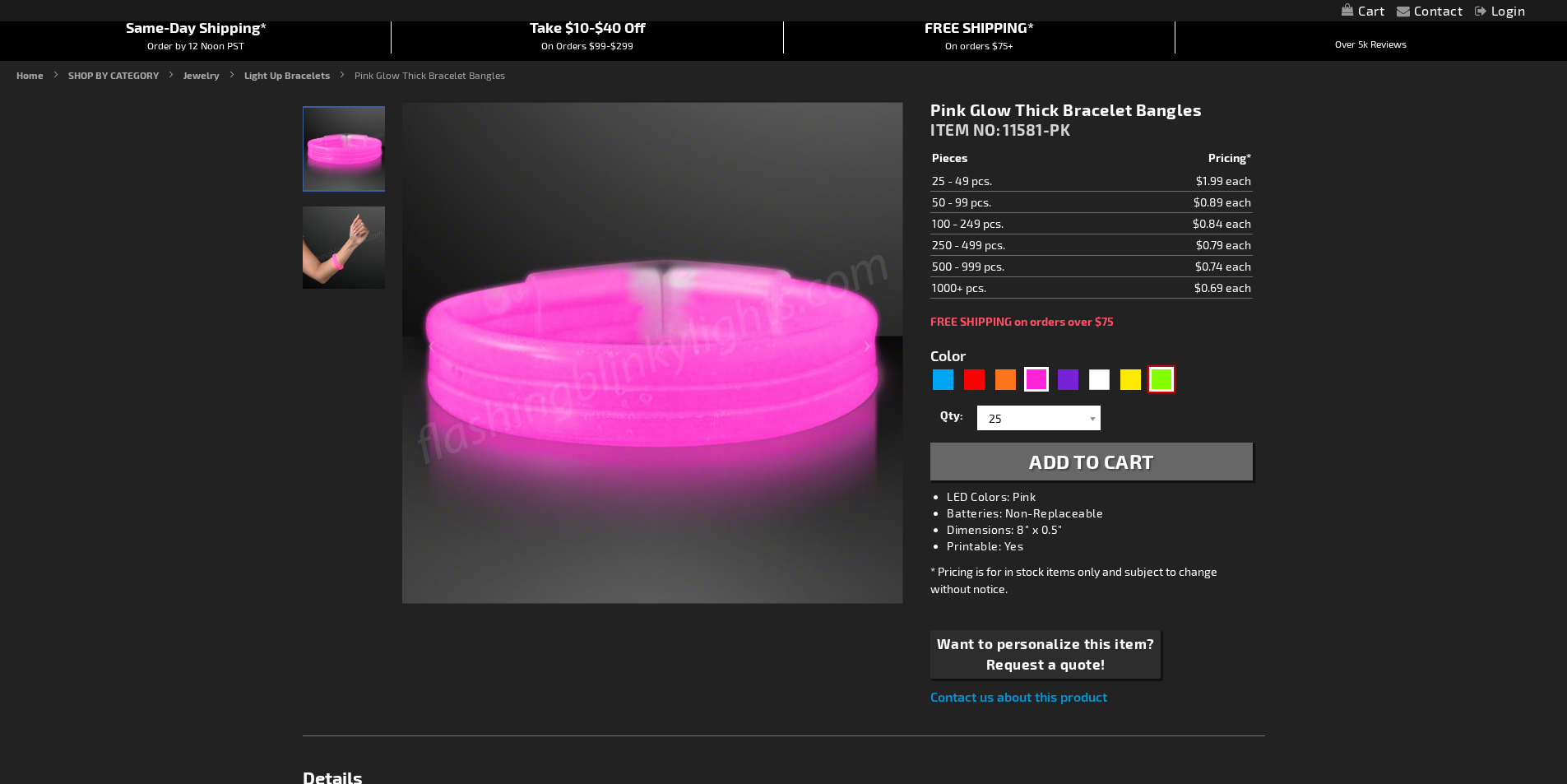
click at [1168, 377] on div "Green" at bounding box center [1161, 379] width 25 height 25
type input "5648"
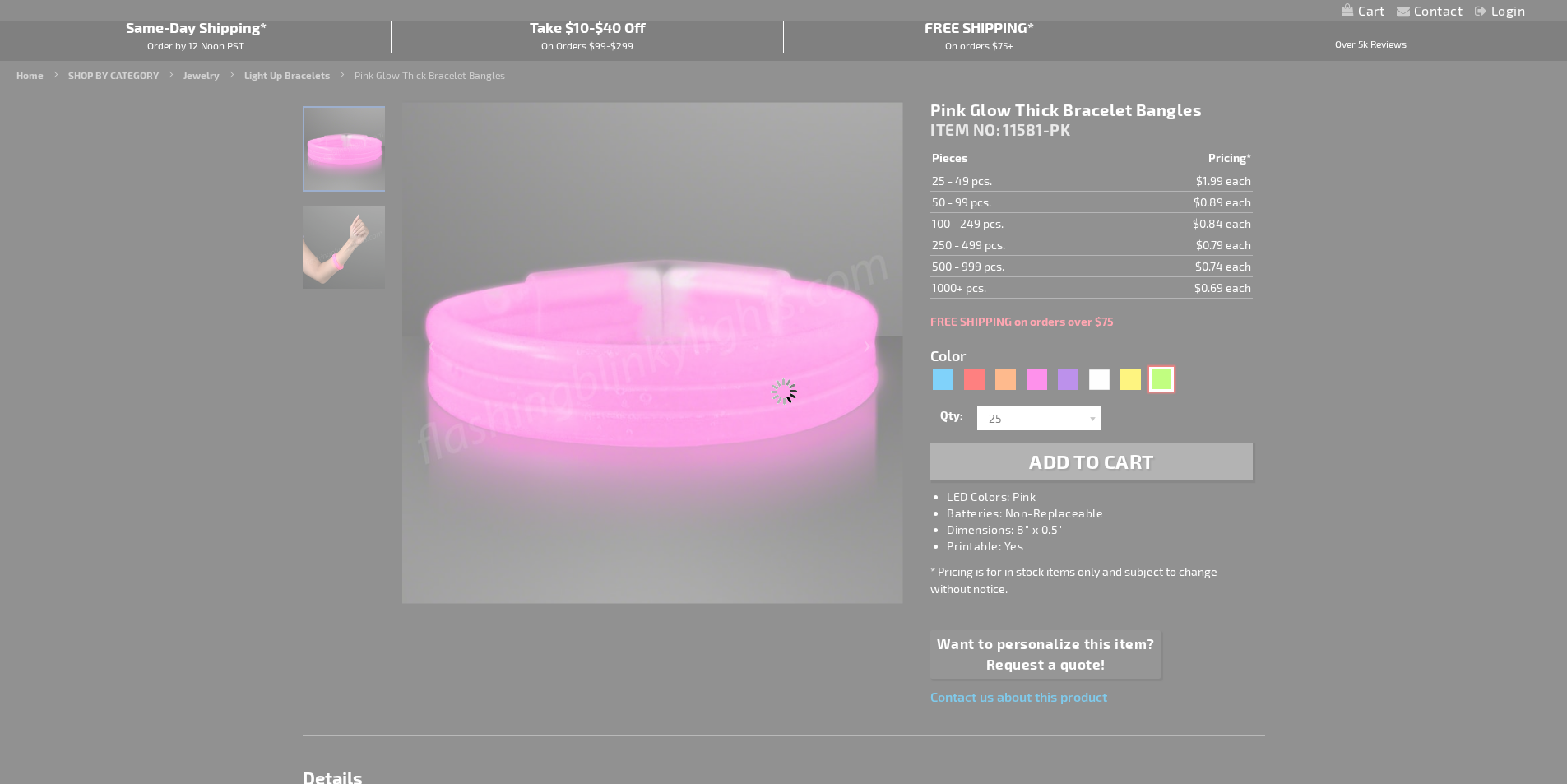
type input "11581-GN"
type input "Customize - Green Glow Thick Bracelet Bangles - ITEM NO: 11581-GN"
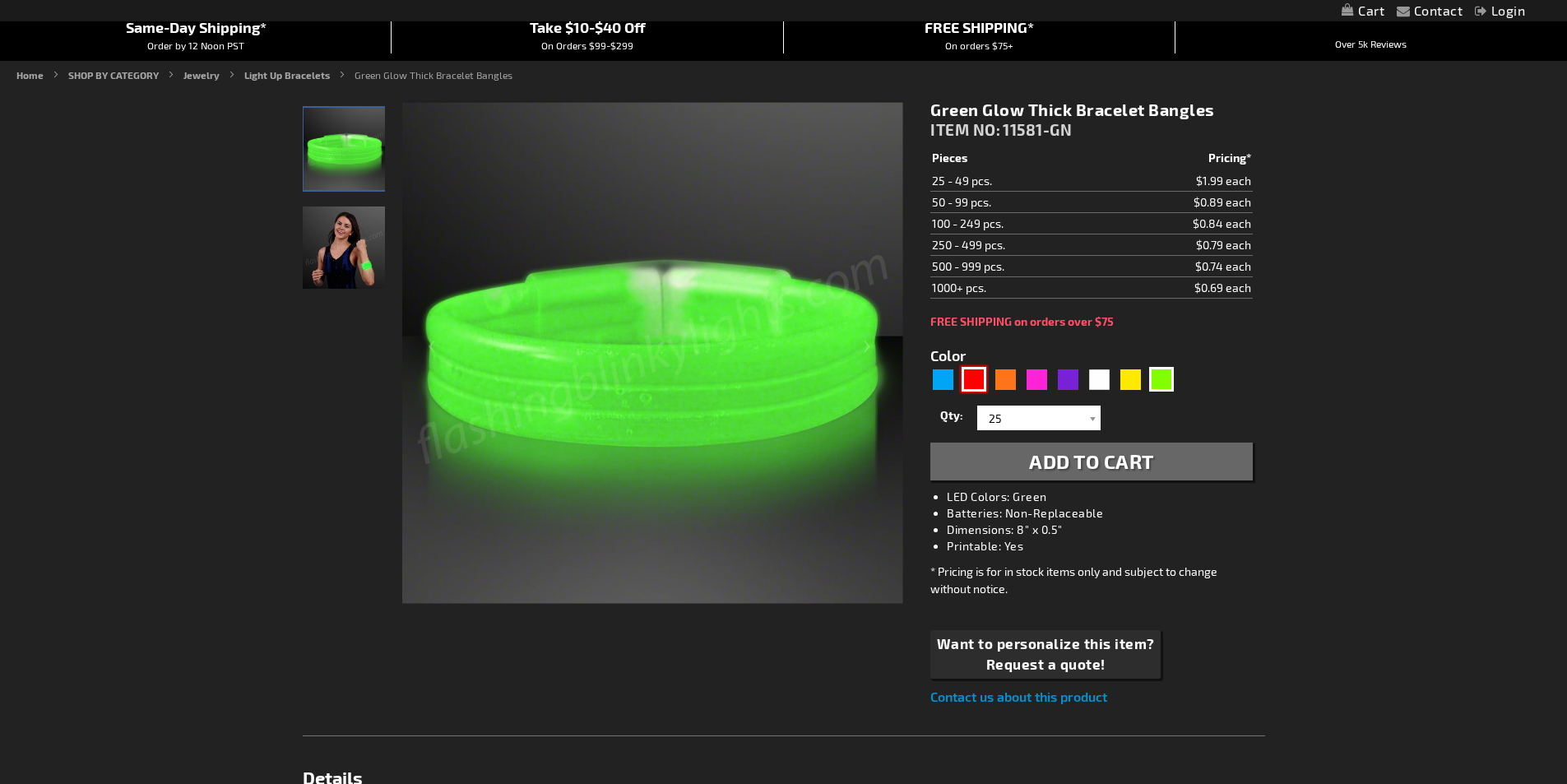
click at [971, 383] on div "Red" at bounding box center [974, 379] width 25 height 25
type input "5641"
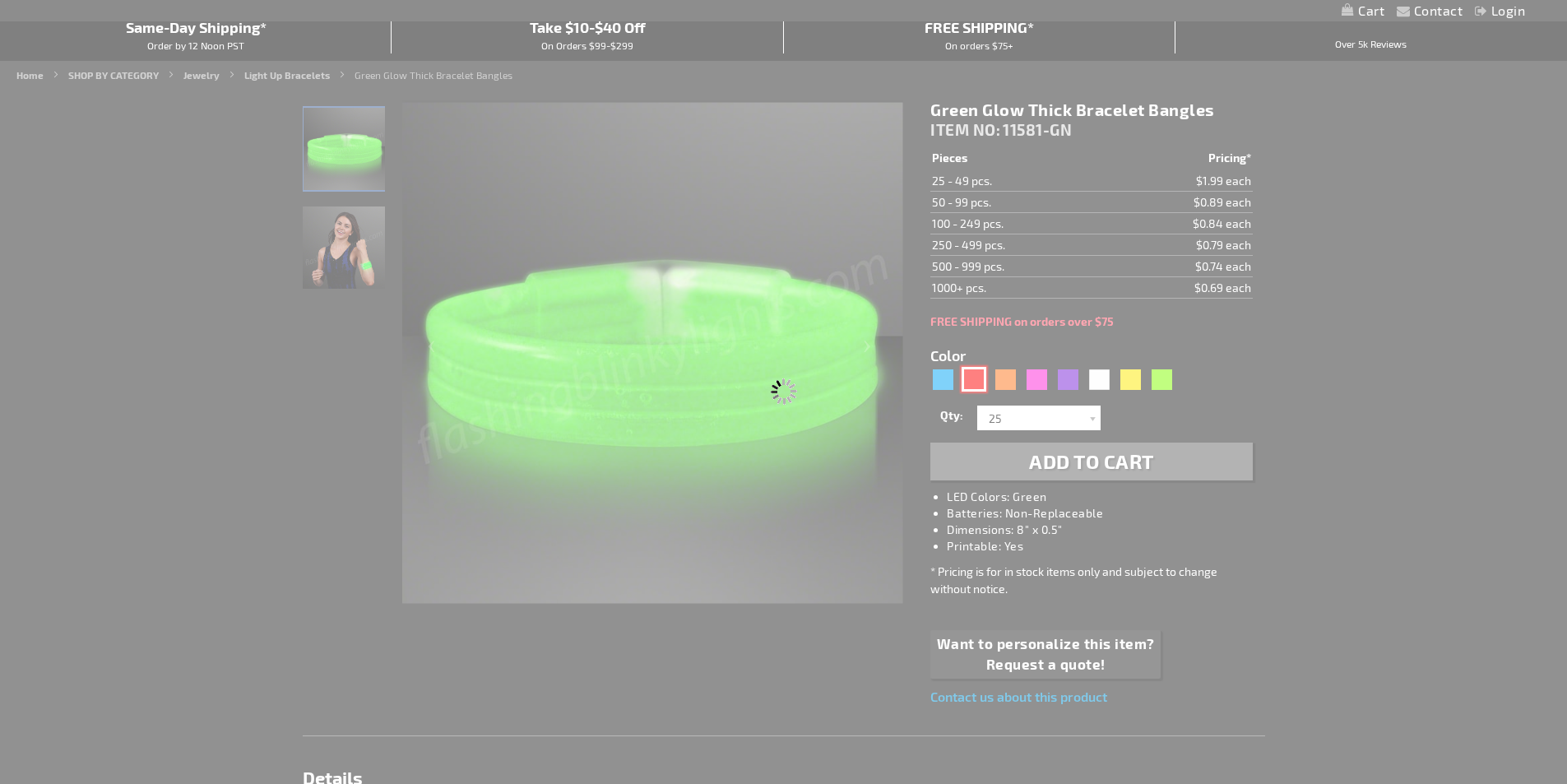
type input "11581-RD"
type input "Customize - Red Glow Thick Bracelet Bangles - ITEM NO: 11581-RD"
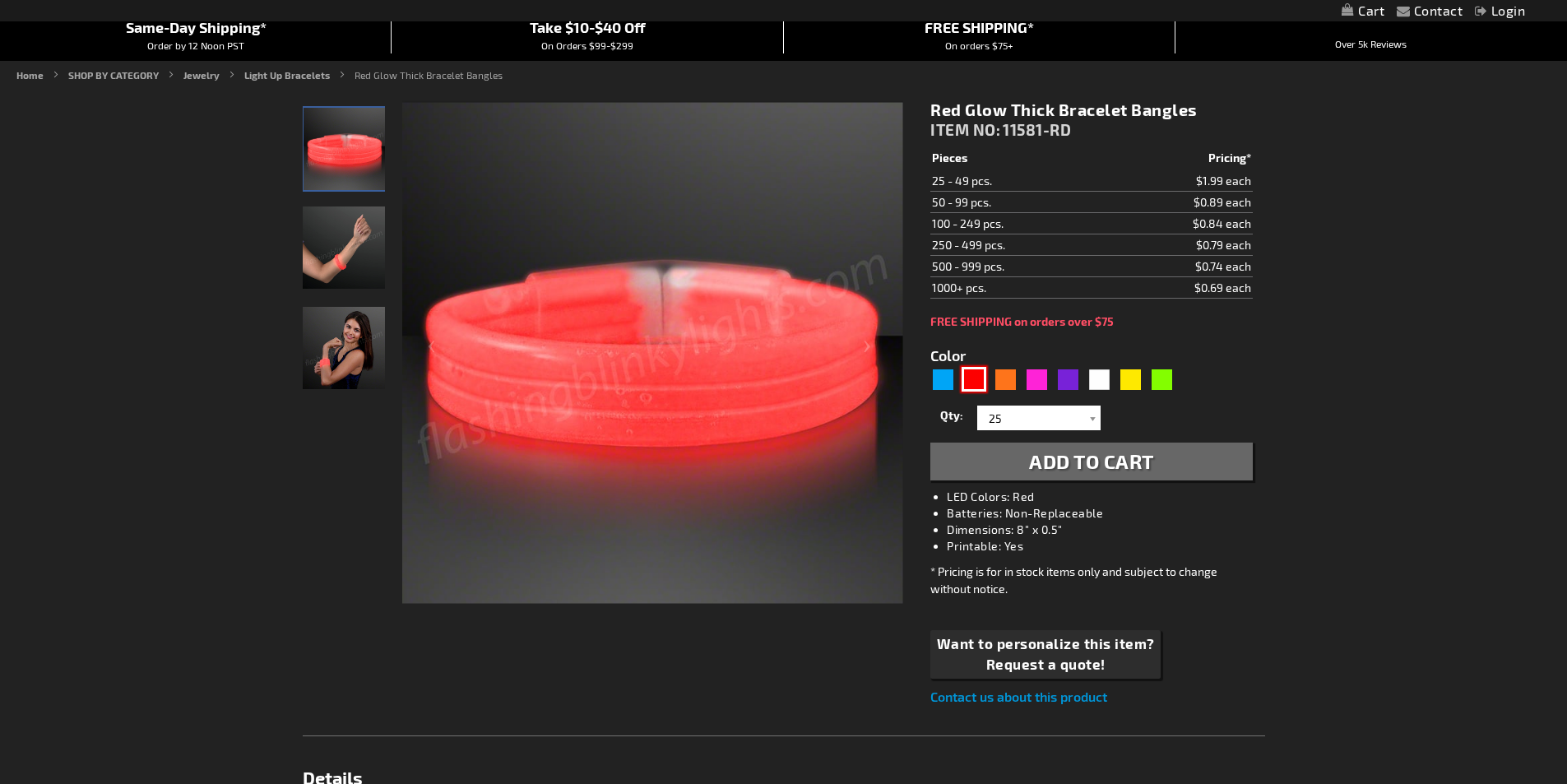
click at [337, 248] on img at bounding box center [344, 248] width 82 height 82
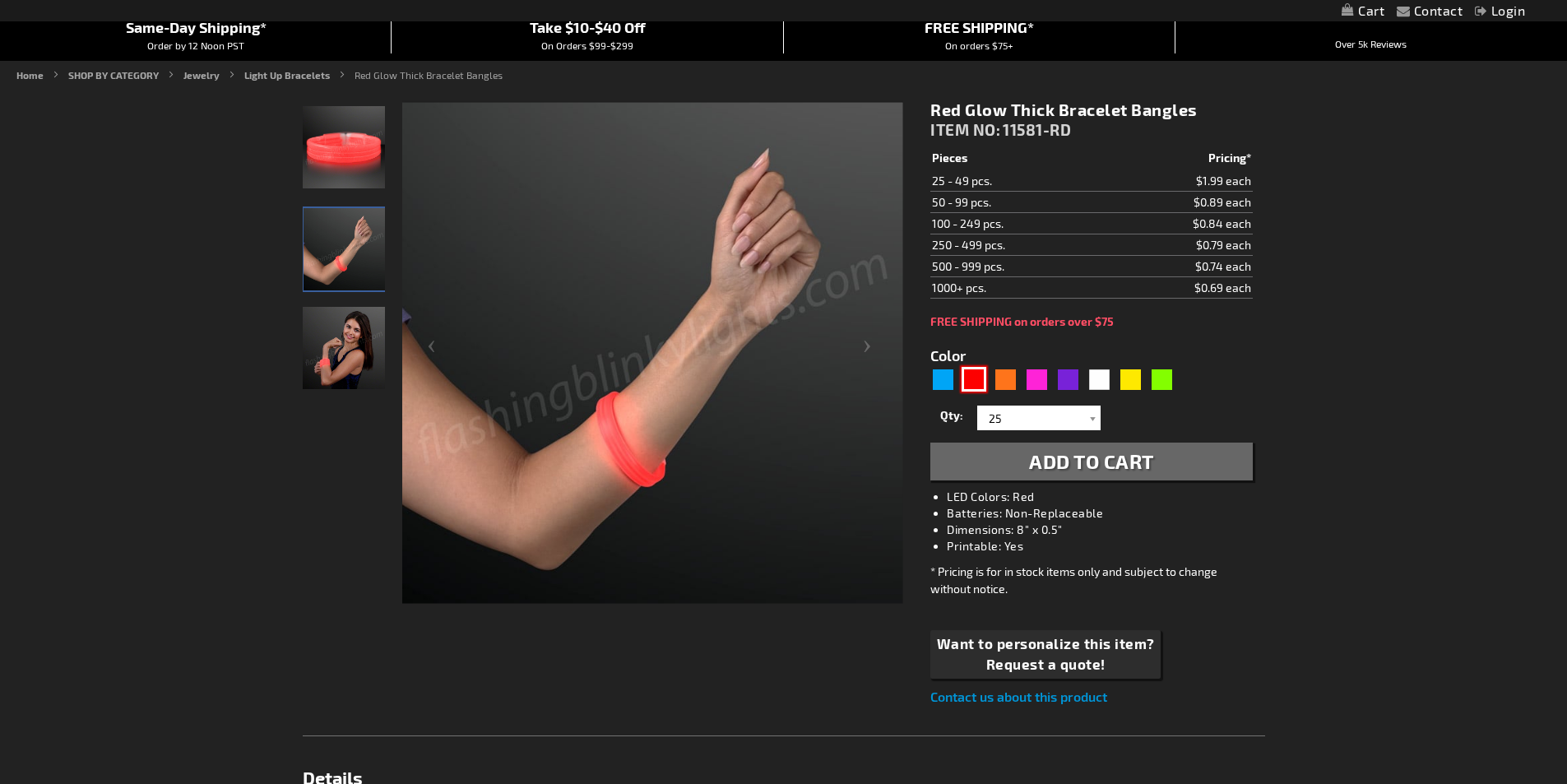
click at [328, 359] on img at bounding box center [344, 348] width 82 height 82
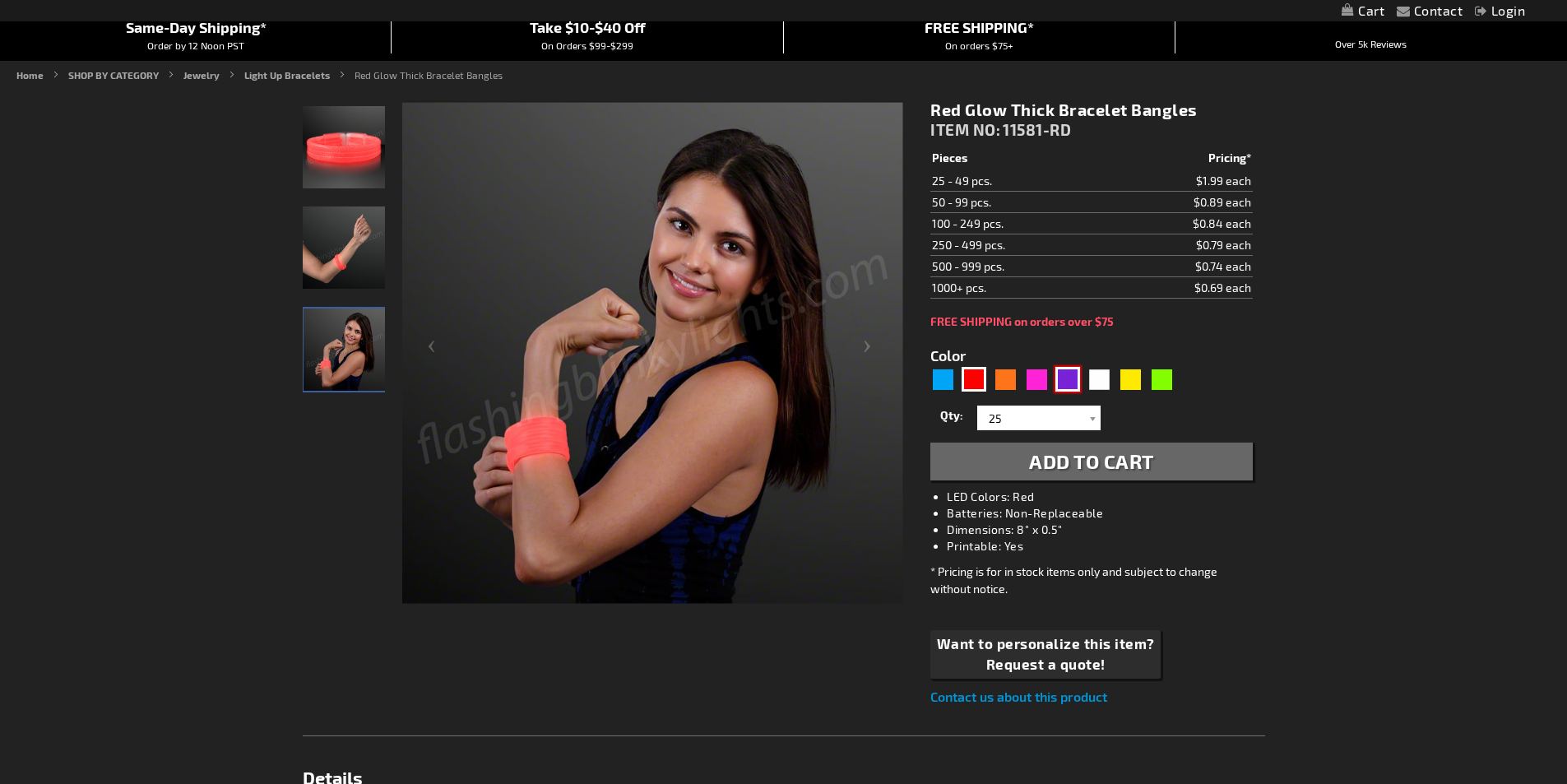
click at [1068, 386] on div "Purple" at bounding box center [1068, 379] width 25 height 25
type input "5640"
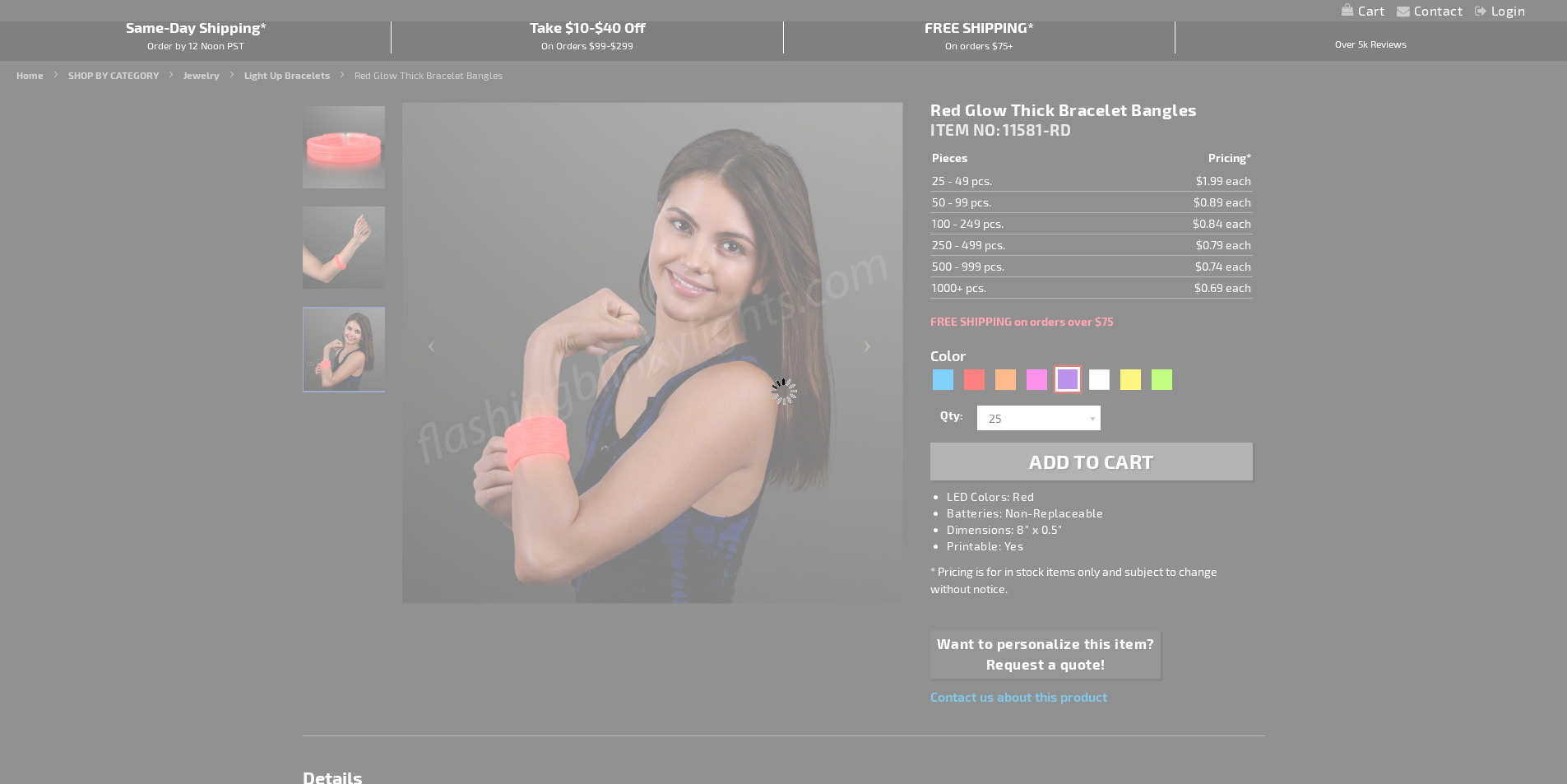
type input "11581-PR"
type input "Customize - Purple Glow Thick Bracelet Bangles - ITEM NO: 11581-PR"
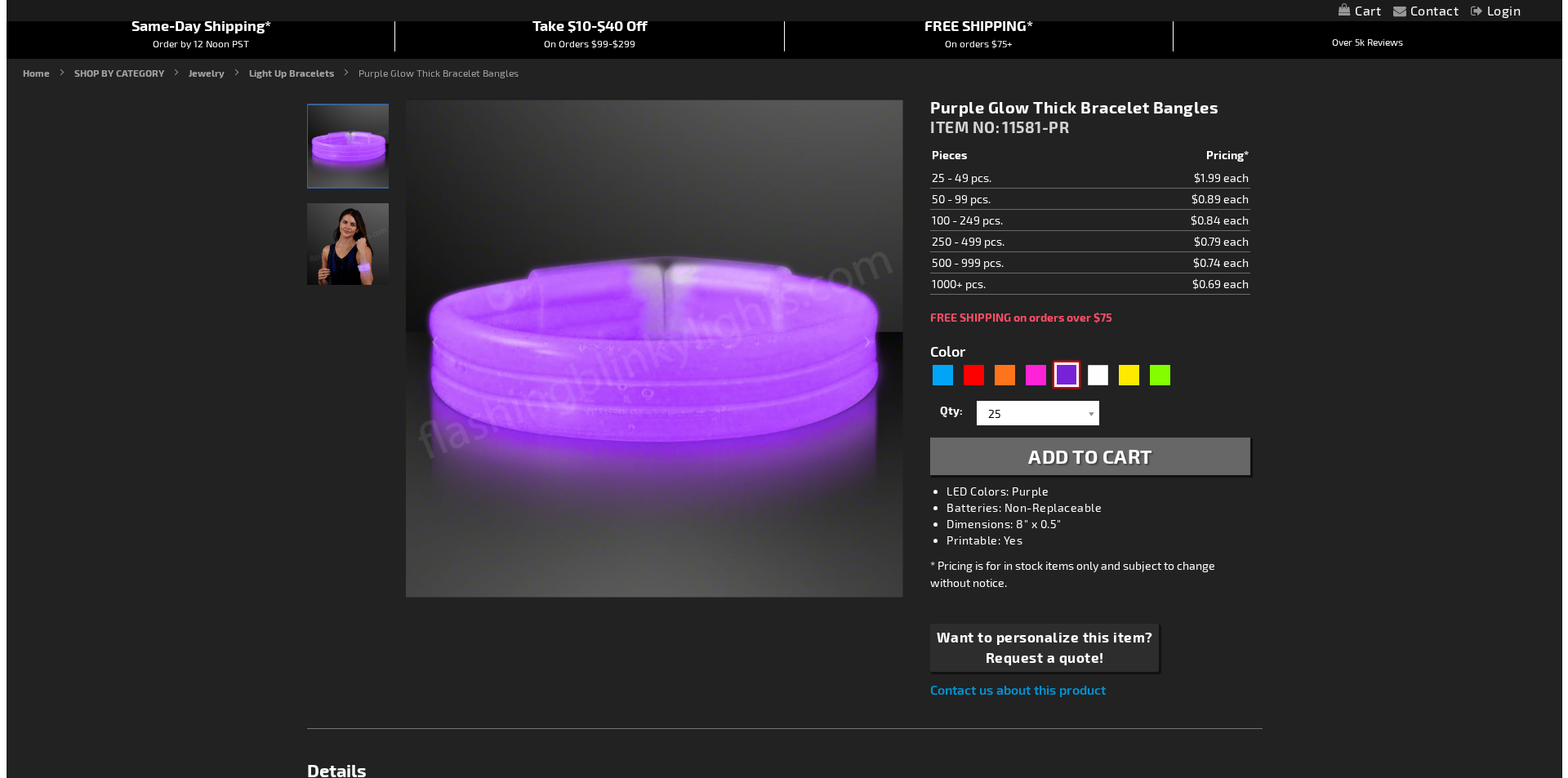
scroll to position [166, 0]
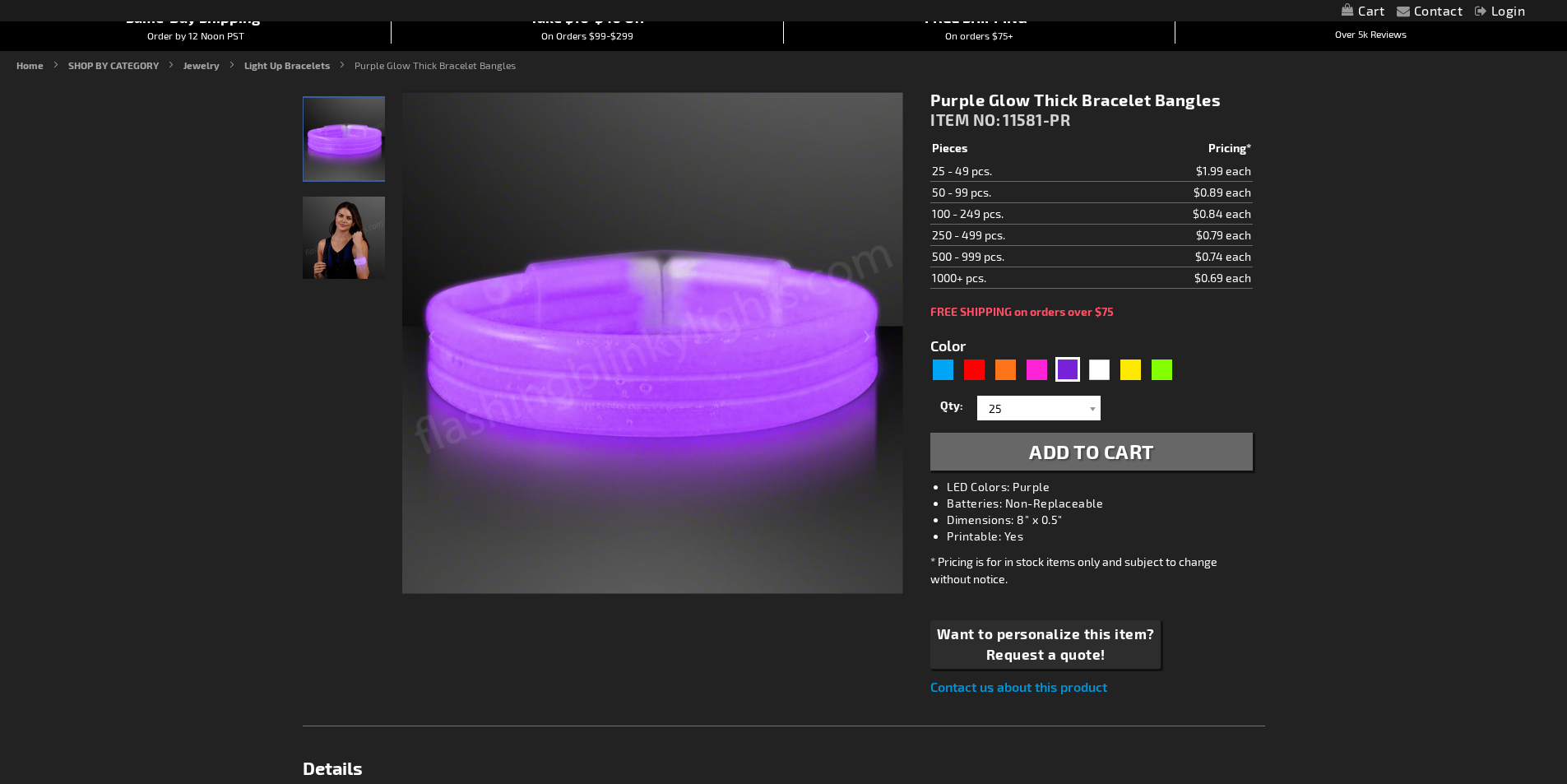
click at [1508, 9] on link "Login" at bounding box center [1500, 10] width 50 height 15
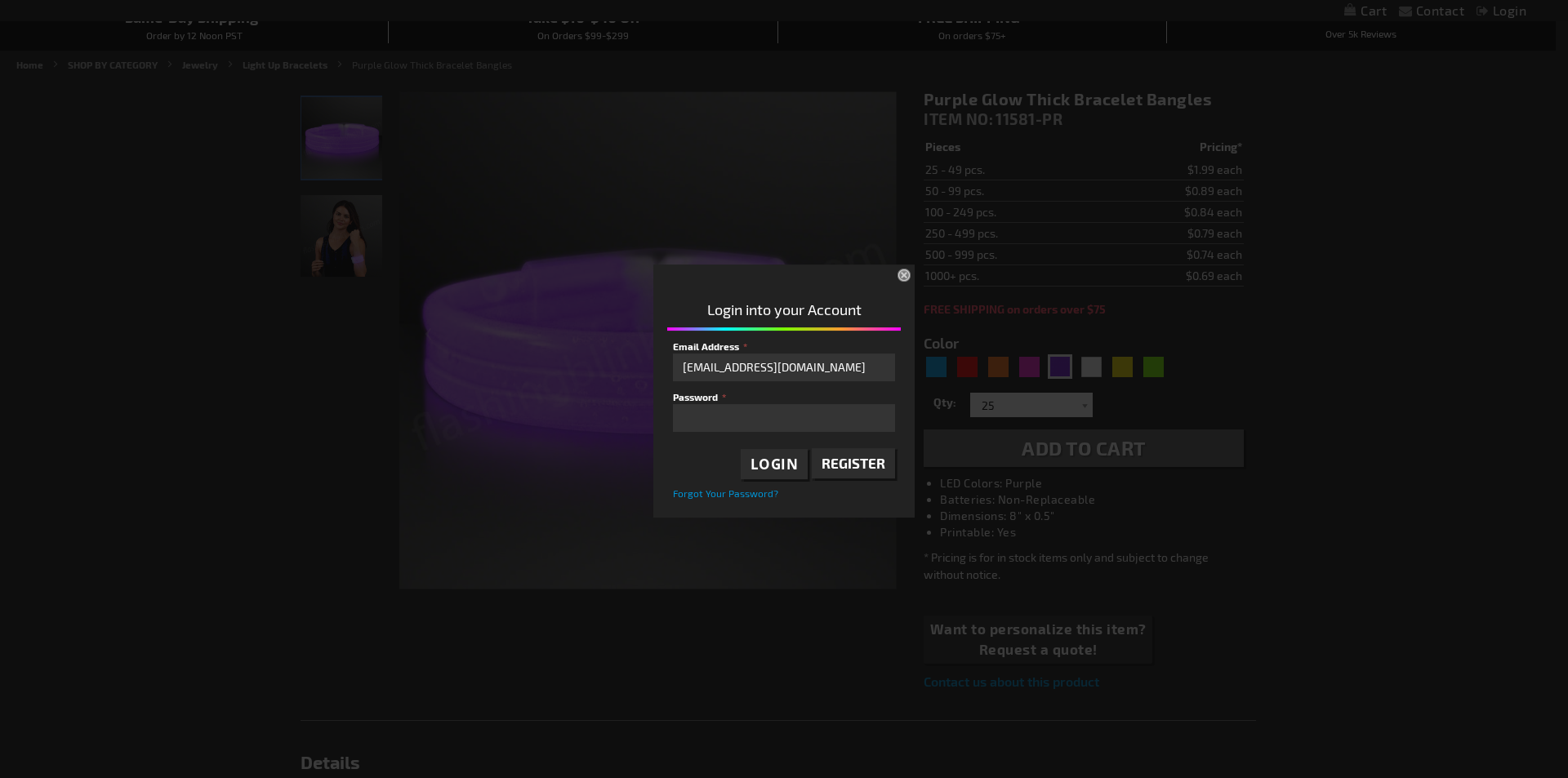
click at [794, 455] on span "Login" at bounding box center [774, 464] width 49 height 19
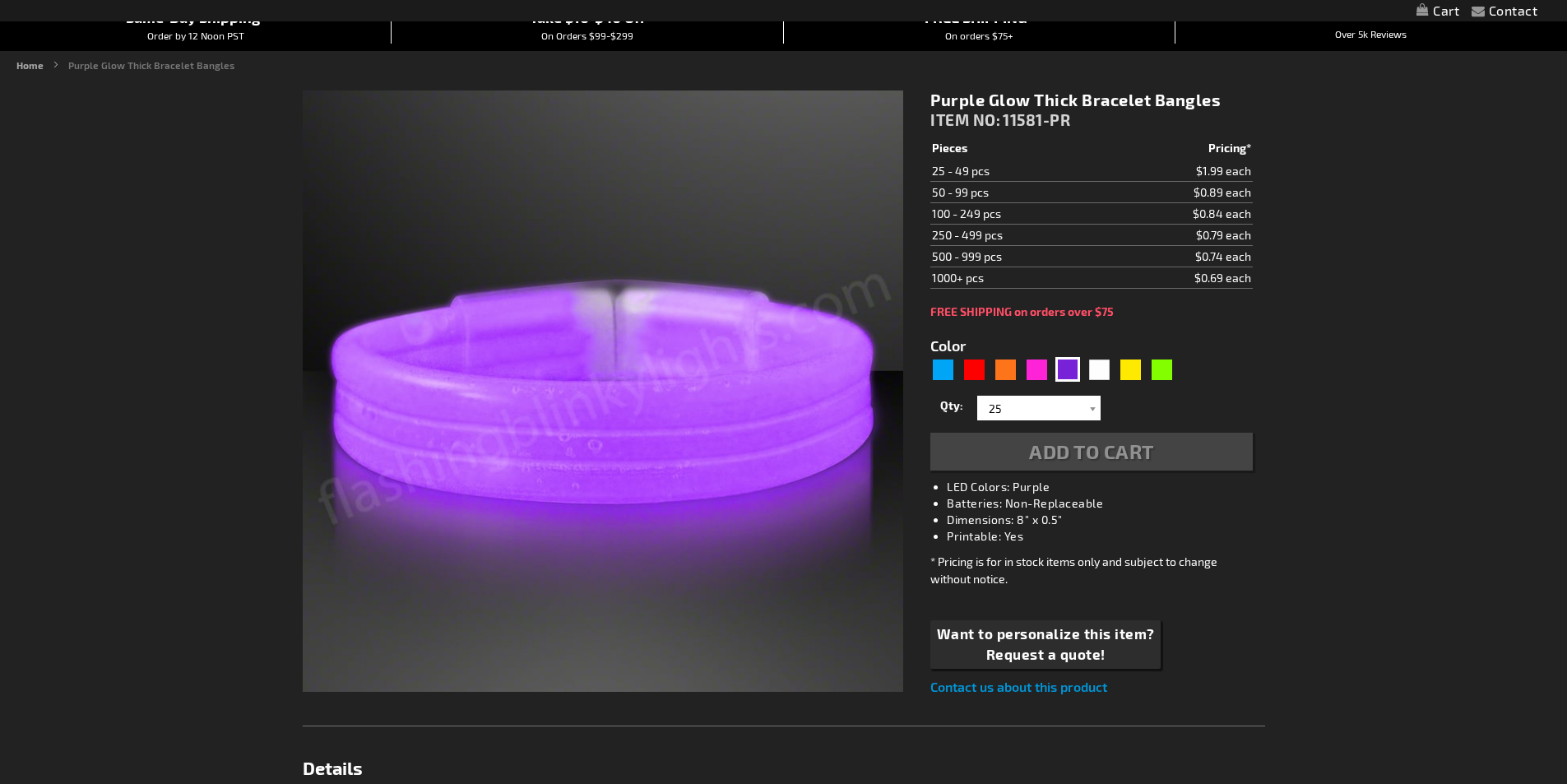
type input "5640"
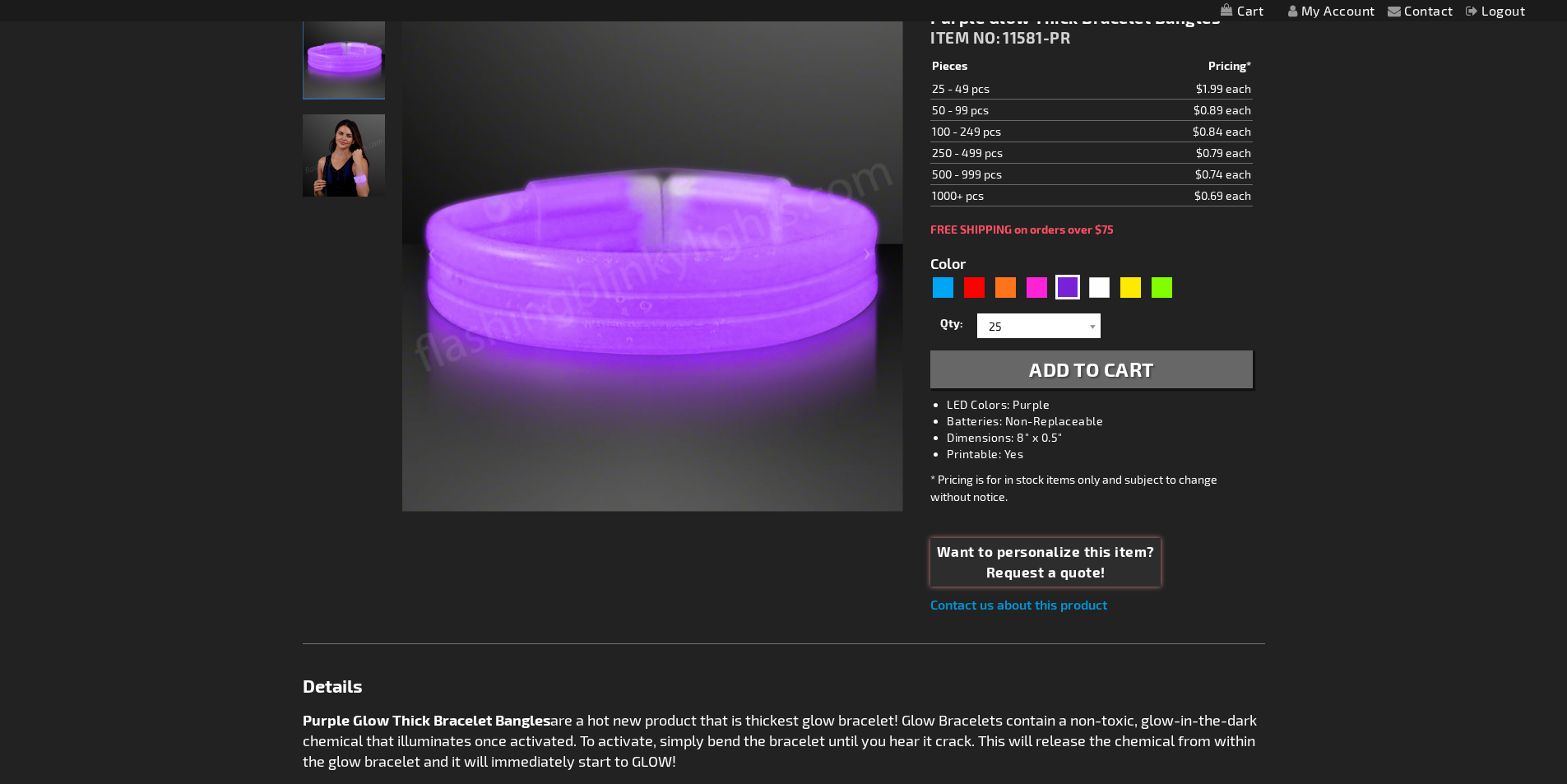
click at [1042, 557] on span "Want to personalize this item?" at bounding box center [1046, 552] width 218 height 21
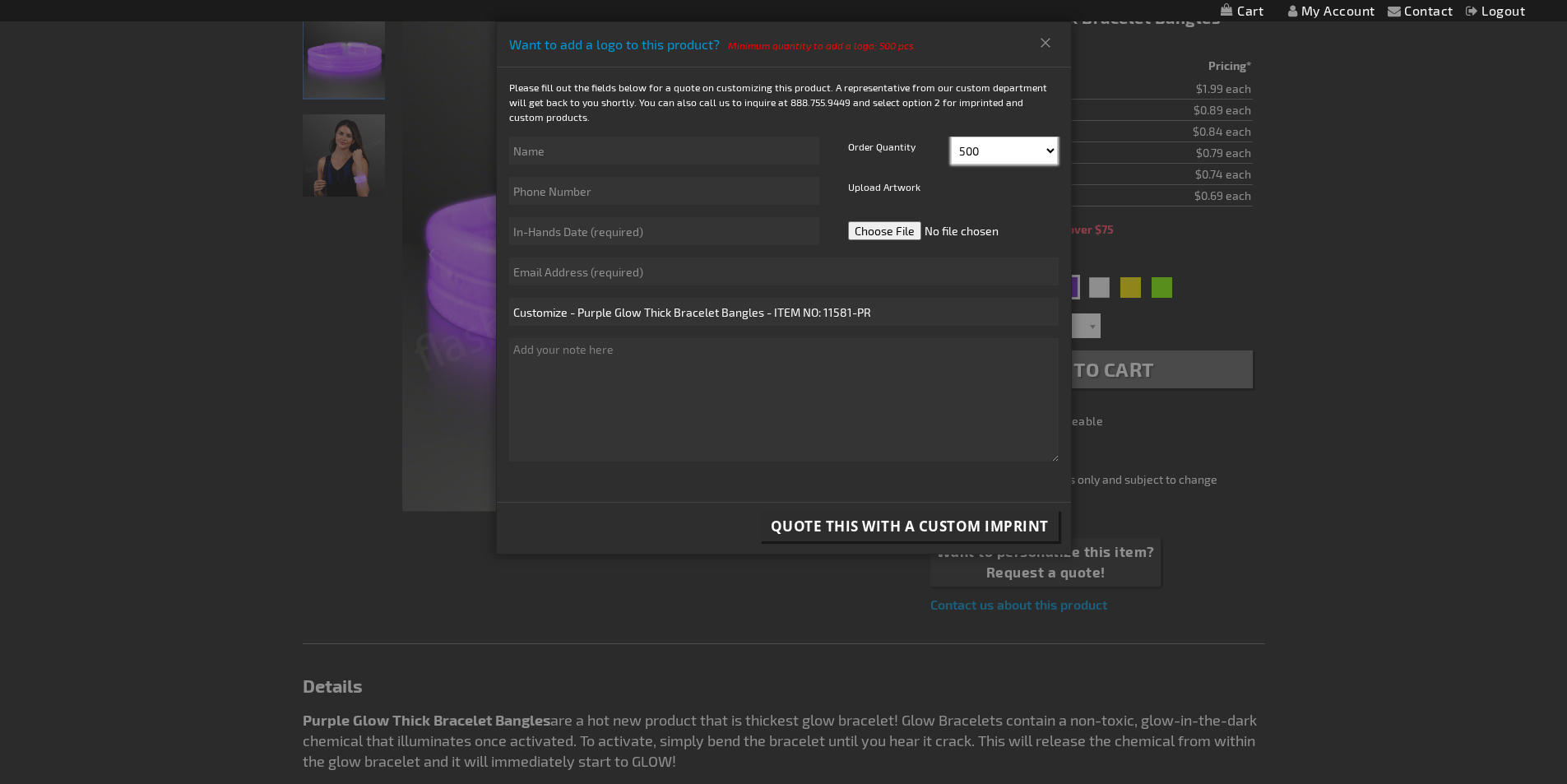
click at [1054, 147] on select "500 525 550 575 600 625 650 675 700 725 750 775 800" at bounding box center [1004, 150] width 107 height 28
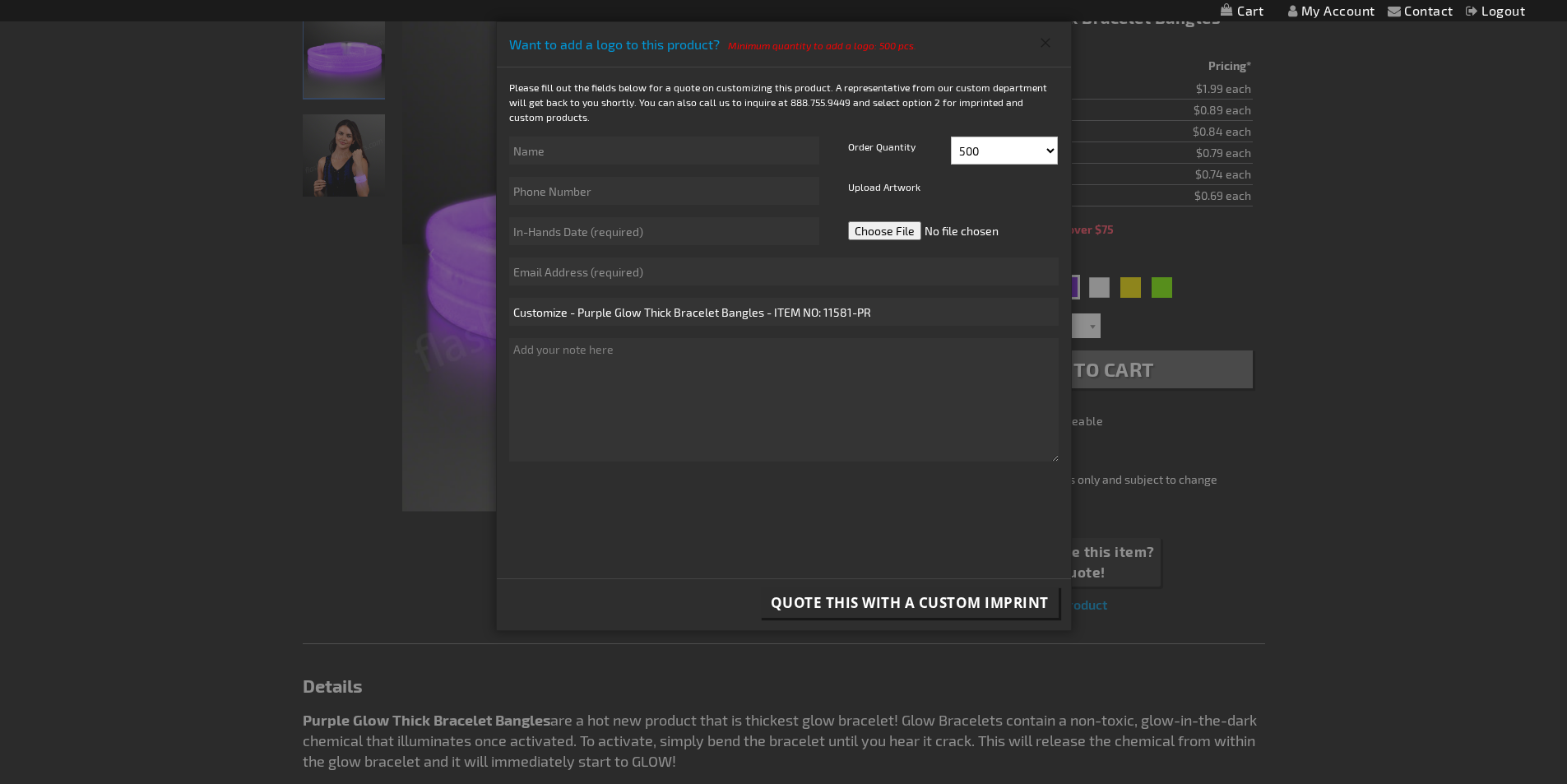
click at [1045, 40] on button "Close" at bounding box center [1046, 43] width 27 height 27
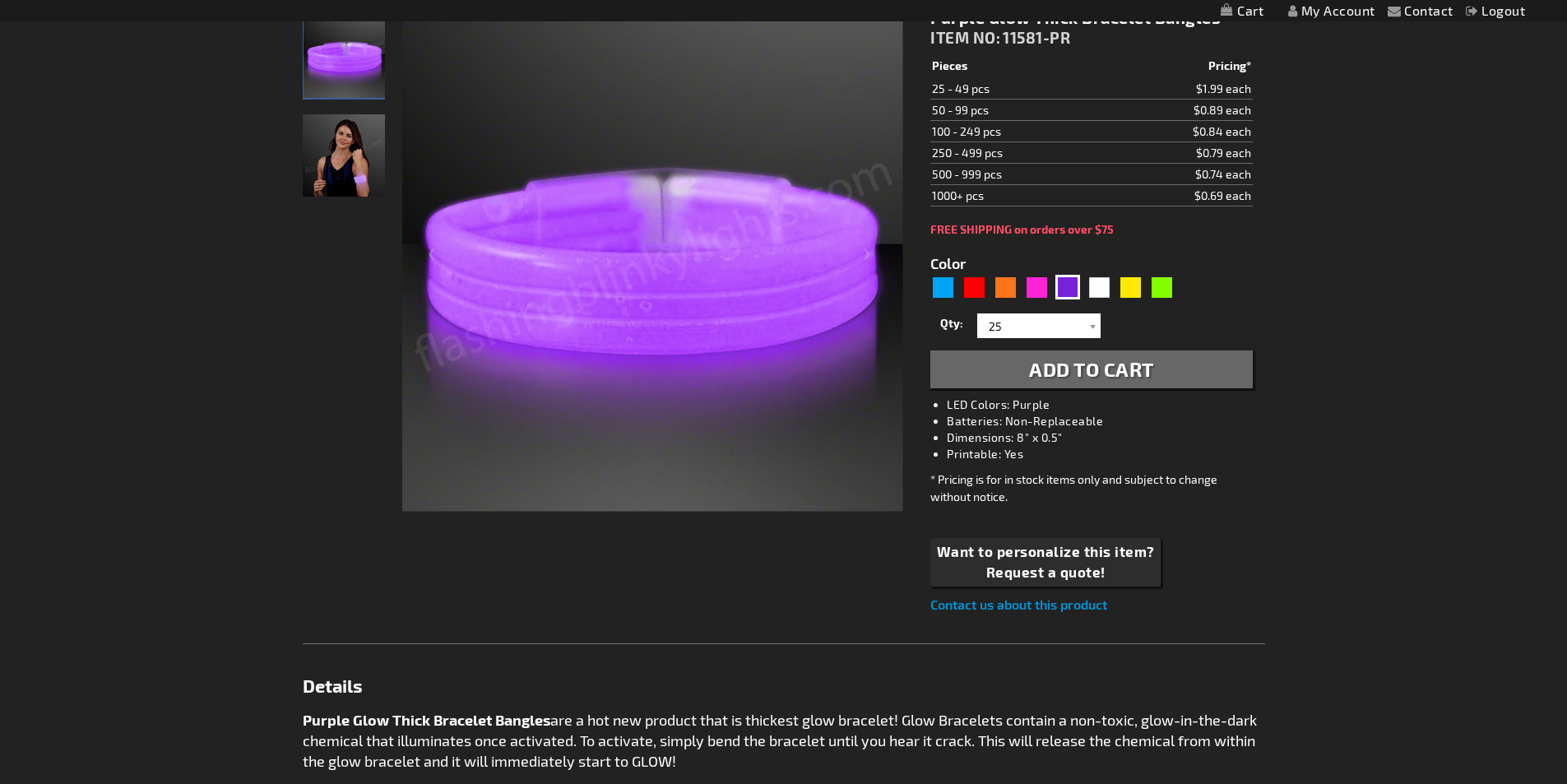
click at [1344, 9] on link "My Account" at bounding box center [1332, 10] width 88 height 15
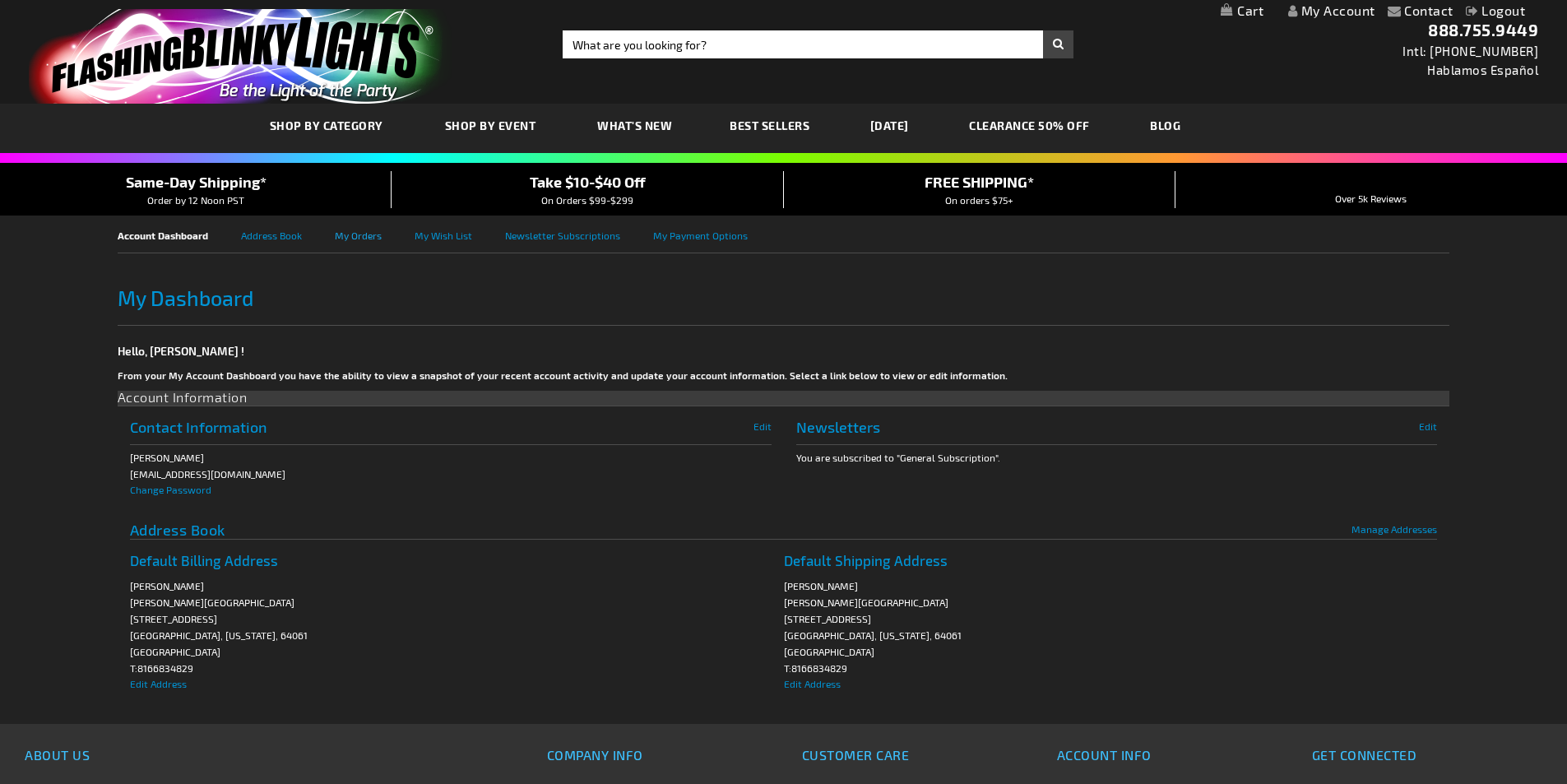
click at [360, 236] on link "My Orders" at bounding box center [374, 233] width 80 height 37
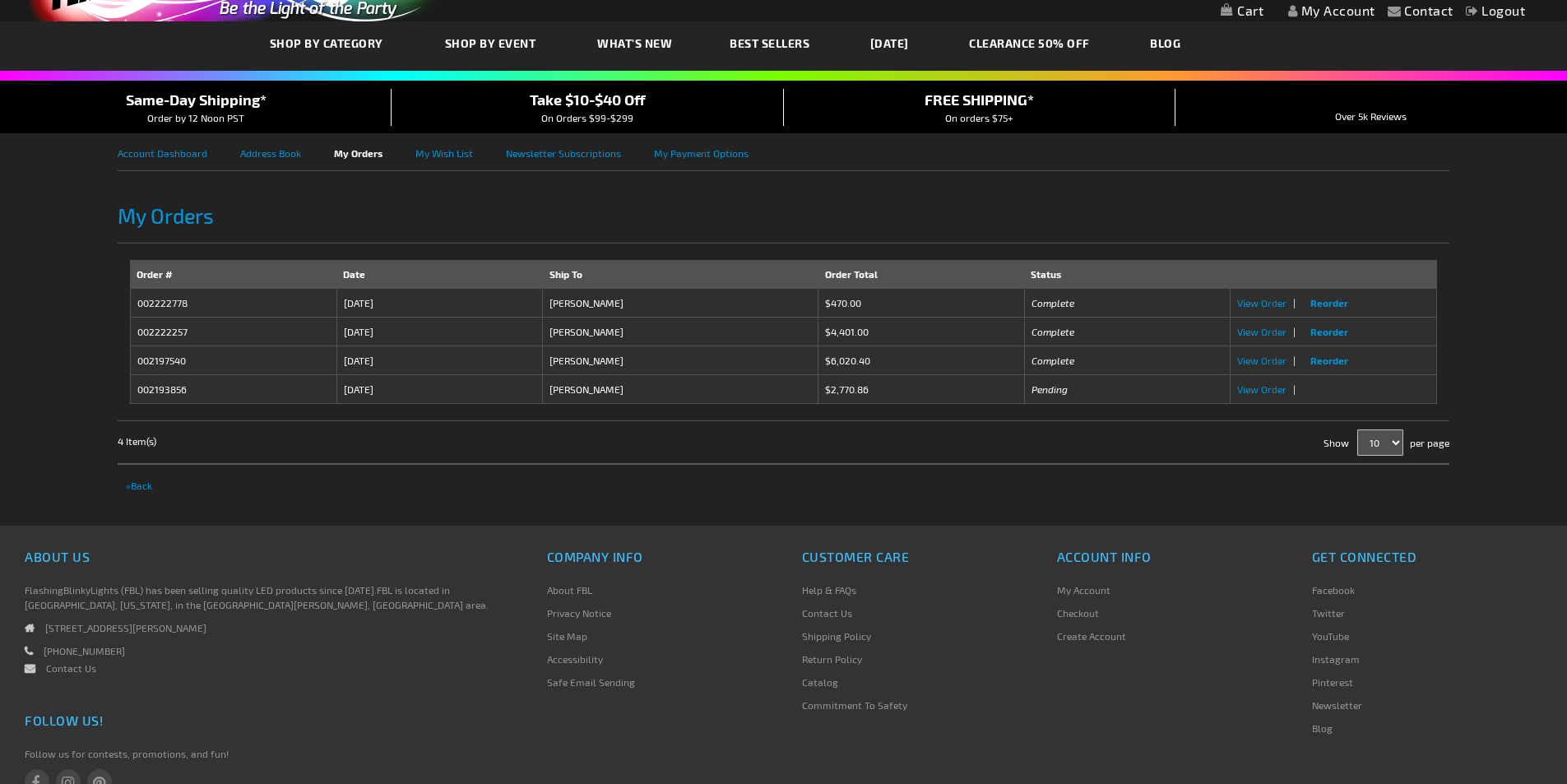
scroll to position [87, 0]
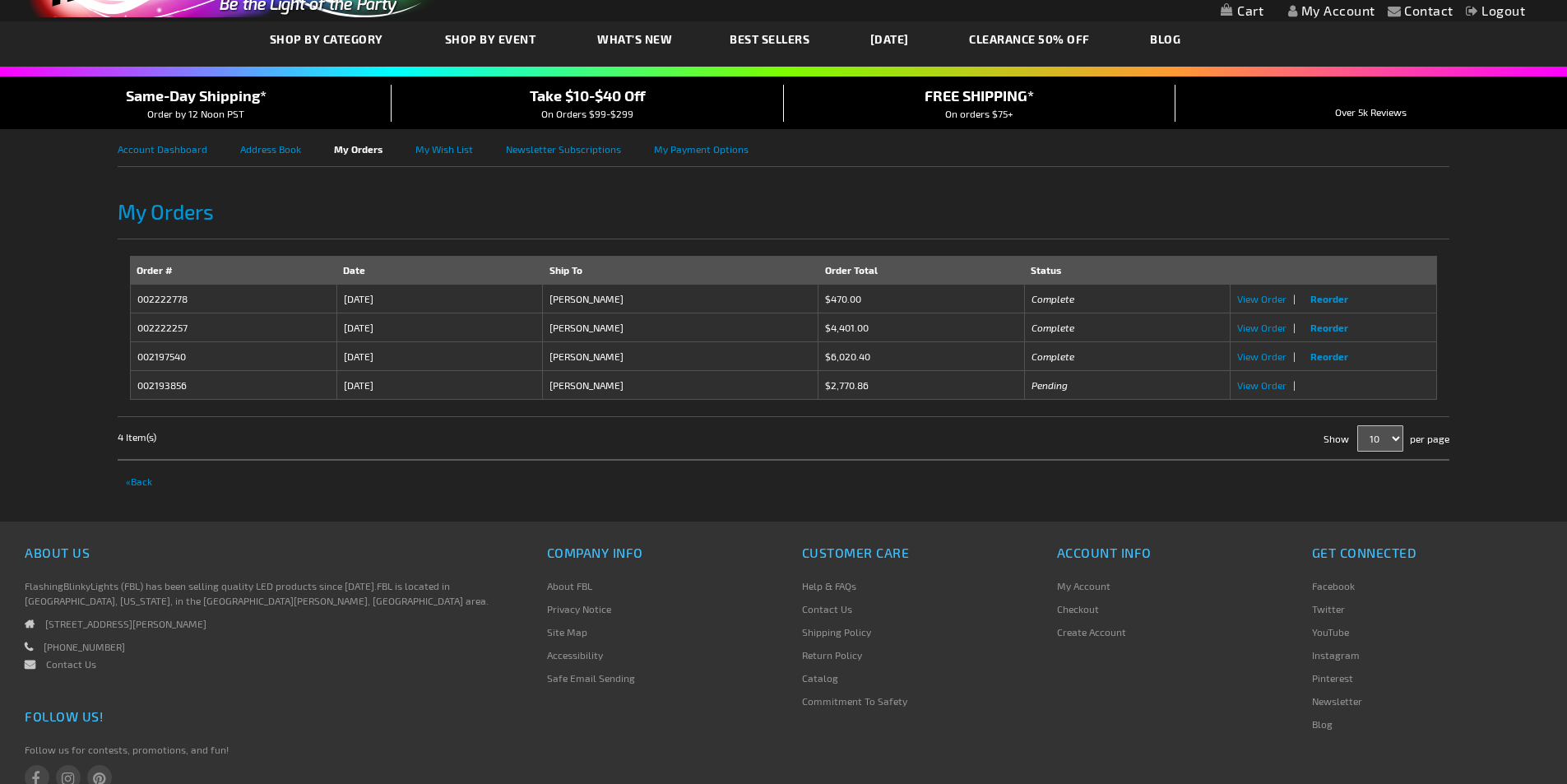
drag, startPoint x: 1574, startPoint y: 354, endPoint x: 1579, endPoint y: 420, distance: 66.2
click at [1566, 420] on html "The store will not work correctly when cookies are disabled. Contact Compare Pr…" at bounding box center [784, 409] width 1567 height 992
click at [1258, 381] on span "View Order" at bounding box center [1262, 384] width 50 height 11
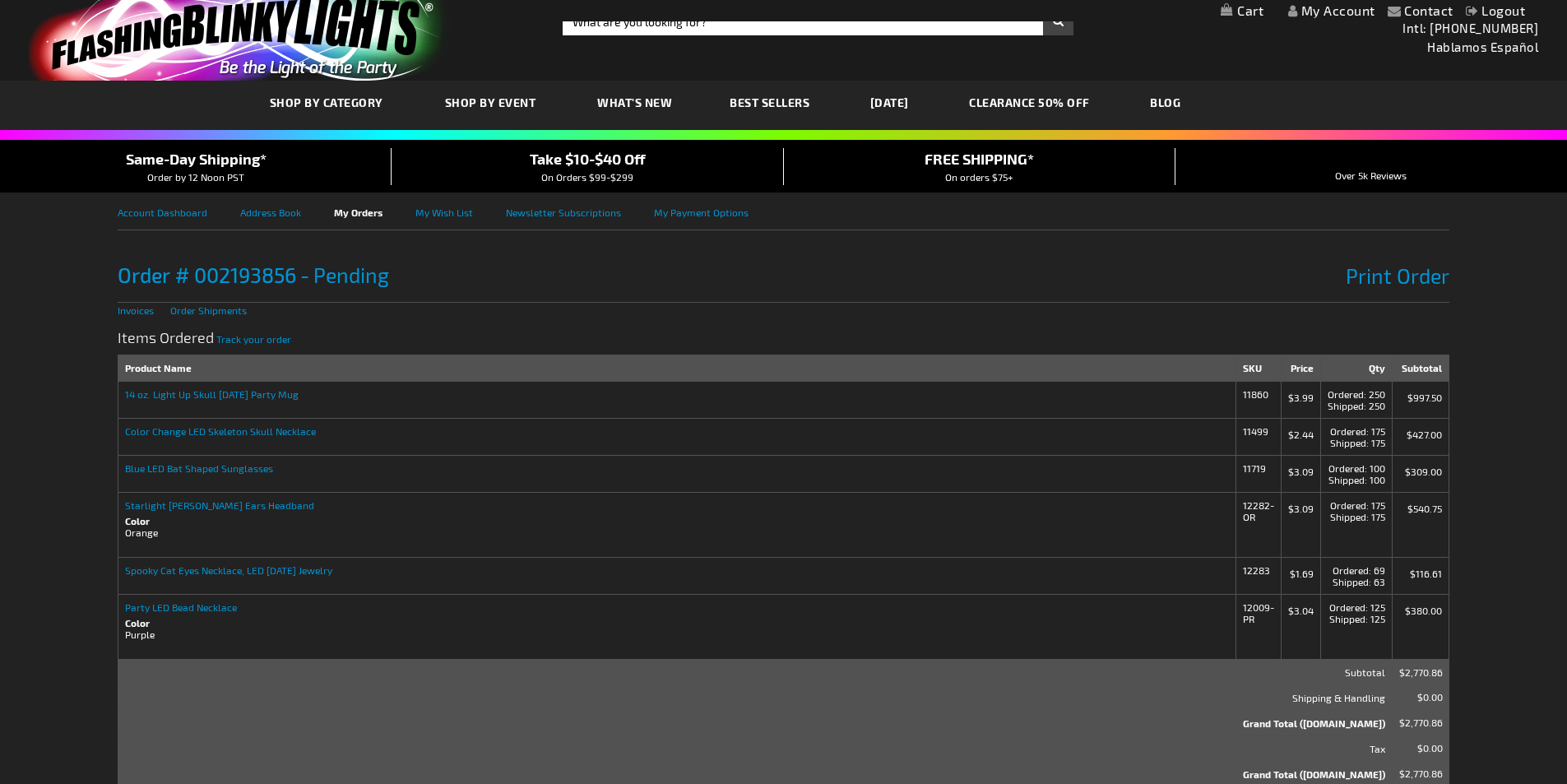
scroll to position [32, 0]
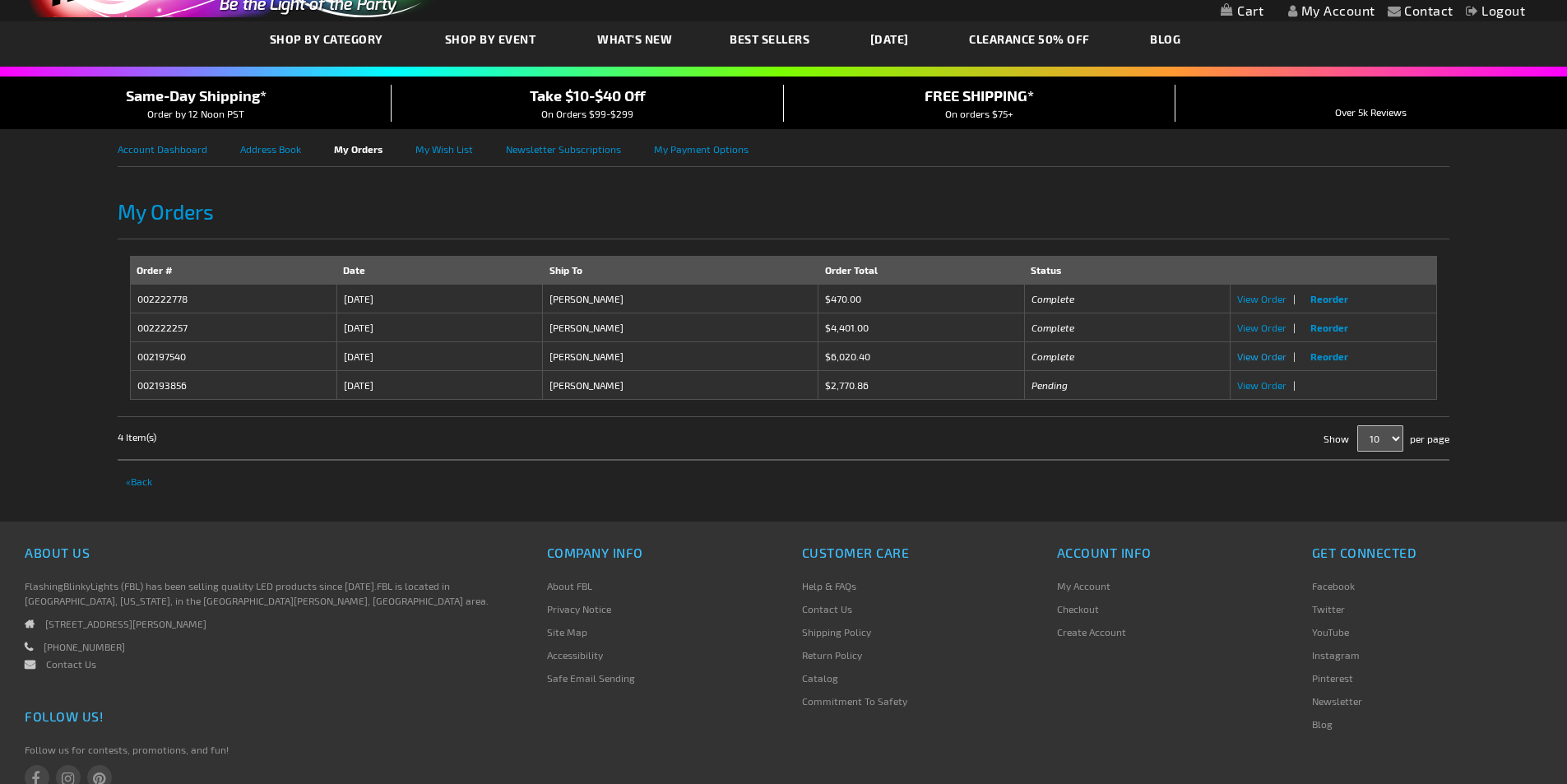
click at [1273, 356] on span "View Order" at bounding box center [1262, 355] width 50 height 11
click at [1255, 327] on span "View Order" at bounding box center [1262, 327] width 50 height 11
